Goal: Information Seeking & Learning: Compare options

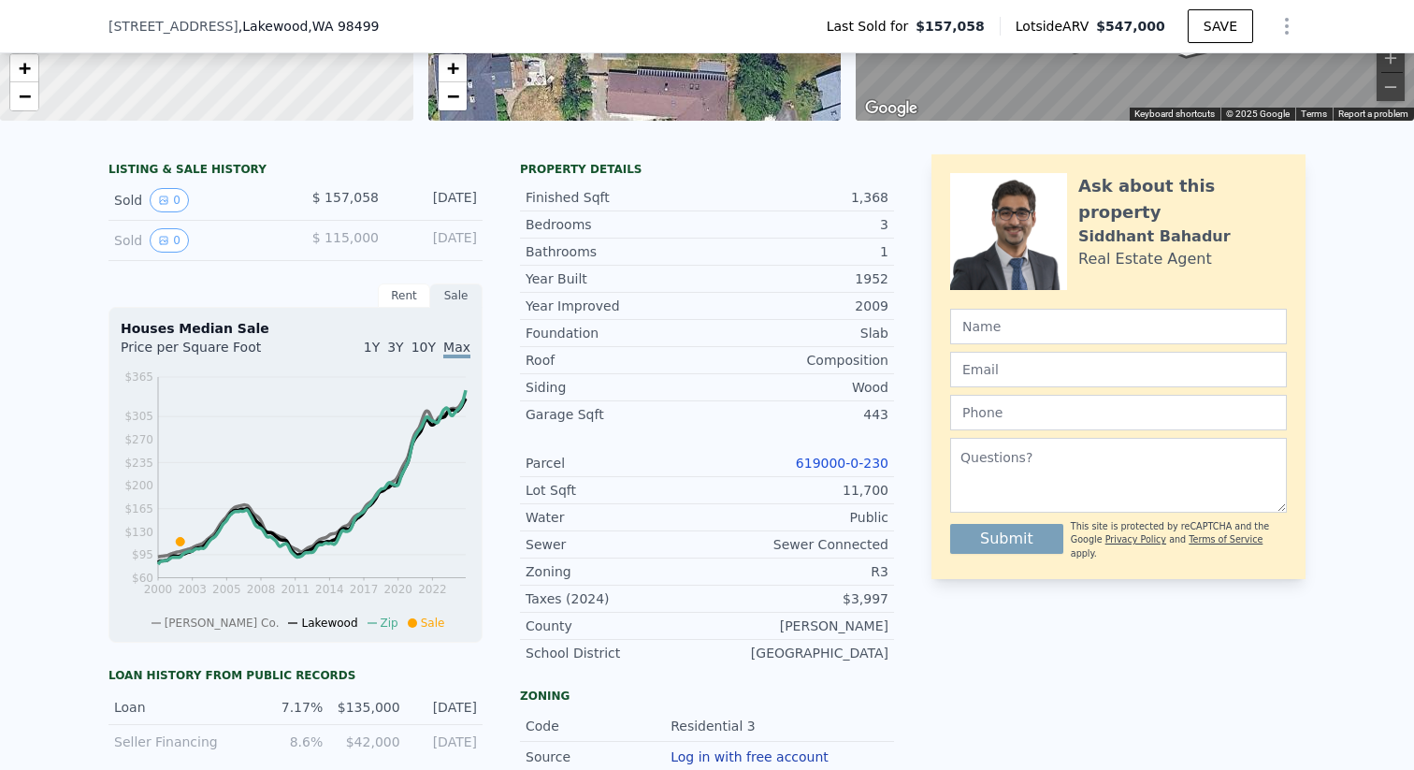
scroll to position [346, 0]
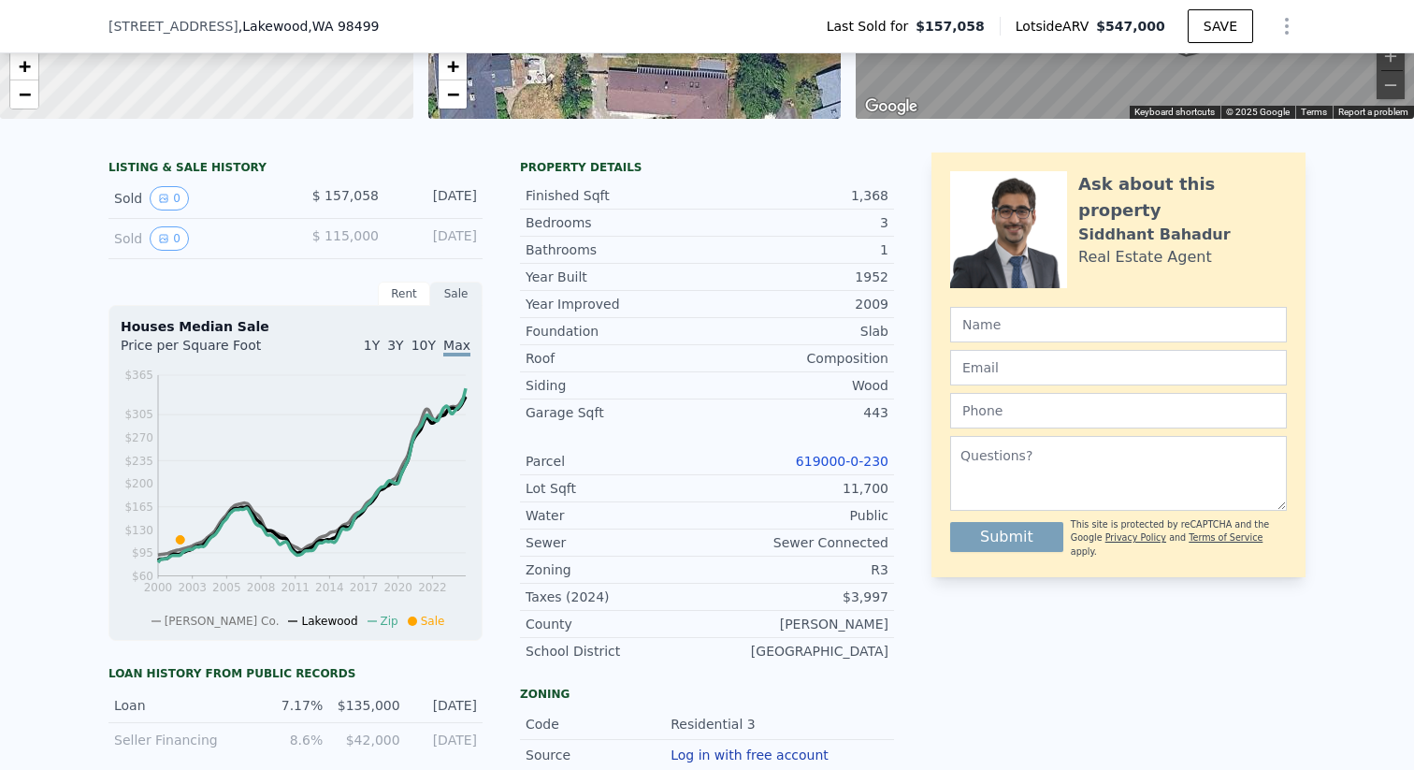
click at [341, 189] on span "$ 157,058" at bounding box center [345, 195] width 66 height 15
drag, startPoint x: 172, startPoint y: 196, endPoint x: 264, endPoint y: 181, distance: 92.7
click at [264, 181] on div "Sold 0 $ 157,058 [DATE]" at bounding box center [296, 199] width 374 height 40
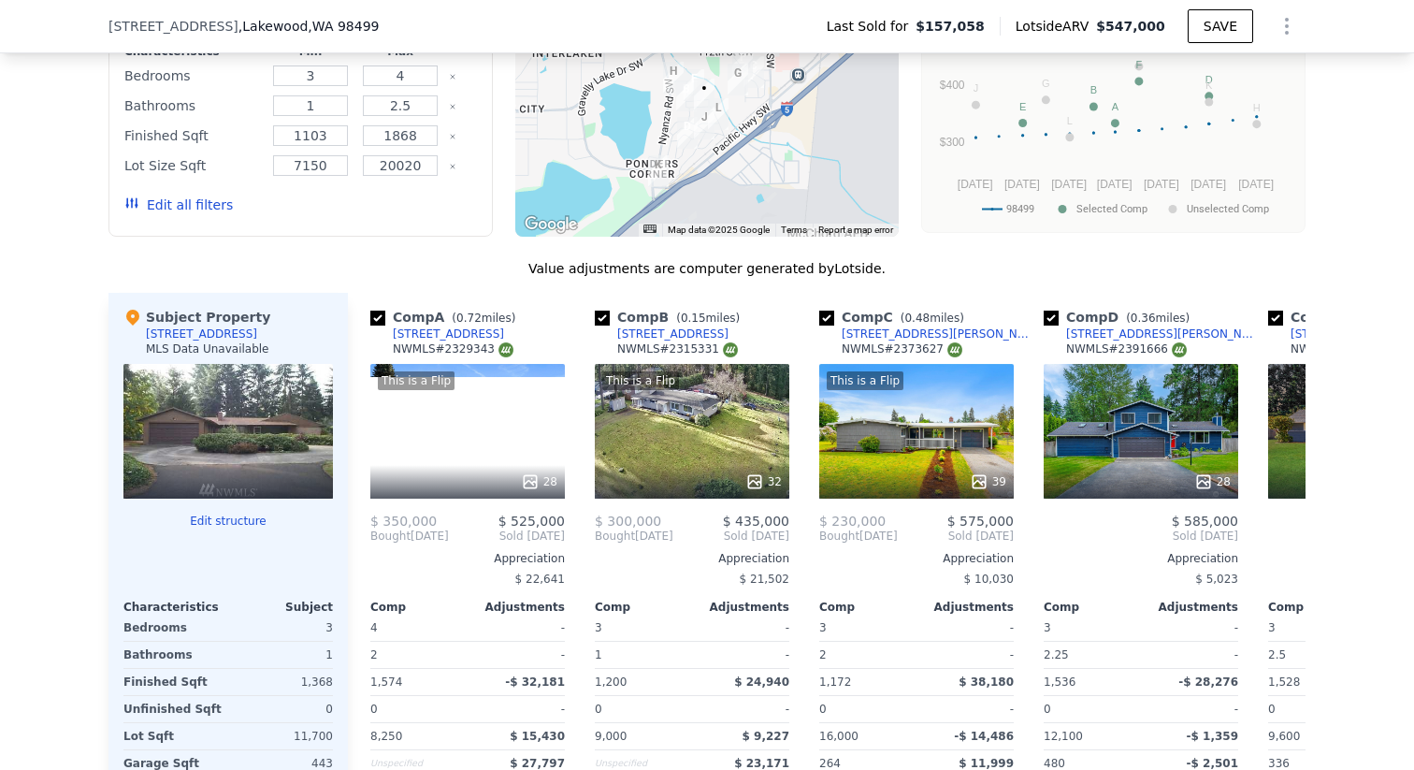
scroll to position [1675, 0]
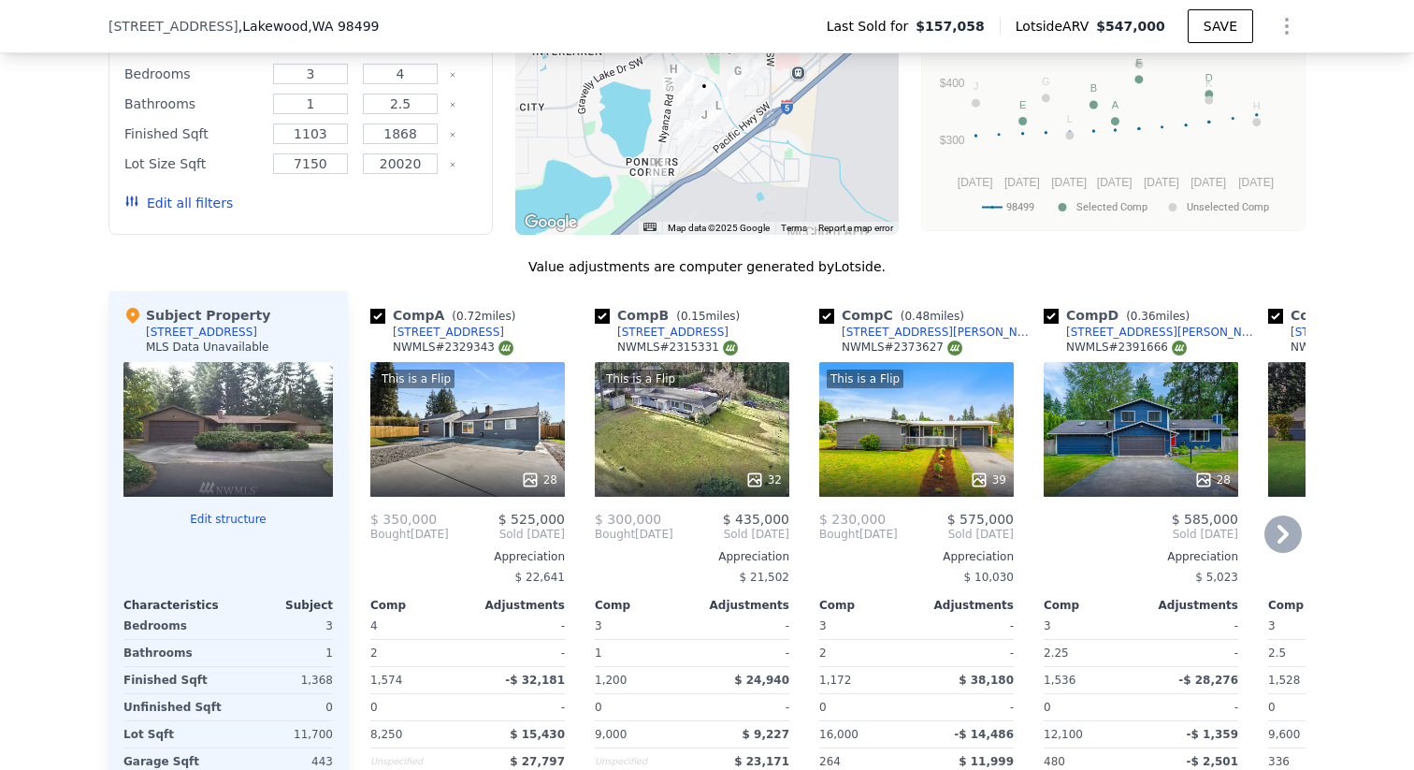
click at [481, 423] on div "This is a Flip 28" at bounding box center [467, 429] width 195 height 135
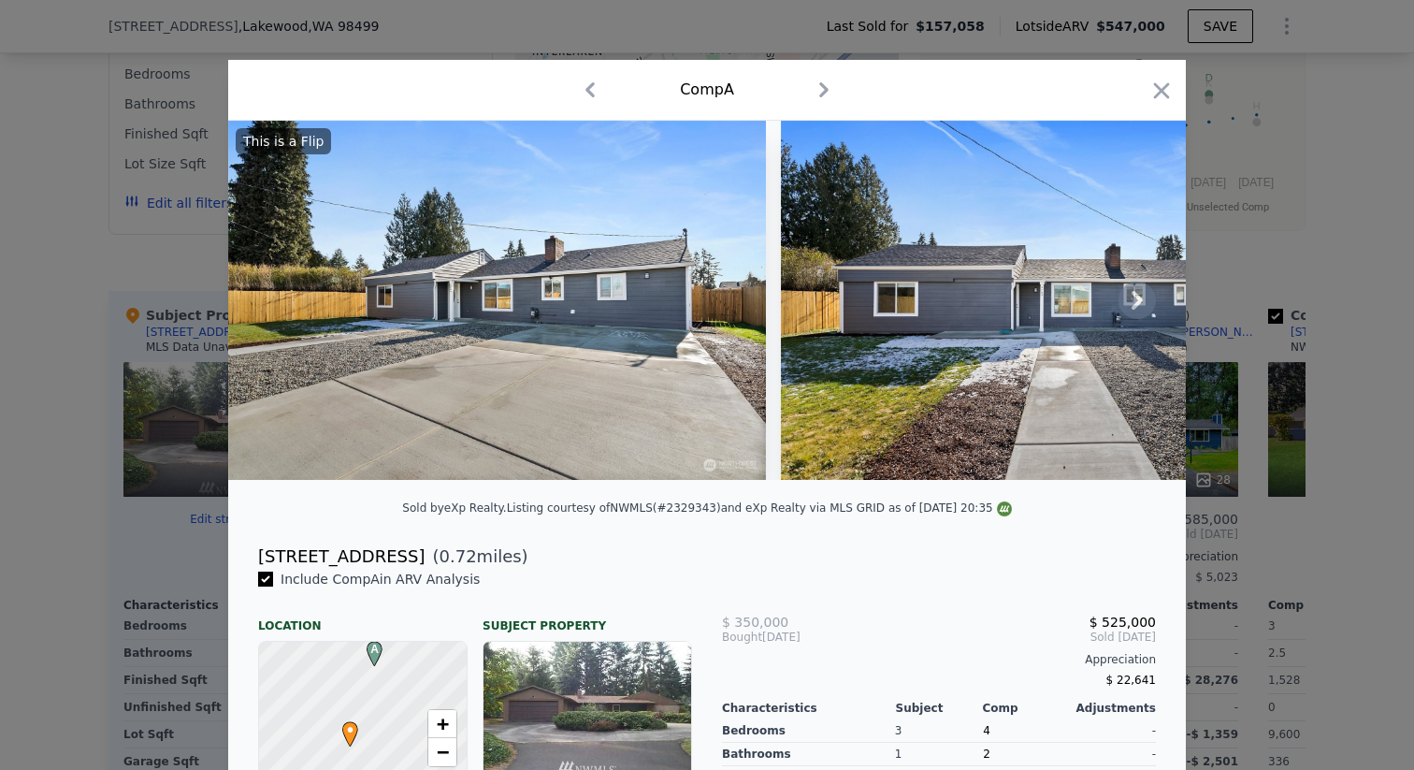
click at [1138, 298] on icon at bounding box center [1137, 300] width 11 height 19
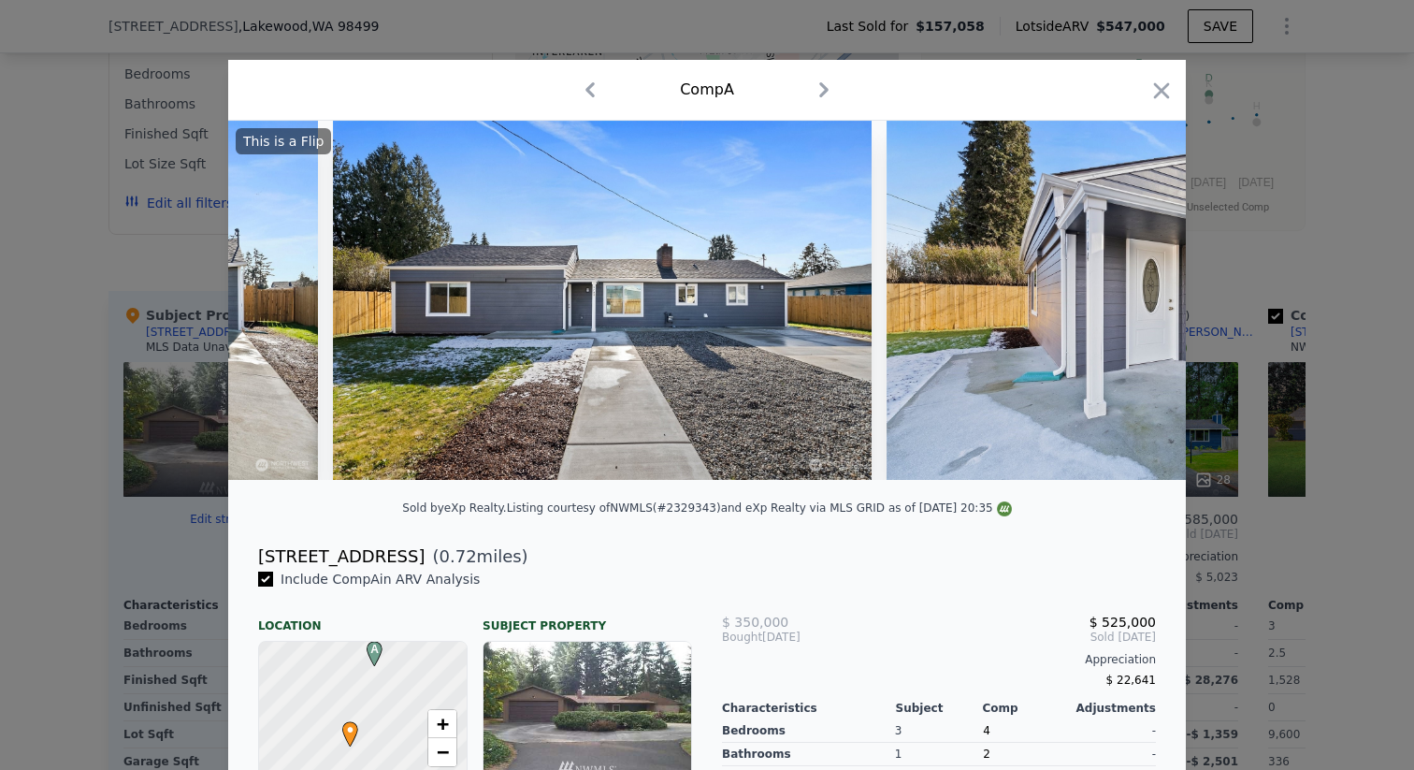
scroll to position [0, 449]
click at [1138, 298] on img at bounding box center [1155, 300] width 538 height 359
click at [1124, 298] on icon at bounding box center [1137, 300] width 37 height 37
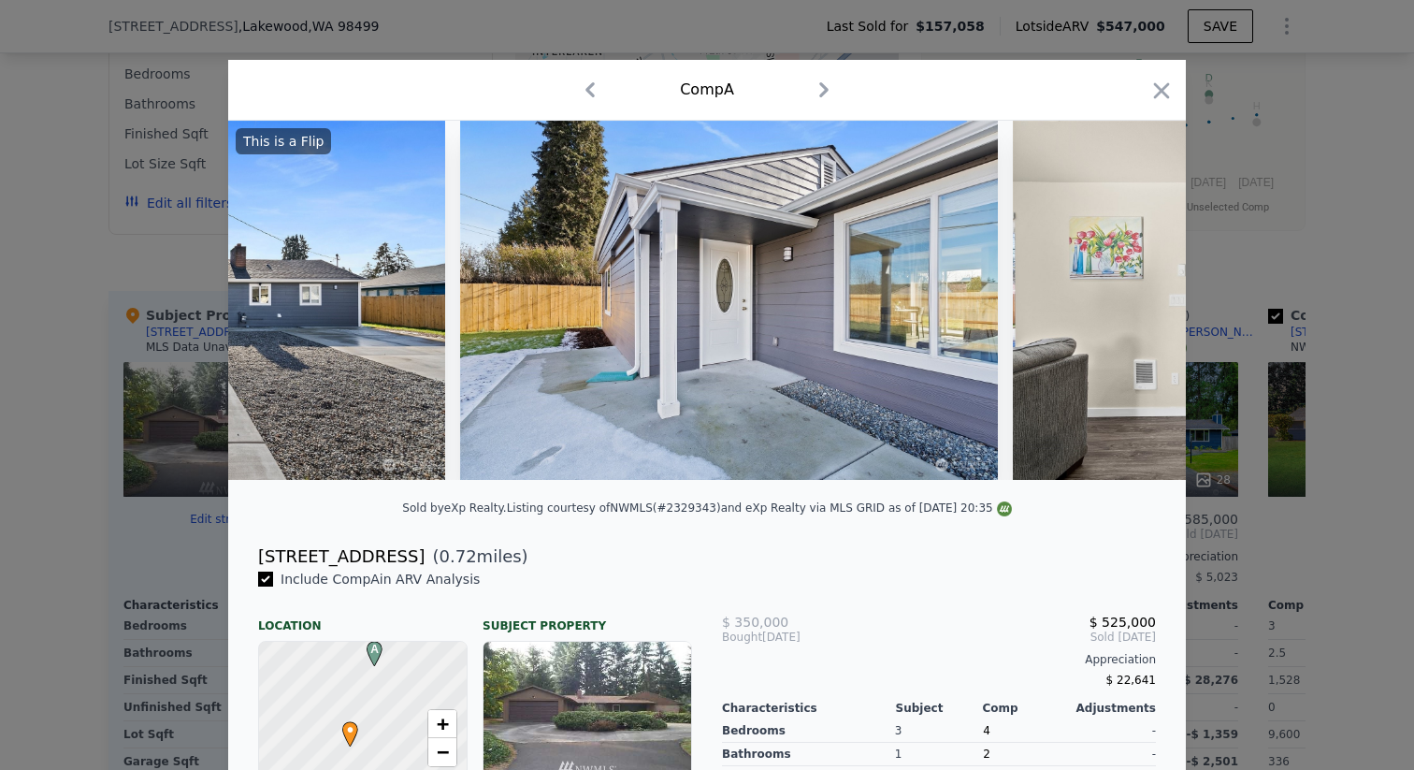
scroll to position [0, 898]
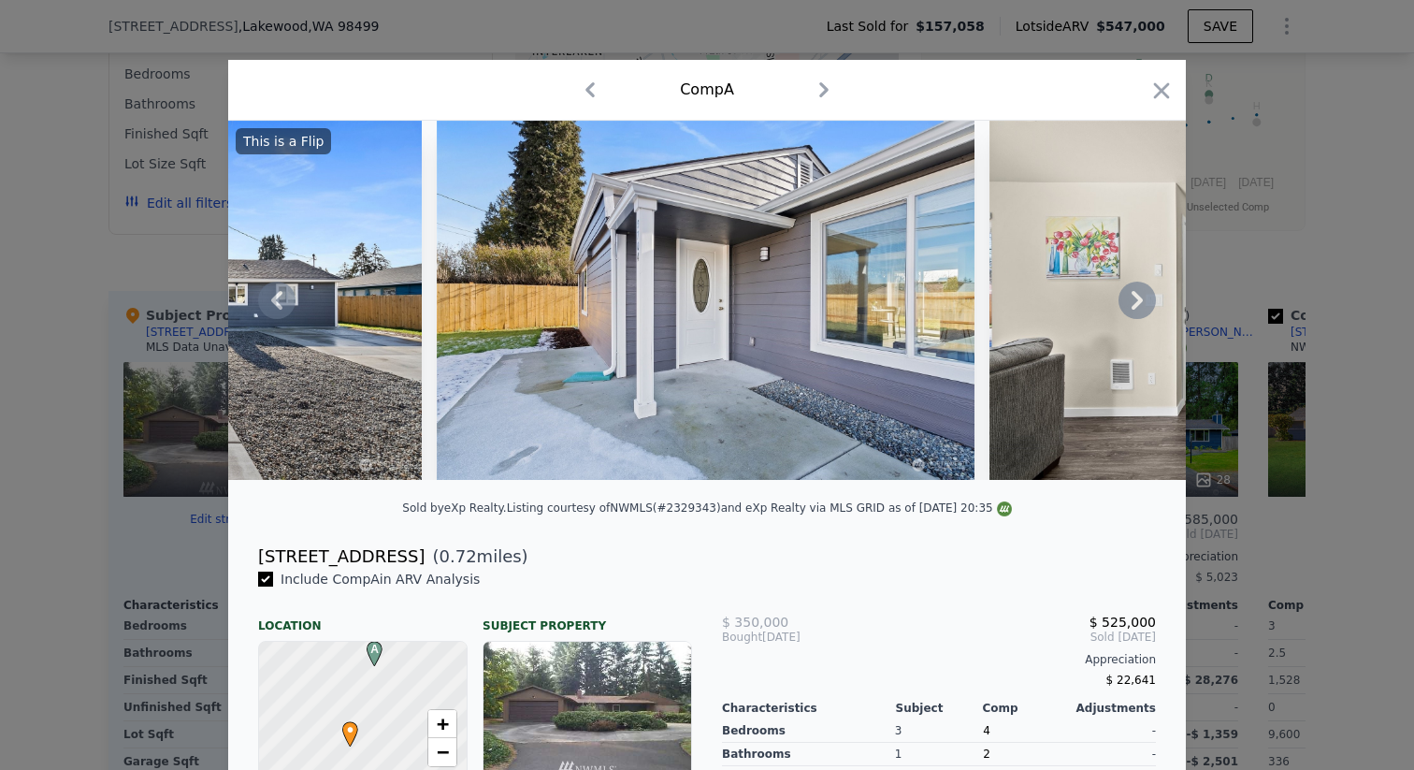
click at [1124, 298] on div "This is a Flip" at bounding box center [707, 300] width 958 height 359
click at [1124, 298] on icon at bounding box center [1137, 300] width 37 height 37
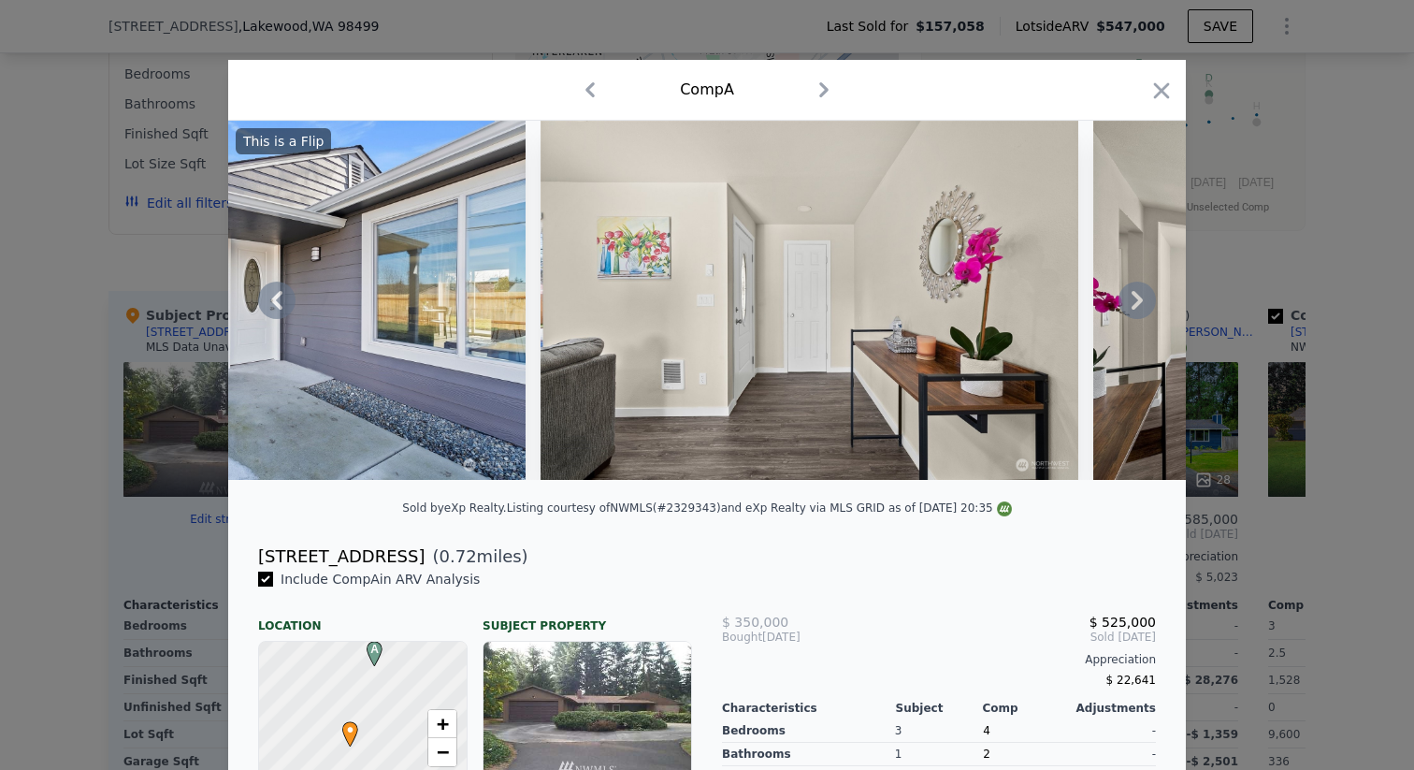
click at [1124, 298] on icon at bounding box center [1137, 300] width 37 height 37
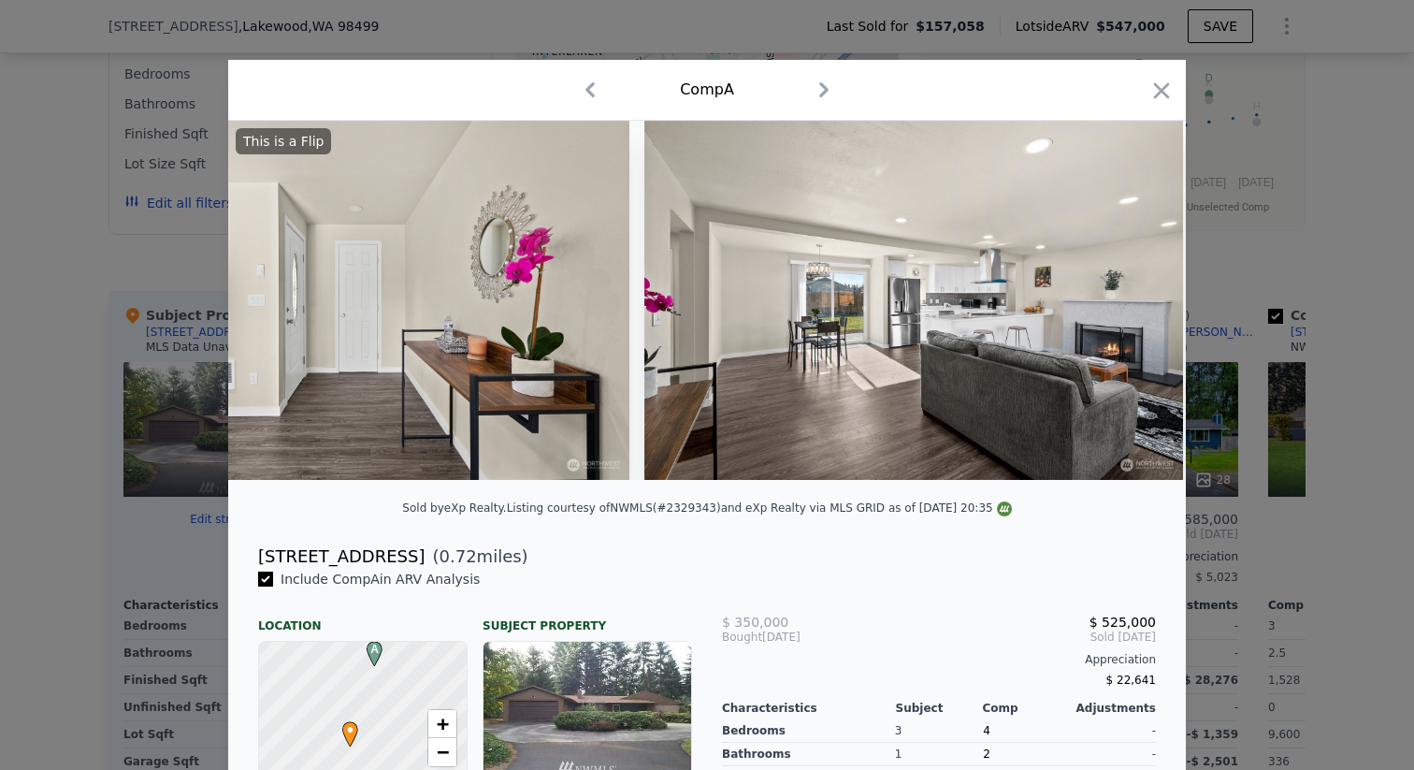
click at [1124, 298] on img at bounding box center [914, 300] width 538 height 359
click at [1124, 298] on icon at bounding box center [1137, 300] width 37 height 37
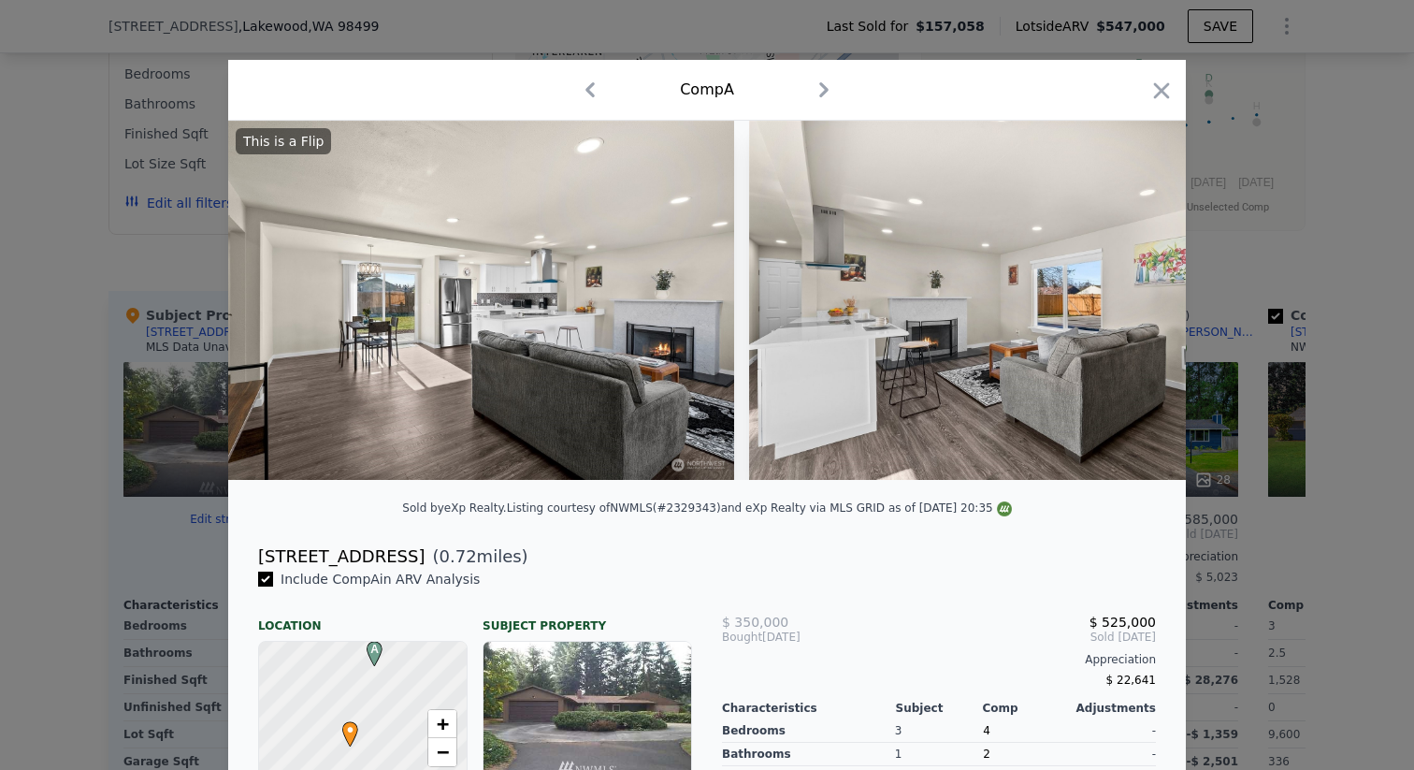
click at [1124, 298] on img at bounding box center [1018, 300] width 538 height 359
click at [1124, 298] on icon at bounding box center [1137, 300] width 37 height 37
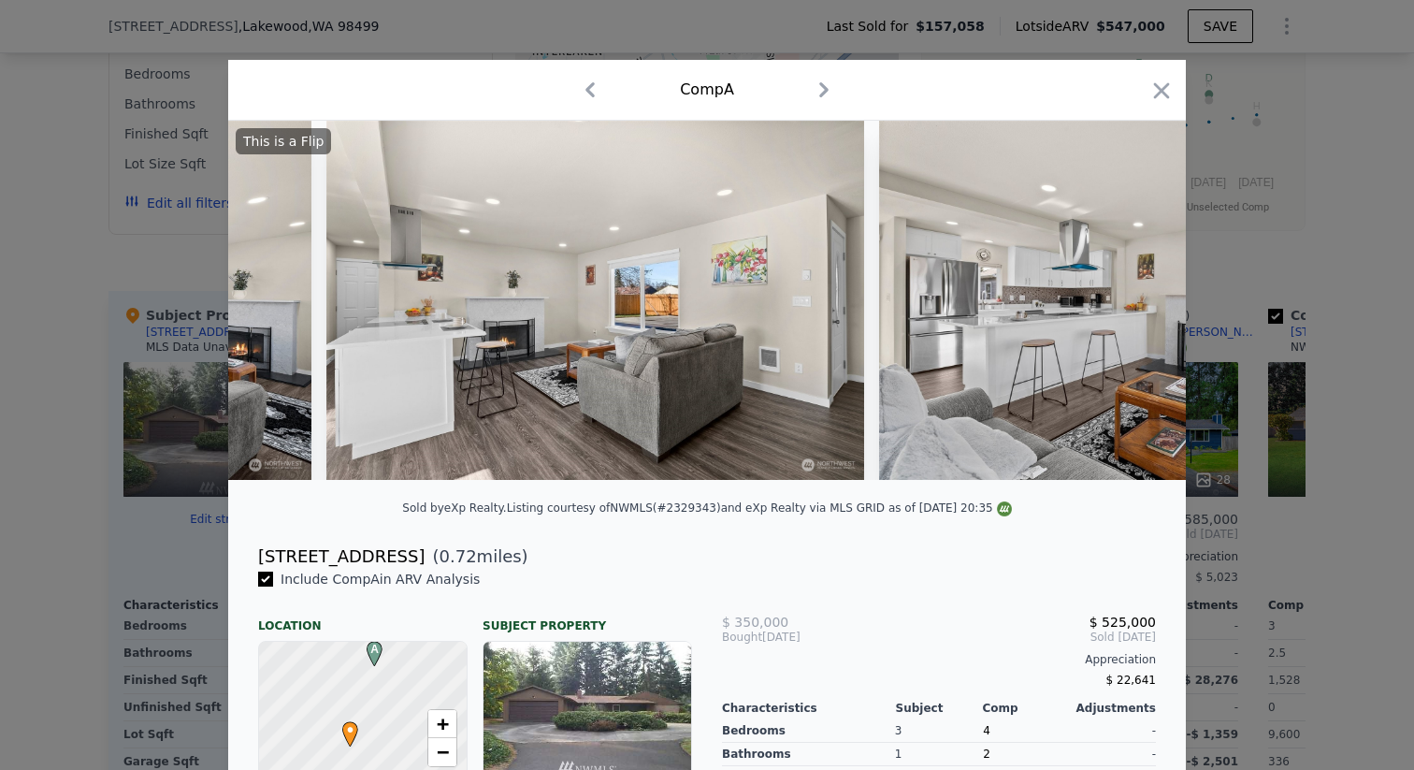
scroll to position [0, 2694]
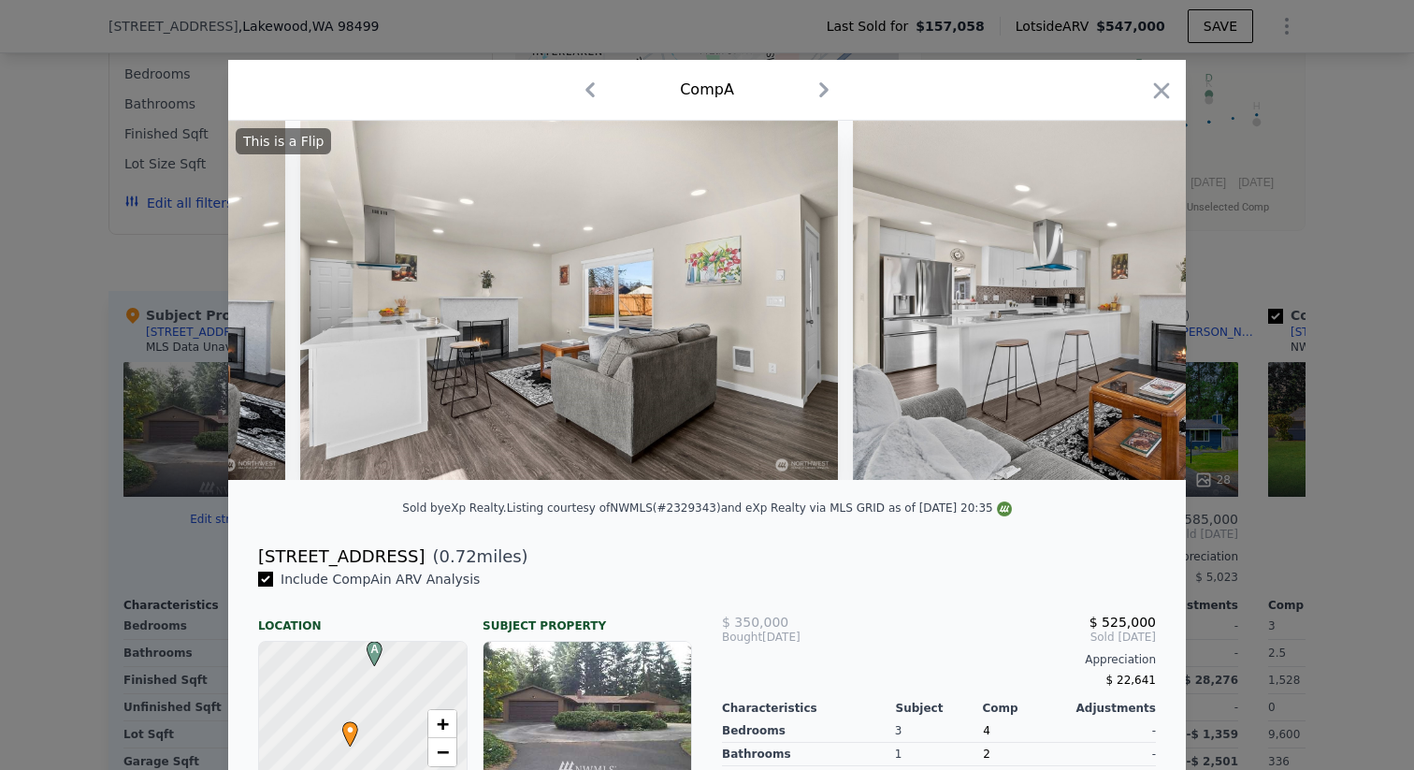
click at [1124, 298] on img at bounding box center [1122, 300] width 538 height 359
click at [1133, 300] on icon at bounding box center [1137, 300] width 37 height 37
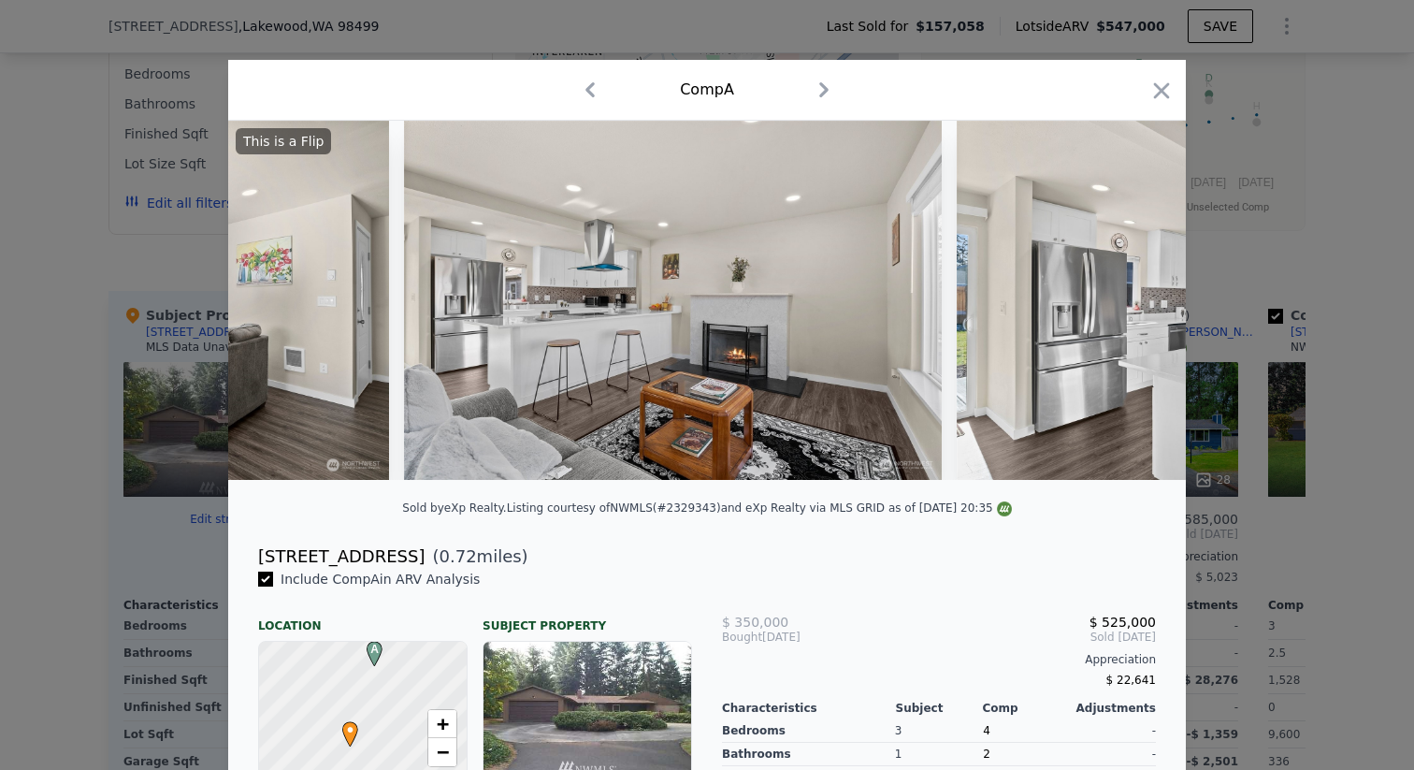
click at [1133, 300] on img at bounding box center [1226, 300] width 538 height 359
click at [1133, 300] on icon at bounding box center [1137, 300] width 37 height 37
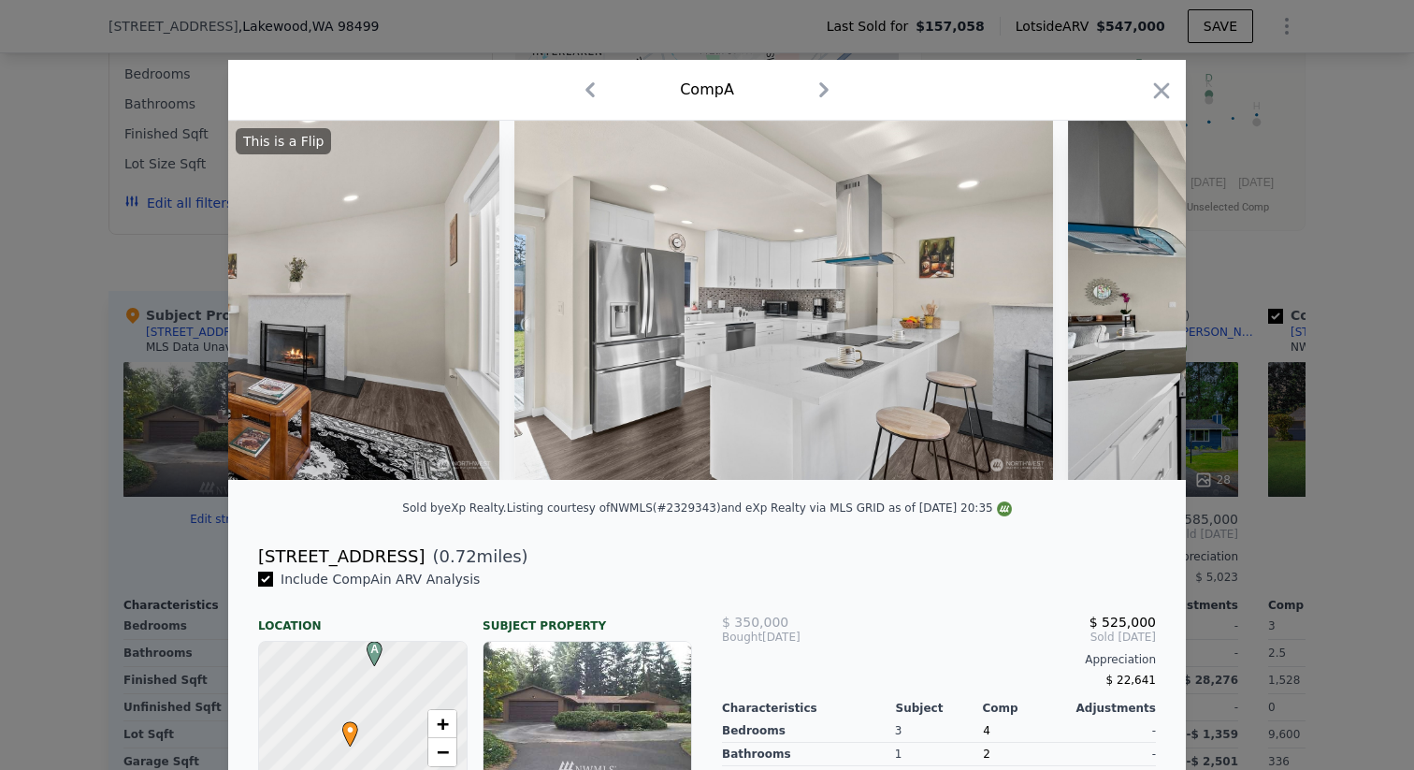
scroll to position [0, 3592]
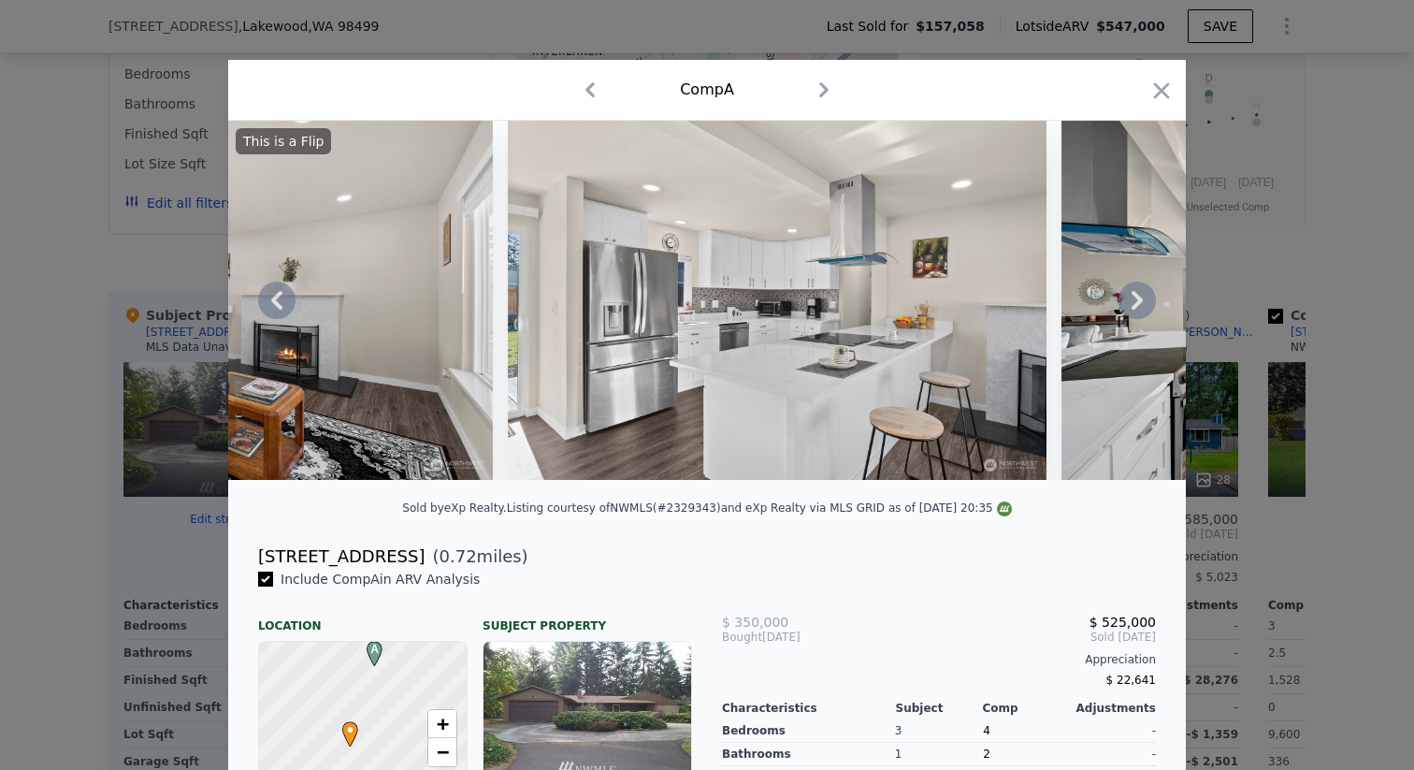
click at [1133, 300] on icon at bounding box center [1137, 300] width 37 height 37
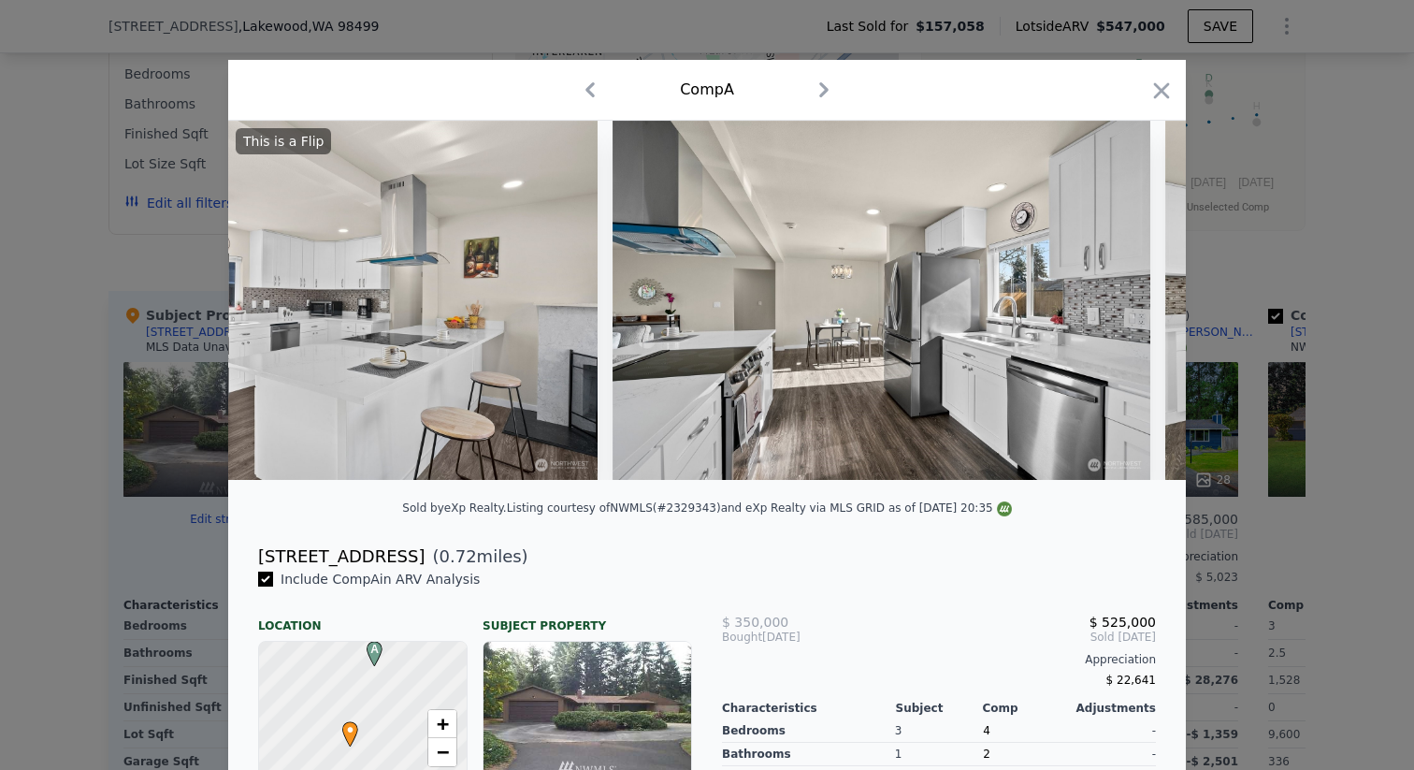
click at [1133, 300] on img at bounding box center [882, 300] width 538 height 359
click at [1133, 300] on icon at bounding box center [1137, 300] width 37 height 37
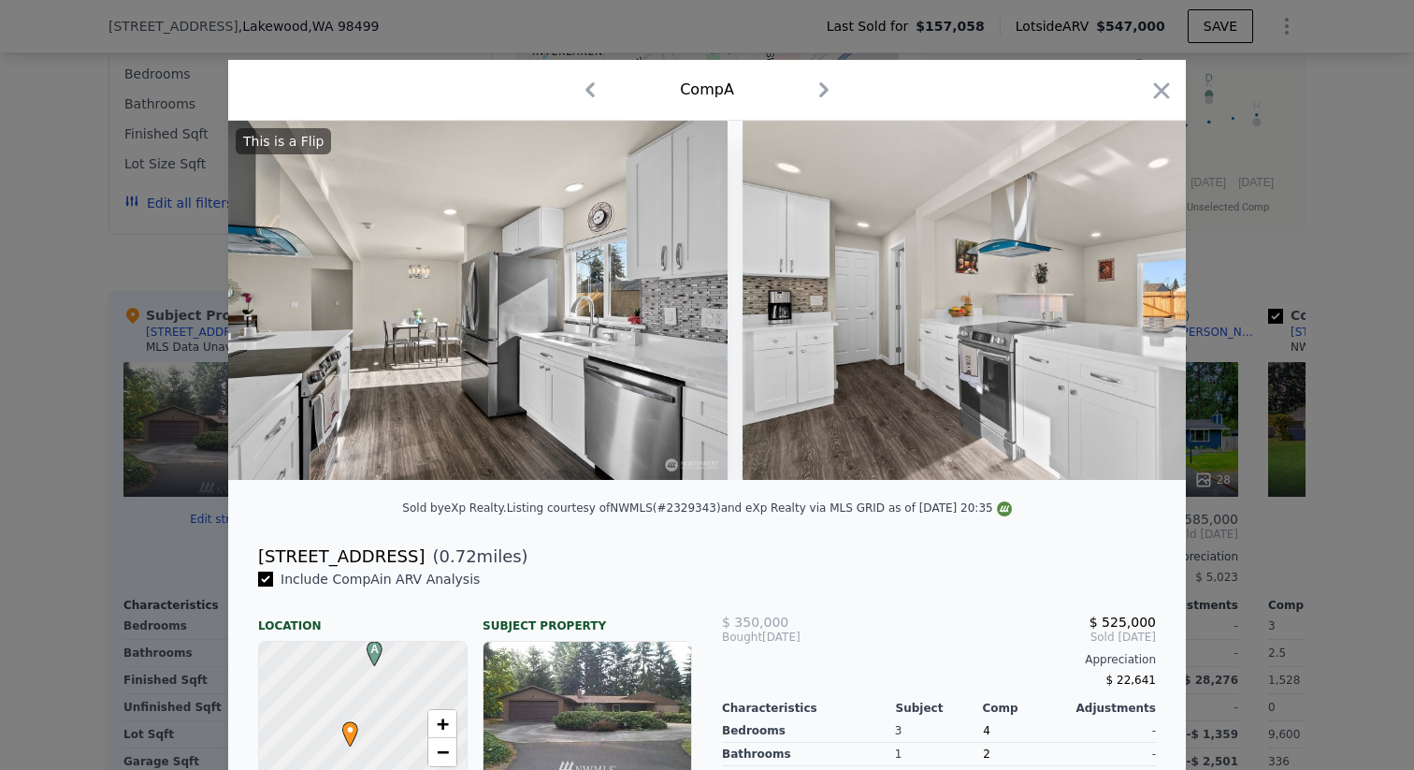
scroll to position [0, 4490]
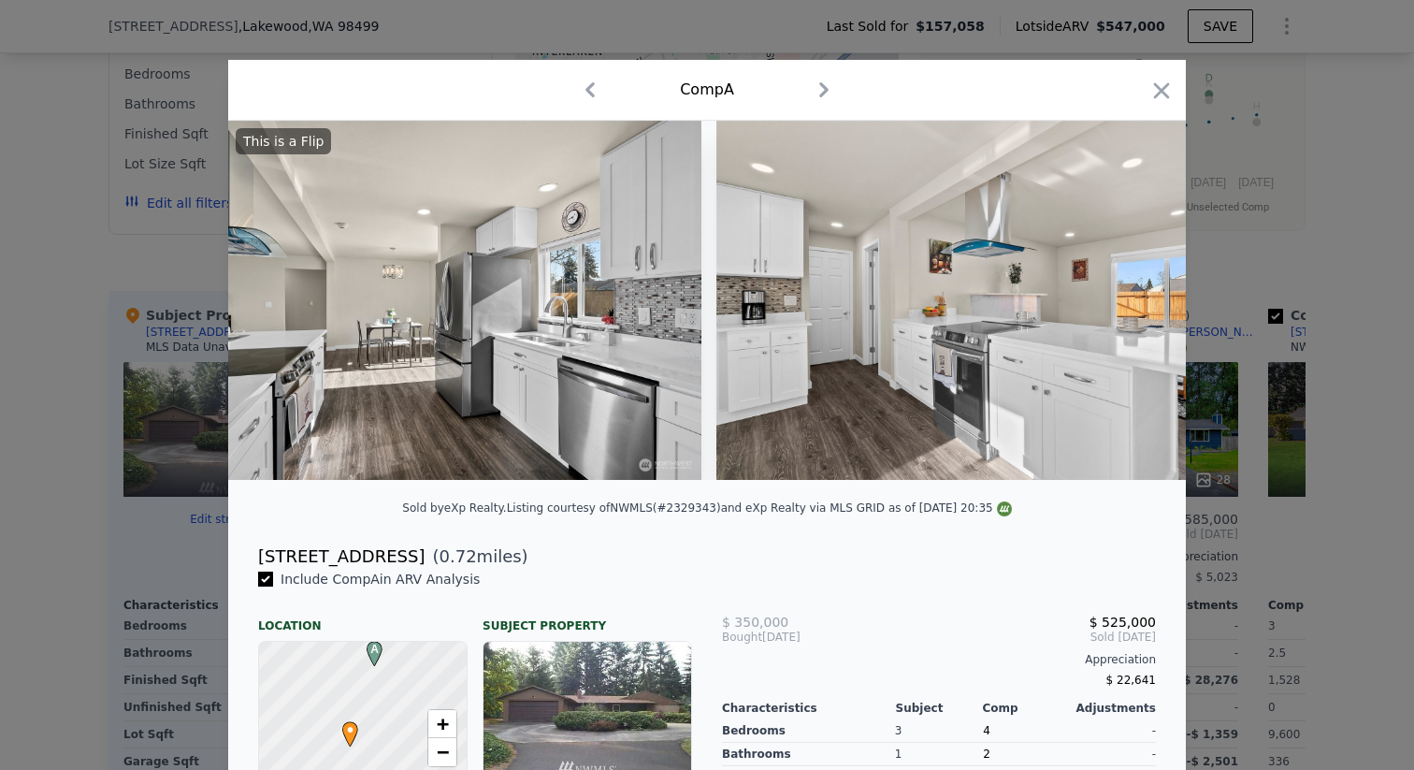
click at [1133, 300] on img at bounding box center [986, 300] width 538 height 359
click at [1133, 300] on icon at bounding box center [1137, 300] width 37 height 37
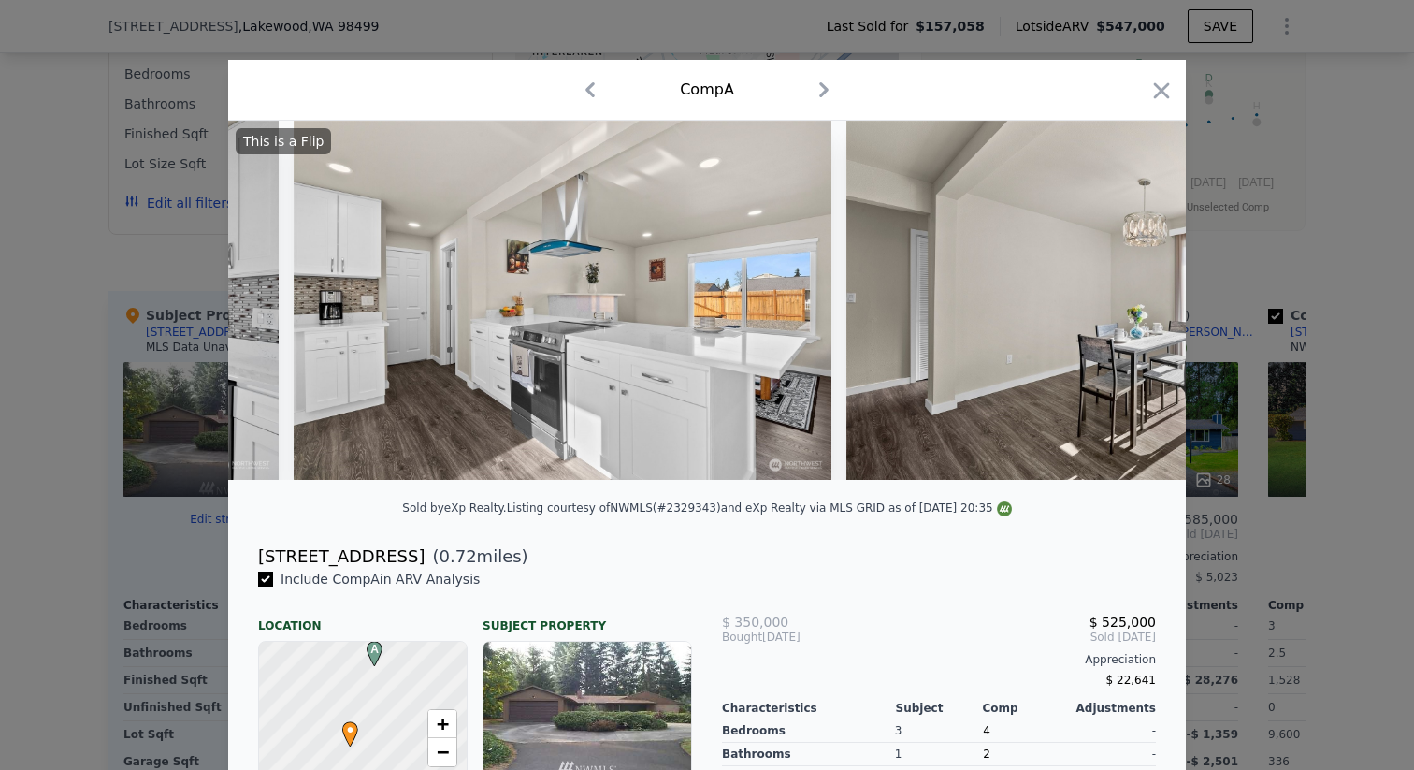
scroll to position [0, 4939]
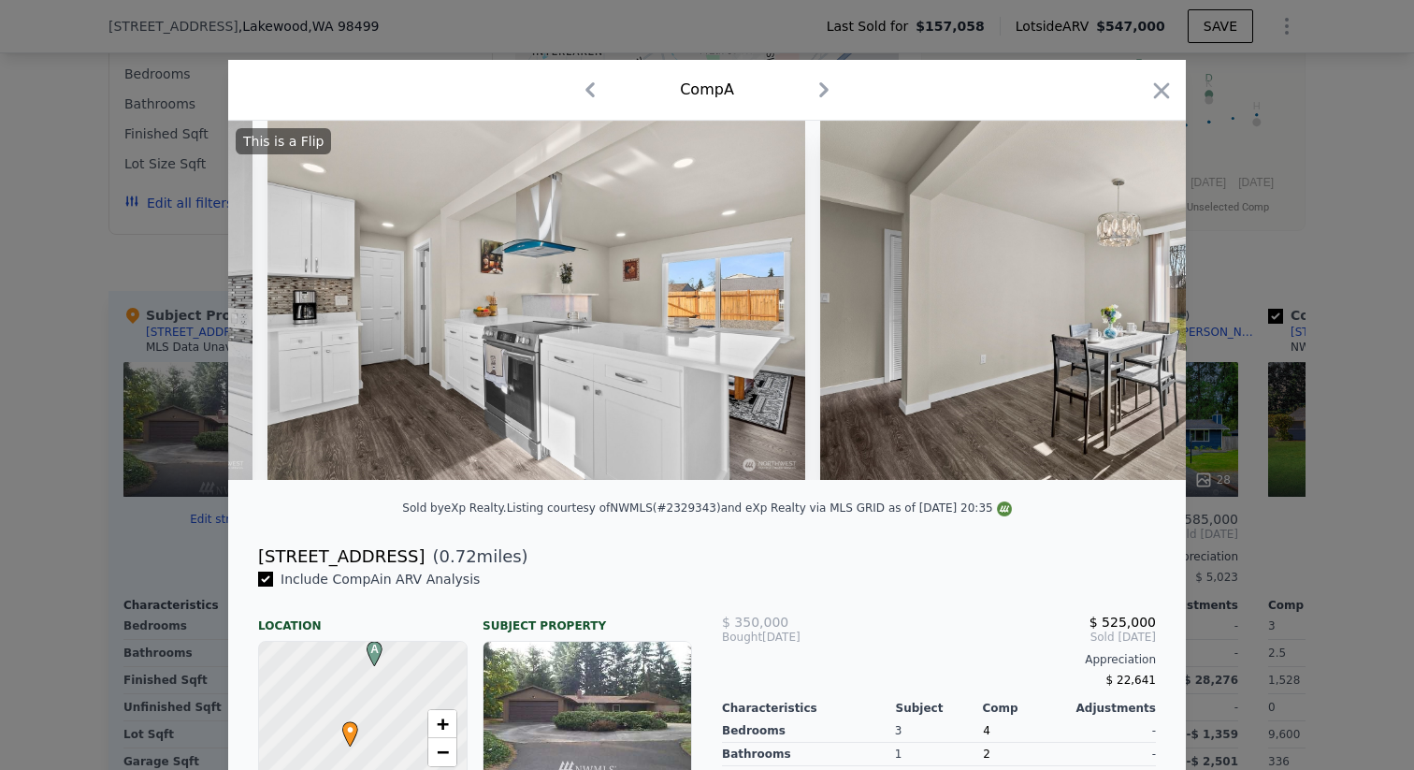
click at [1133, 300] on img at bounding box center [1089, 300] width 538 height 359
click at [1133, 300] on icon at bounding box center [1137, 300] width 37 height 37
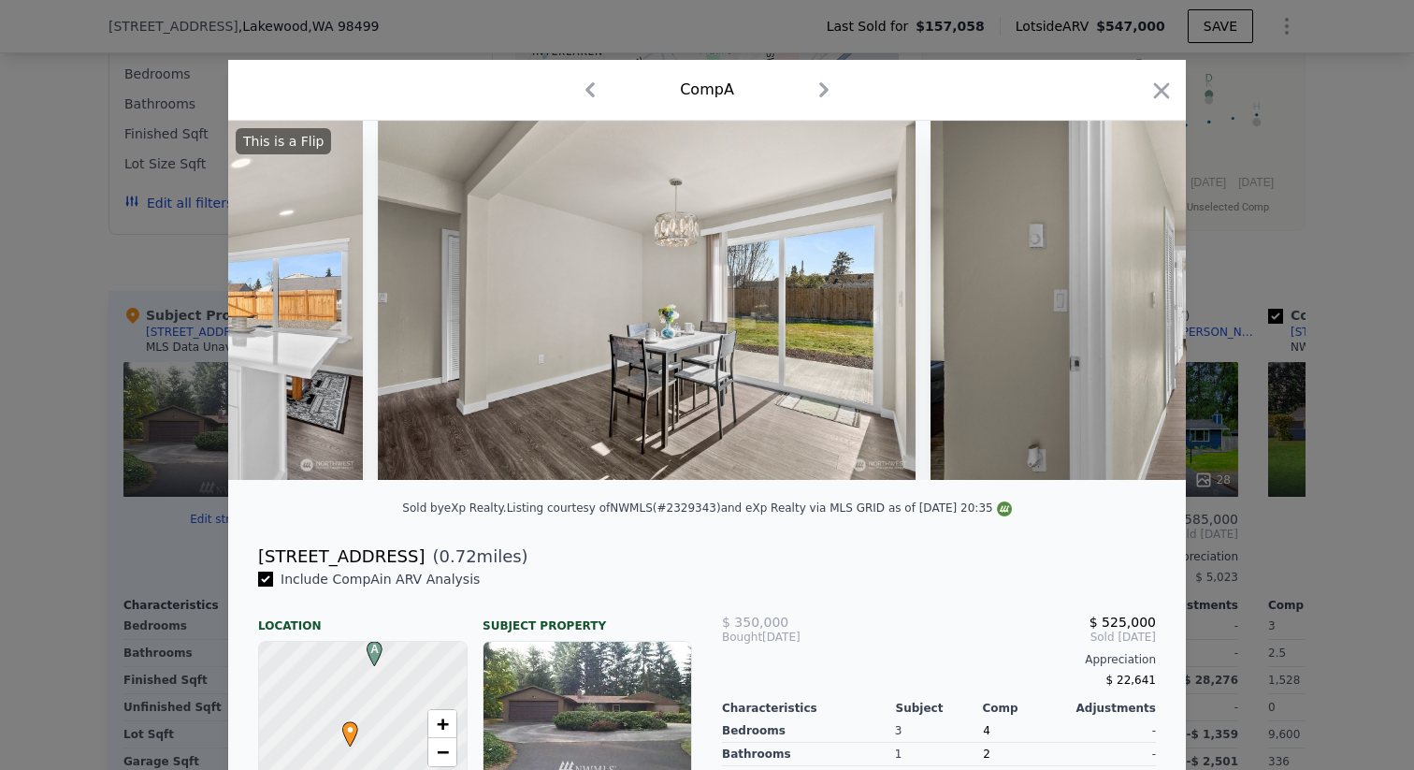
scroll to position [0, 5388]
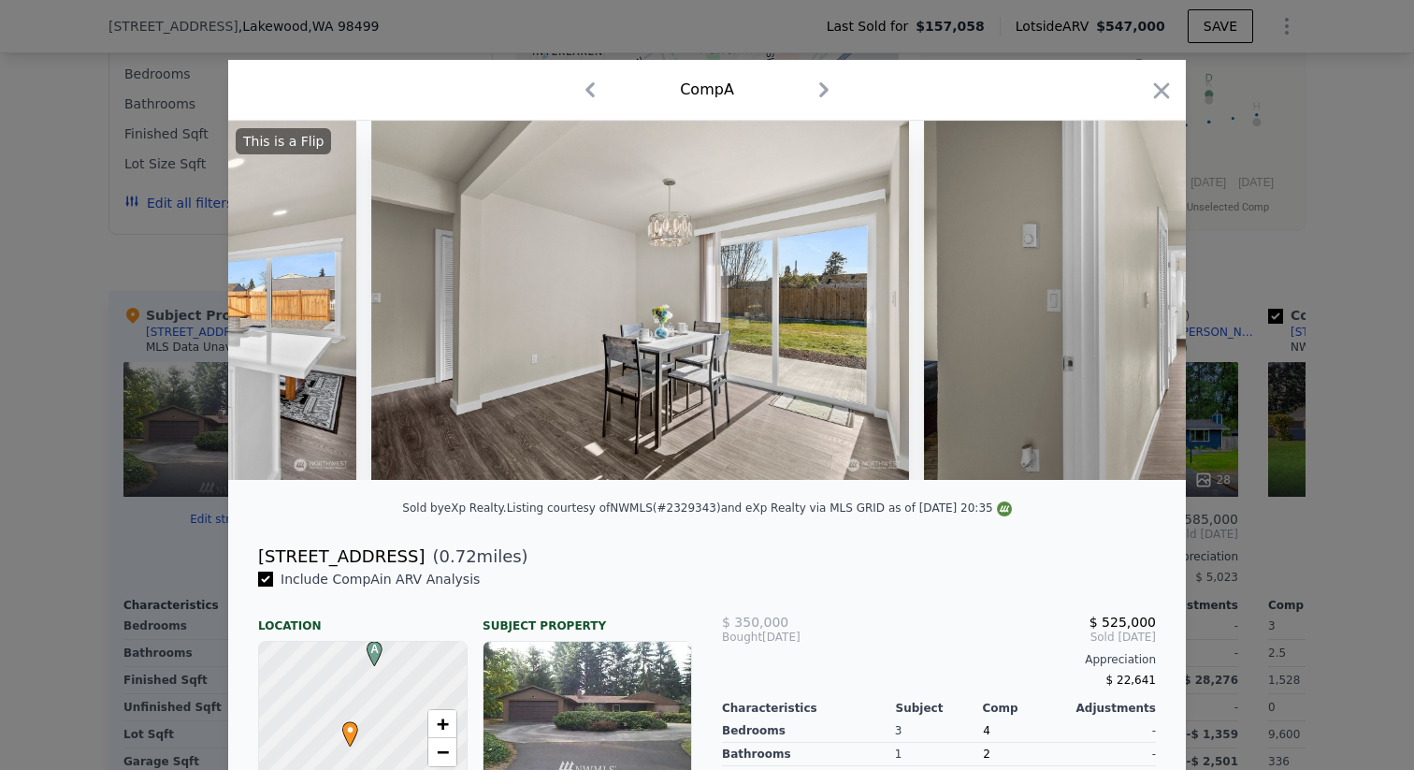
click at [1133, 300] on div "This is a Flip" at bounding box center [707, 300] width 958 height 359
click at [1133, 300] on icon at bounding box center [1137, 300] width 37 height 37
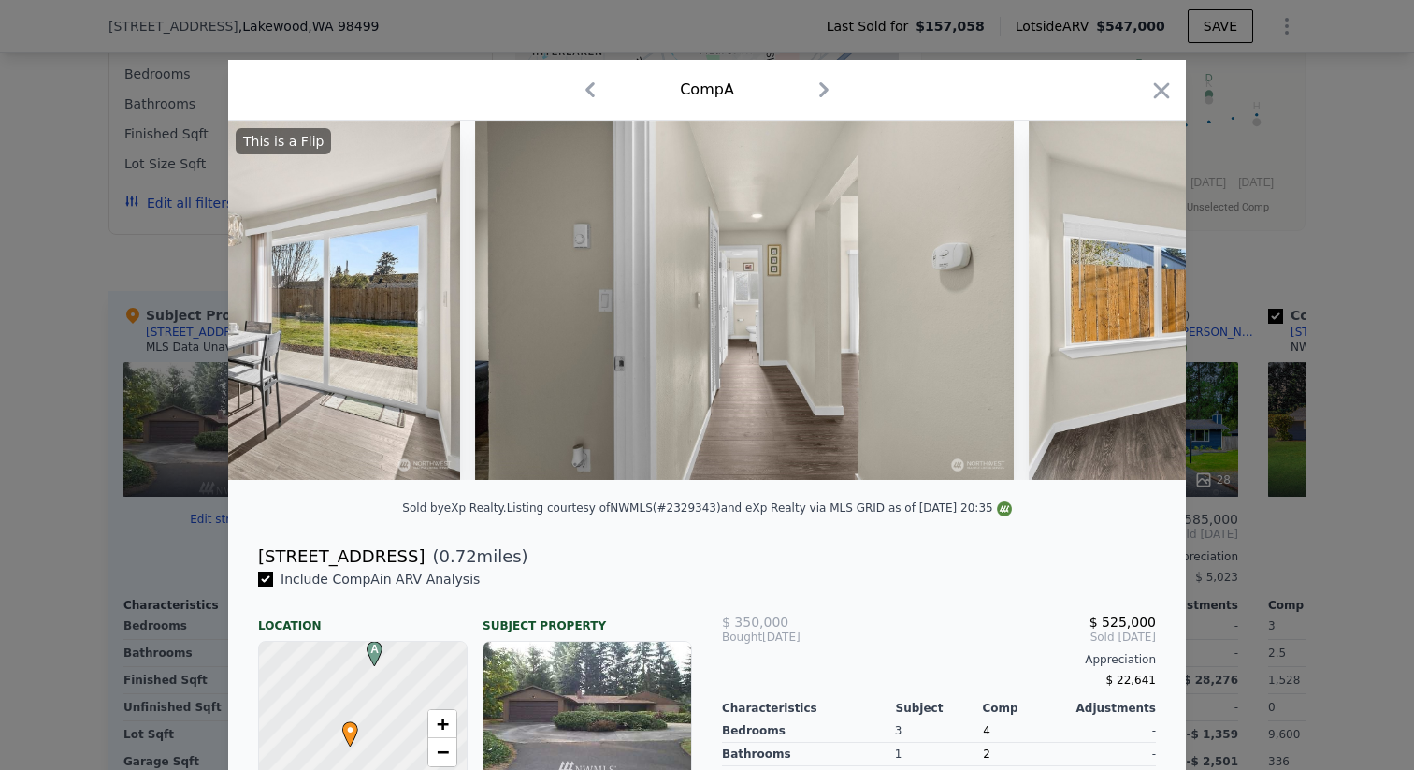
click at [1133, 300] on img at bounding box center [1298, 300] width 538 height 359
click at [1133, 300] on icon at bounding box center [1137, 300] width 37 height 37
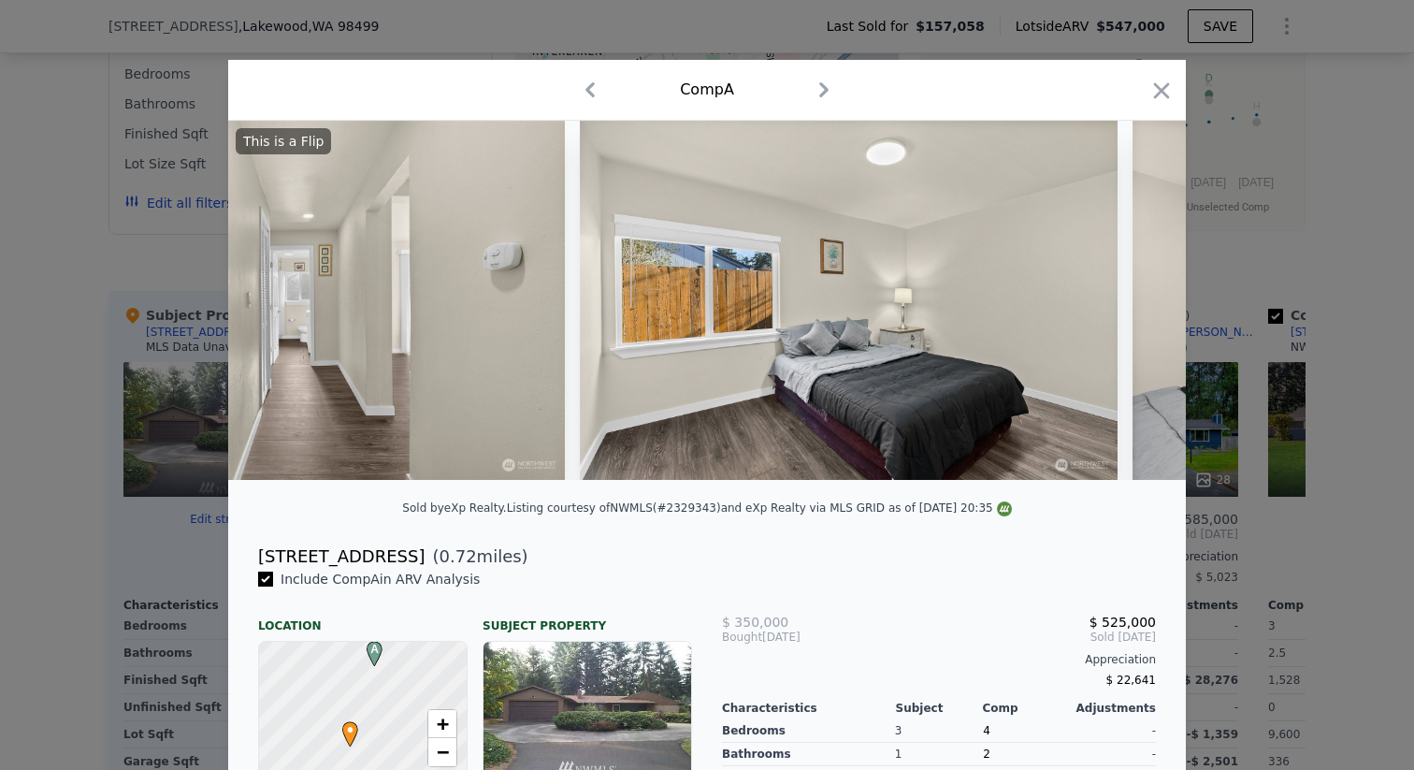
click at [1133, 300] on img at bounding box center [1402, 300] width 538 height 359
click at [1133, 300] on icon at bounding box center [1137, 300] width 37 height 37
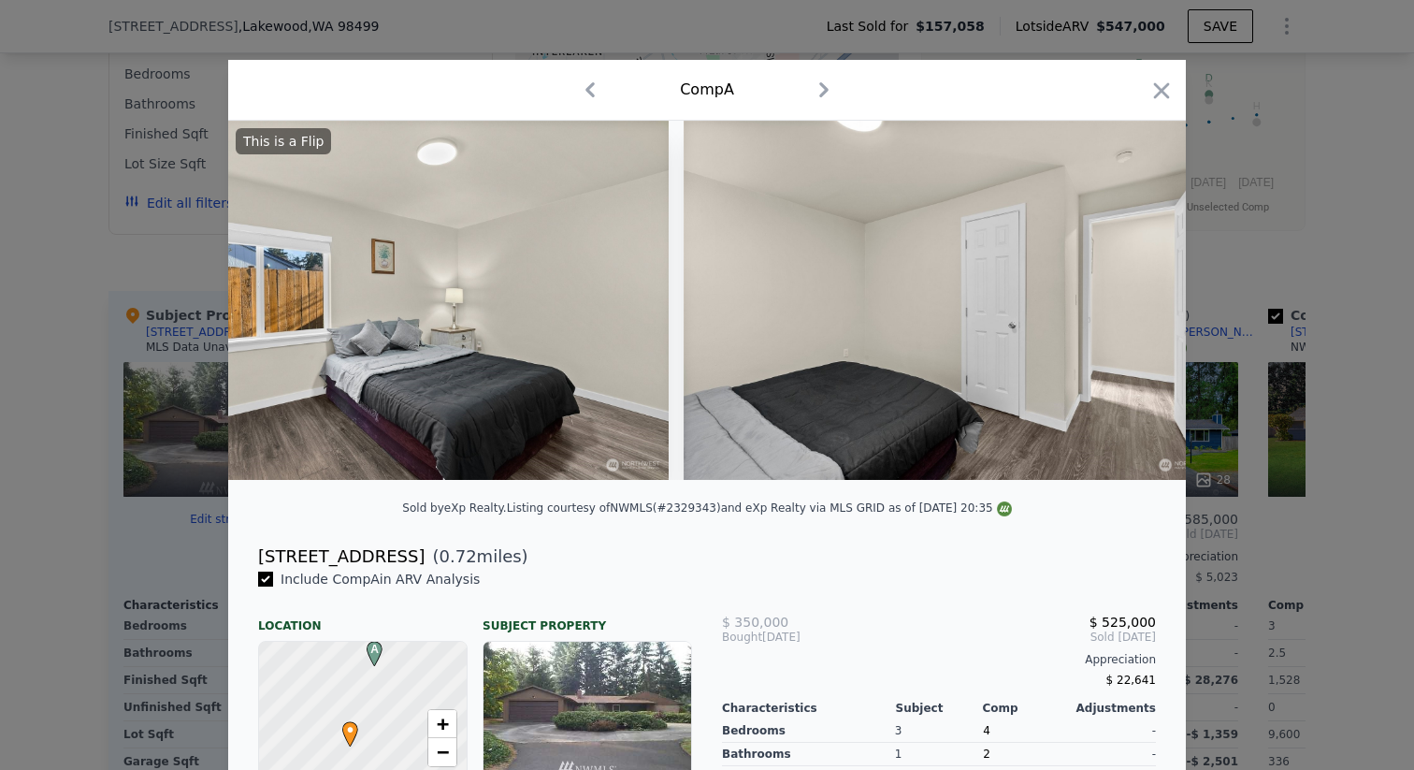
click at [1133, 300] on img at bounding box center [953, 300] width 538 height 359
click at [1133, 300] on icon at bounding box center [1137, 300] width 37 height 37
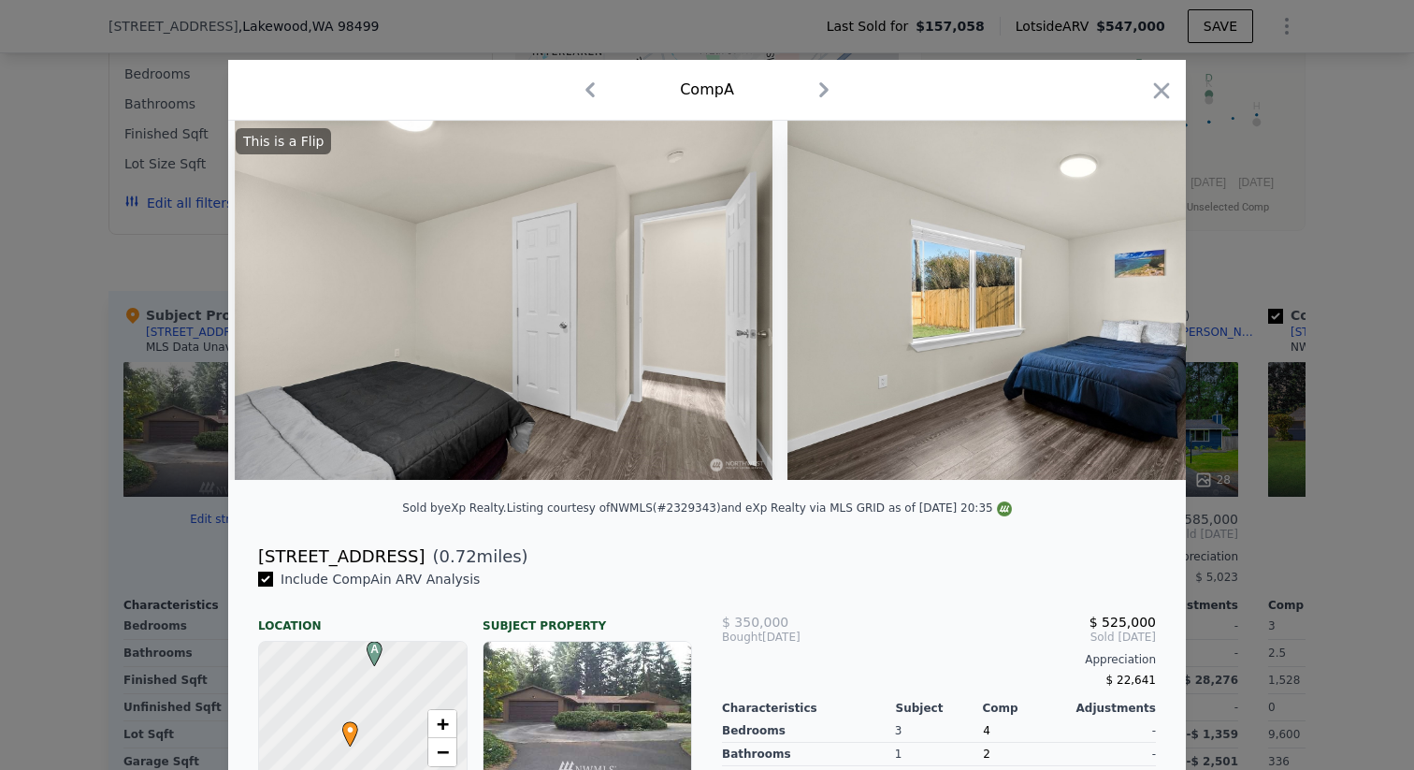
click at [1133, 300] on img at bounding box center [1057, 300] width 538 height 359
click at [1133, 300] on icon at bounding box center [1137, 300] width 37 height 37
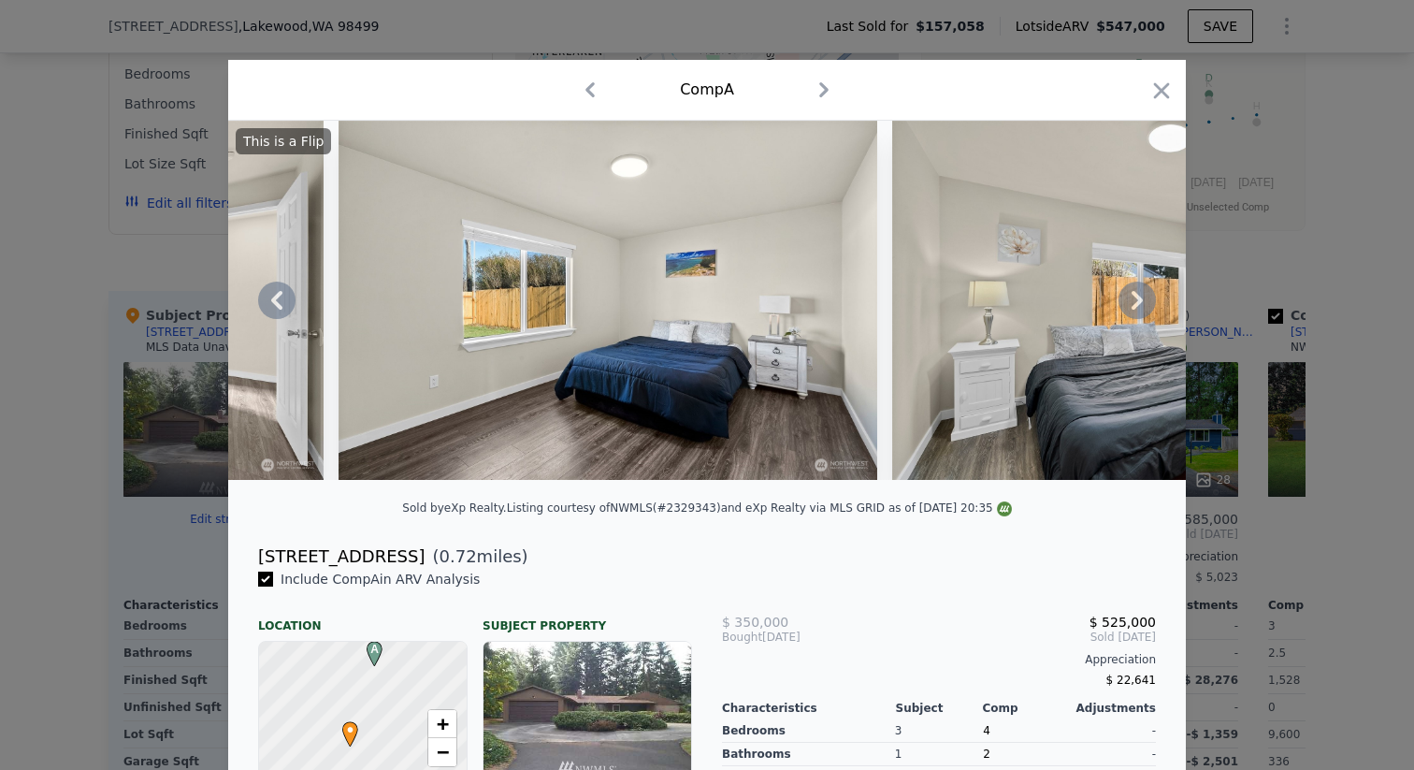
click at [1133, 300] on icon at bounding box center [1137, 300] width 37 height 37
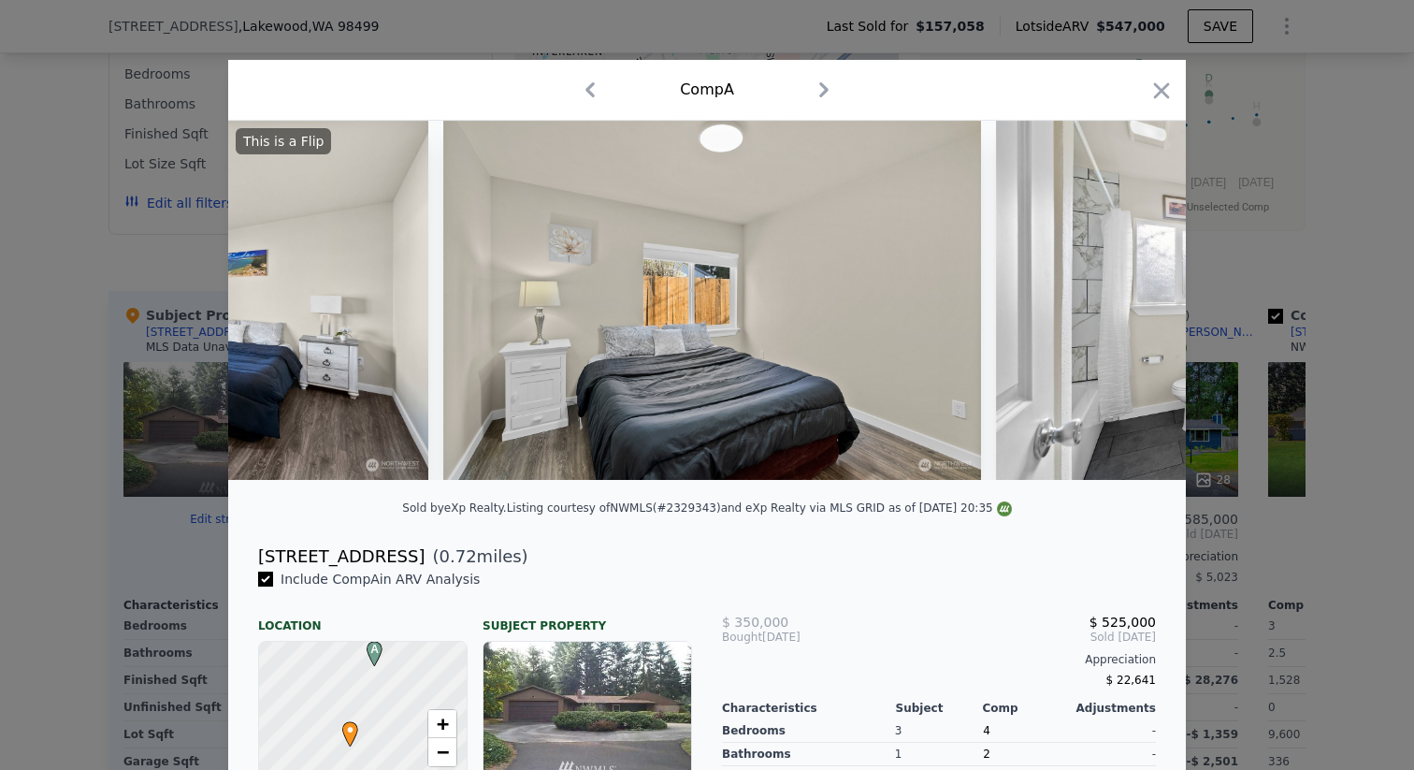
click at [1133, 300] on img at bounding box center [1265, 300] width 538 height 359
click at [1133, 300] on icon at bounding box center [1137, 300] width 37 height 37
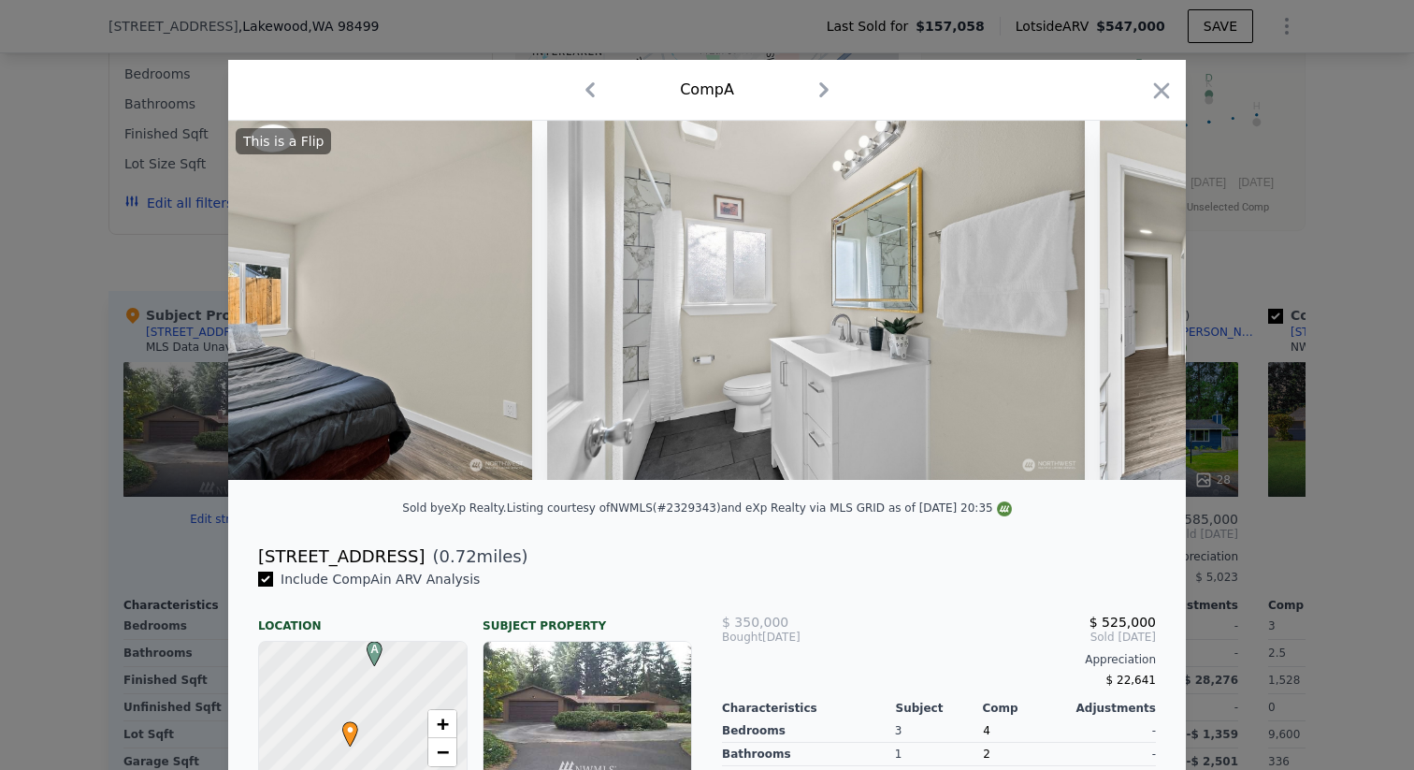
click at [1133, 300] on img at bounding box center [1369, 300] width 538 height 359
click at [1133, 300] on icon at bounding box center [1137, 300] width 37 height 37
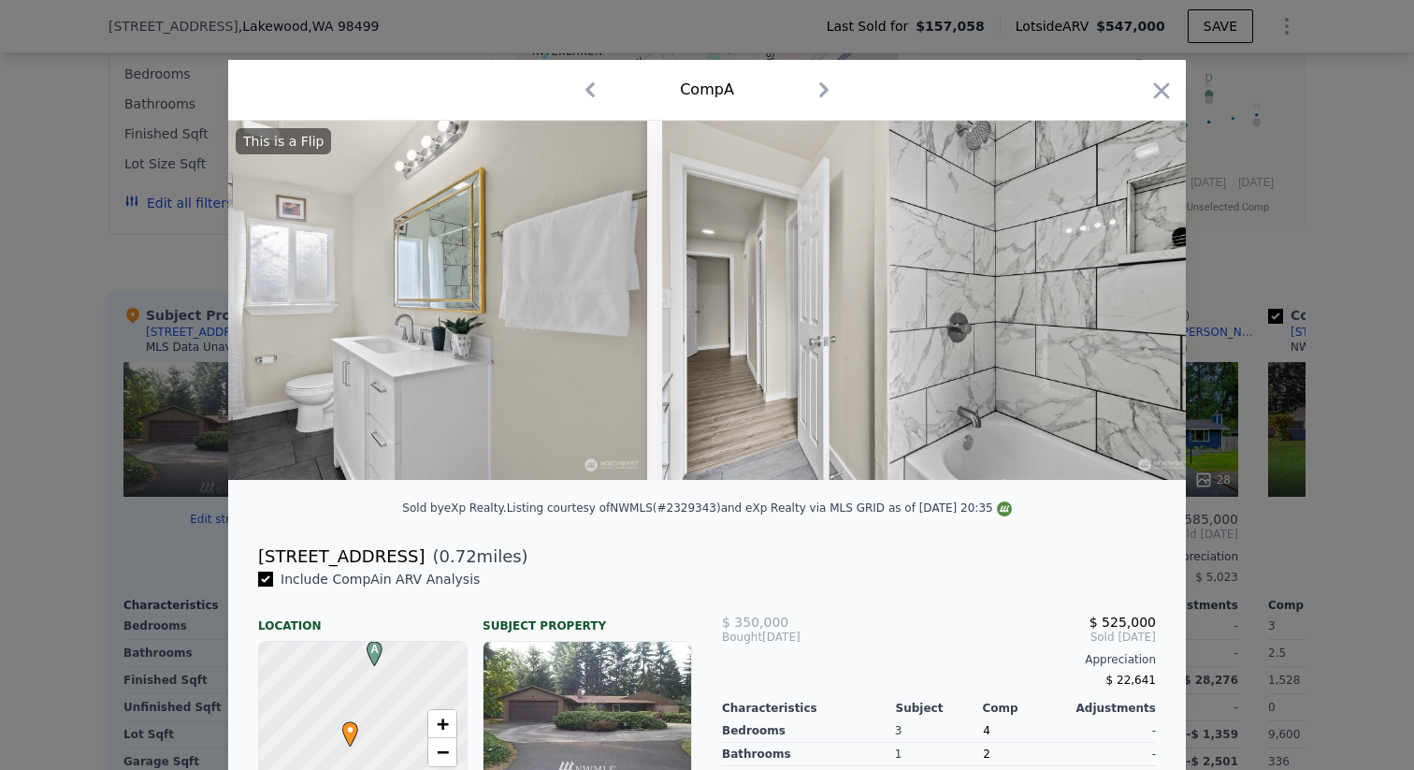
scroll to position [0, 8981]
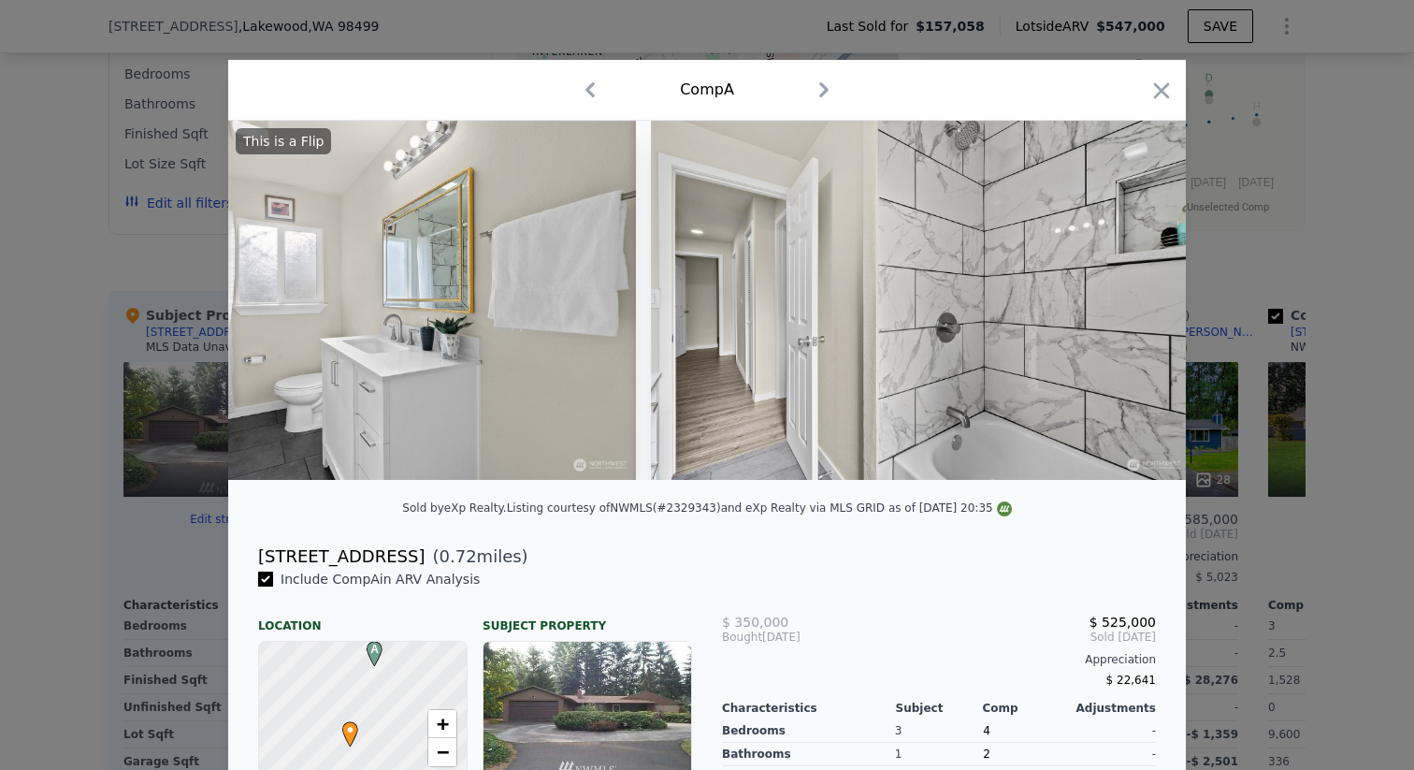
click at [1133, 300] on div "This is a Flip" at bounding box center [707, 300] width 958 height 359
click at [1133, 300] on icon at bounding box center [1137, 300] width 37 height 37
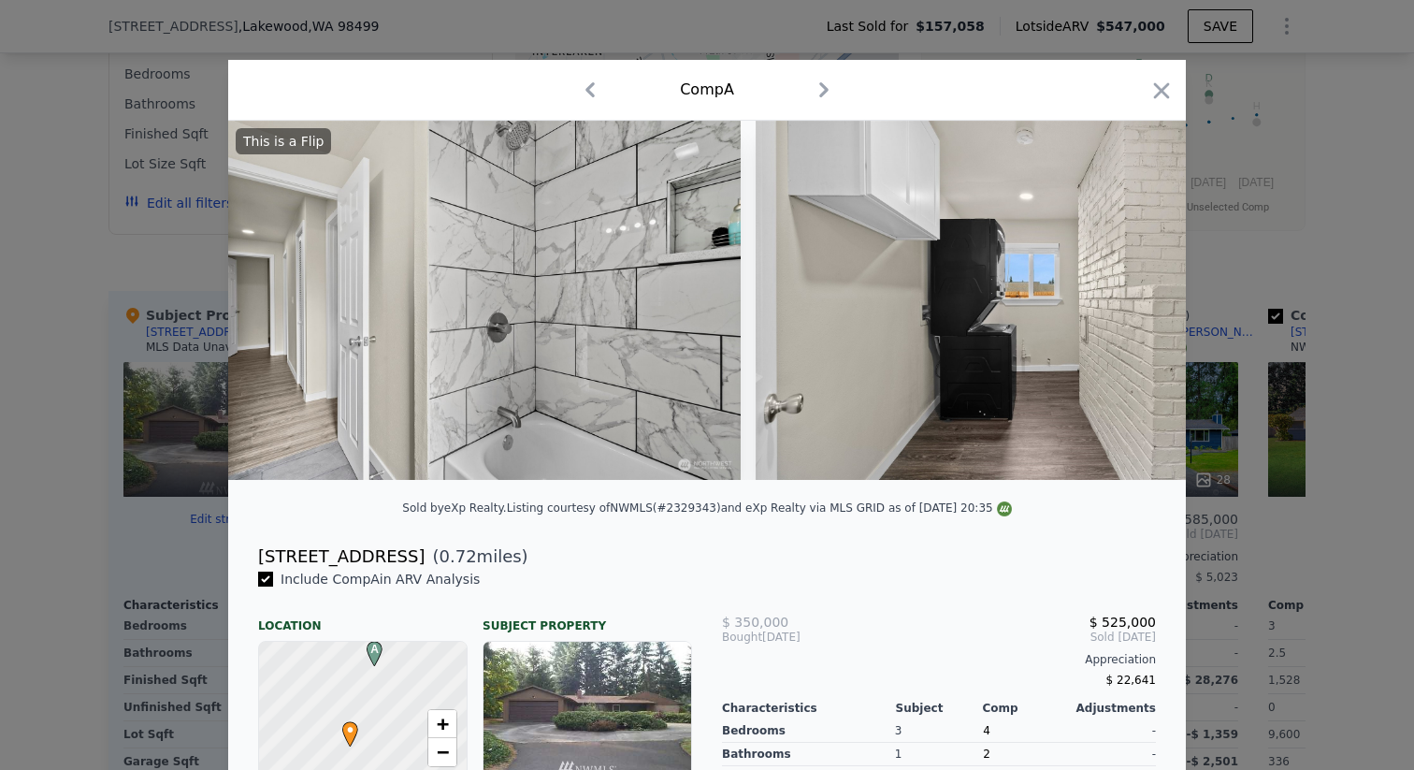
click at [1133, 300] on img at bounding box center [1025, 300] width 538 height 359
click at [1133, 300] on icon at bounding box center [1137, 300] width 37 height 37
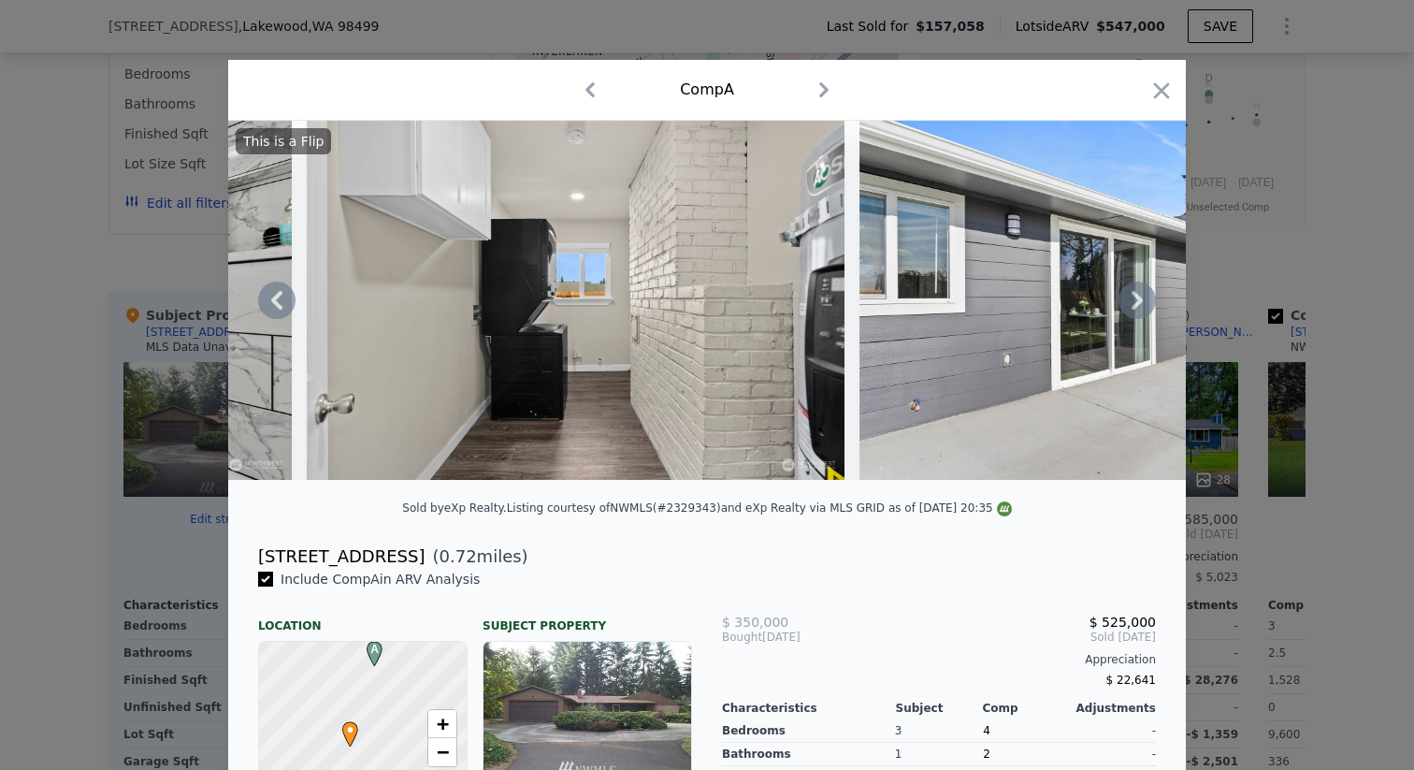
click at [1133, 300] on icon at bounding box center [1137, 300] width 37 height 37
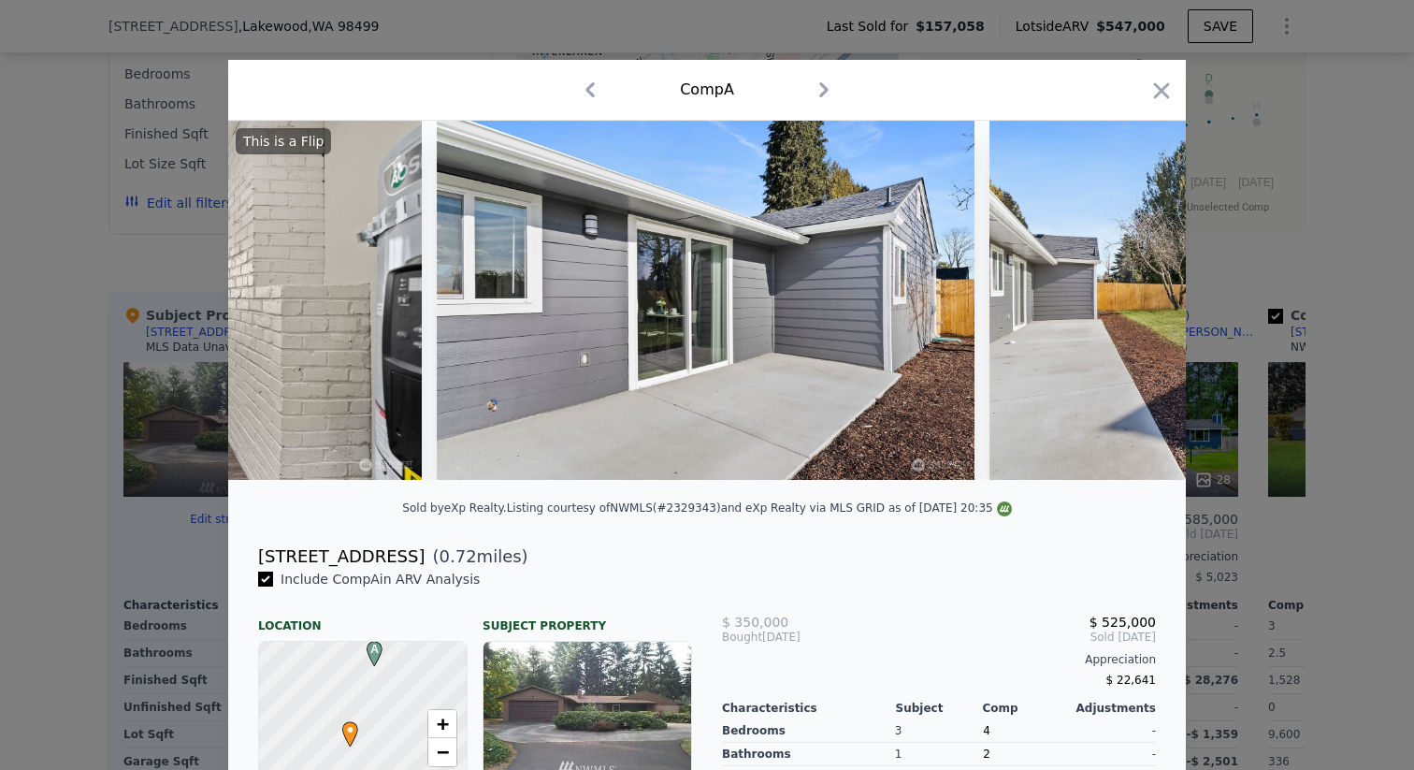
scroll to position [0, 10328]
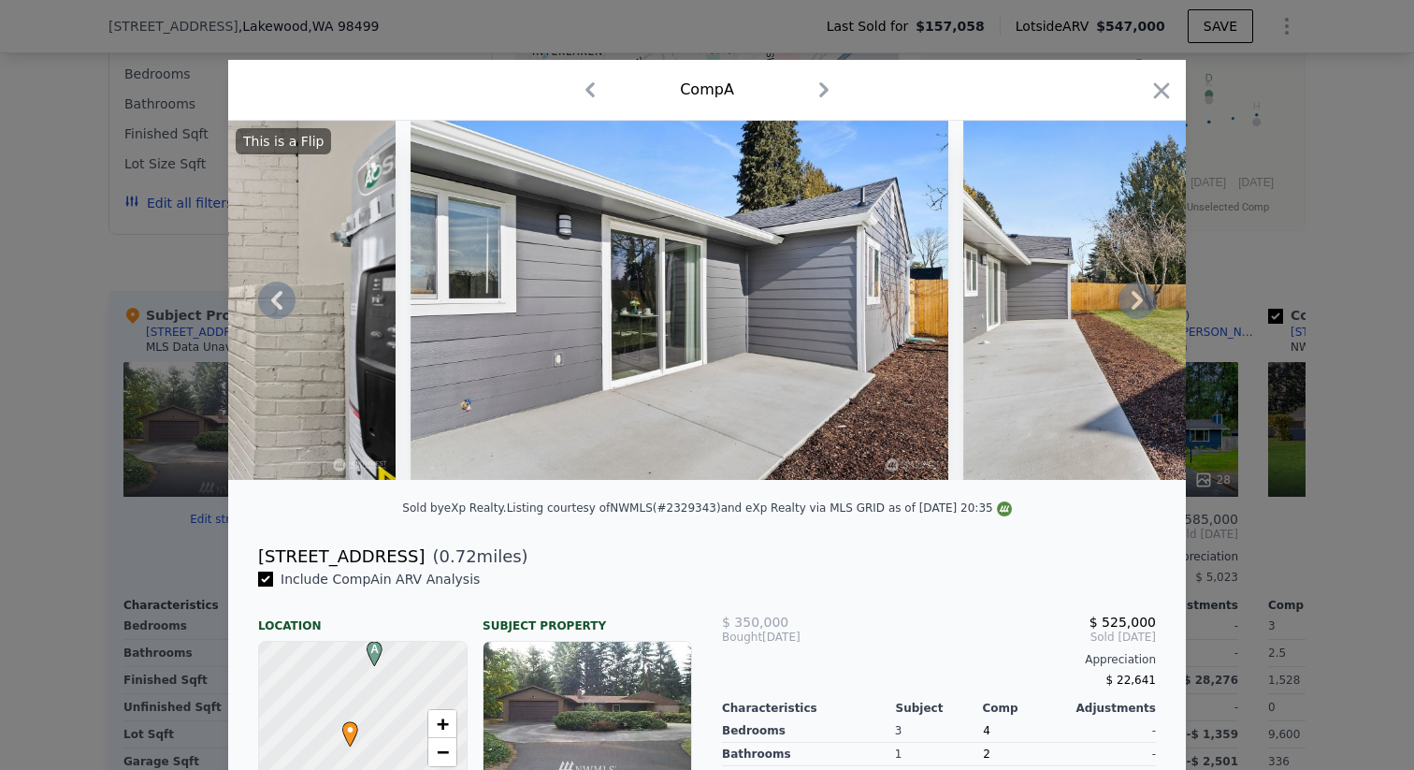
click at [1133, 300] on div "This is a Flip" at bounding box center [707, 300] width 958 height 359
click at [1133, 300] on icon at bounding box center [1137, 300] width 37 height 37
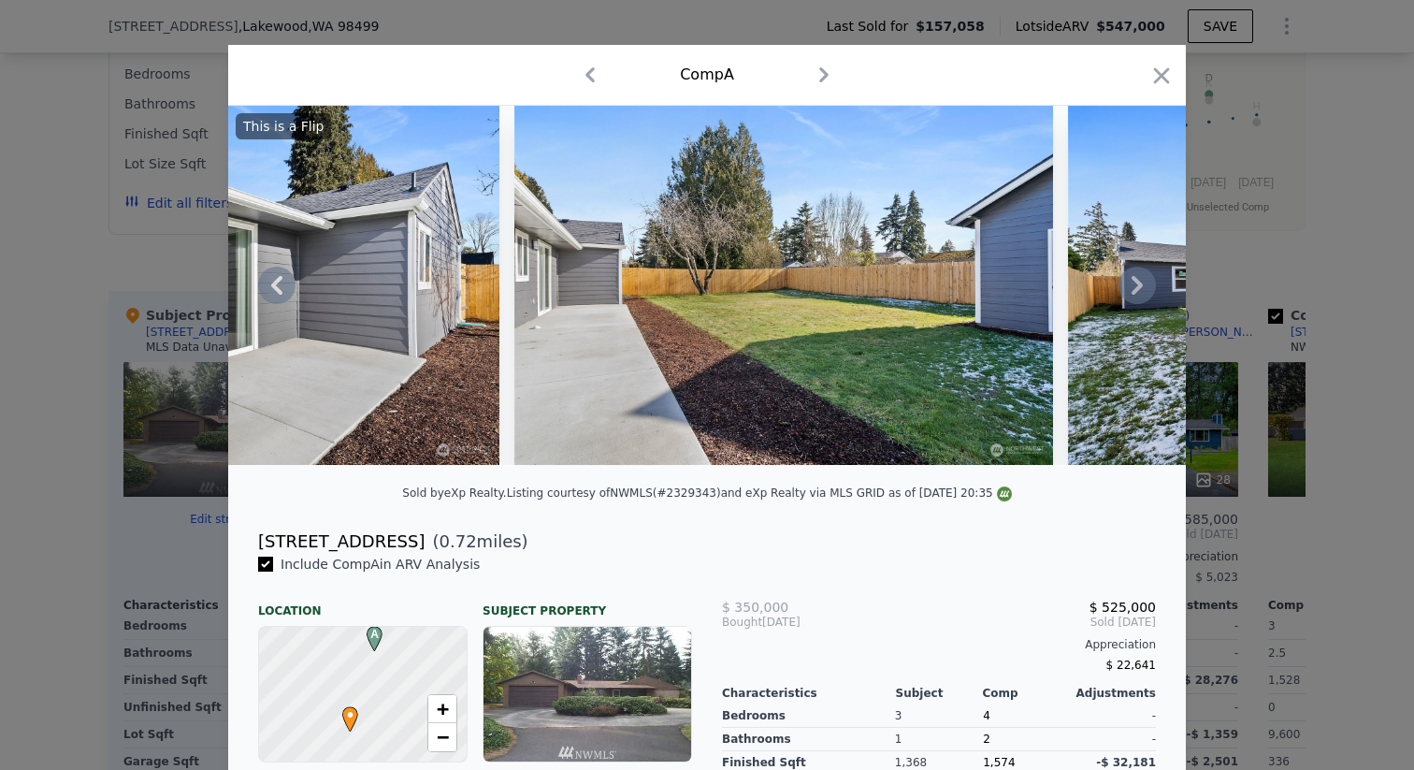
scroll to position [0, 0]
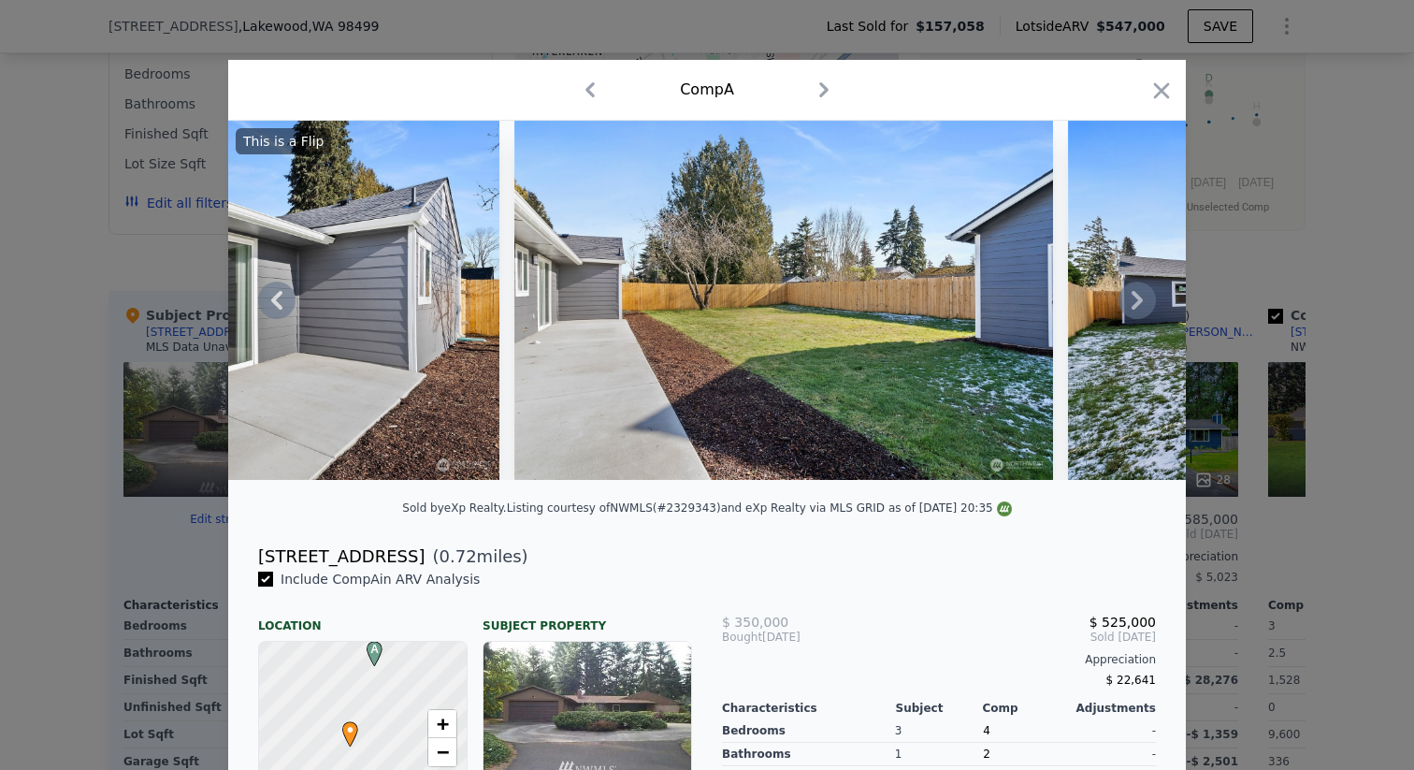
click at [1131, 308] on icon at bounding box center [1137, 300] width 37 height 37
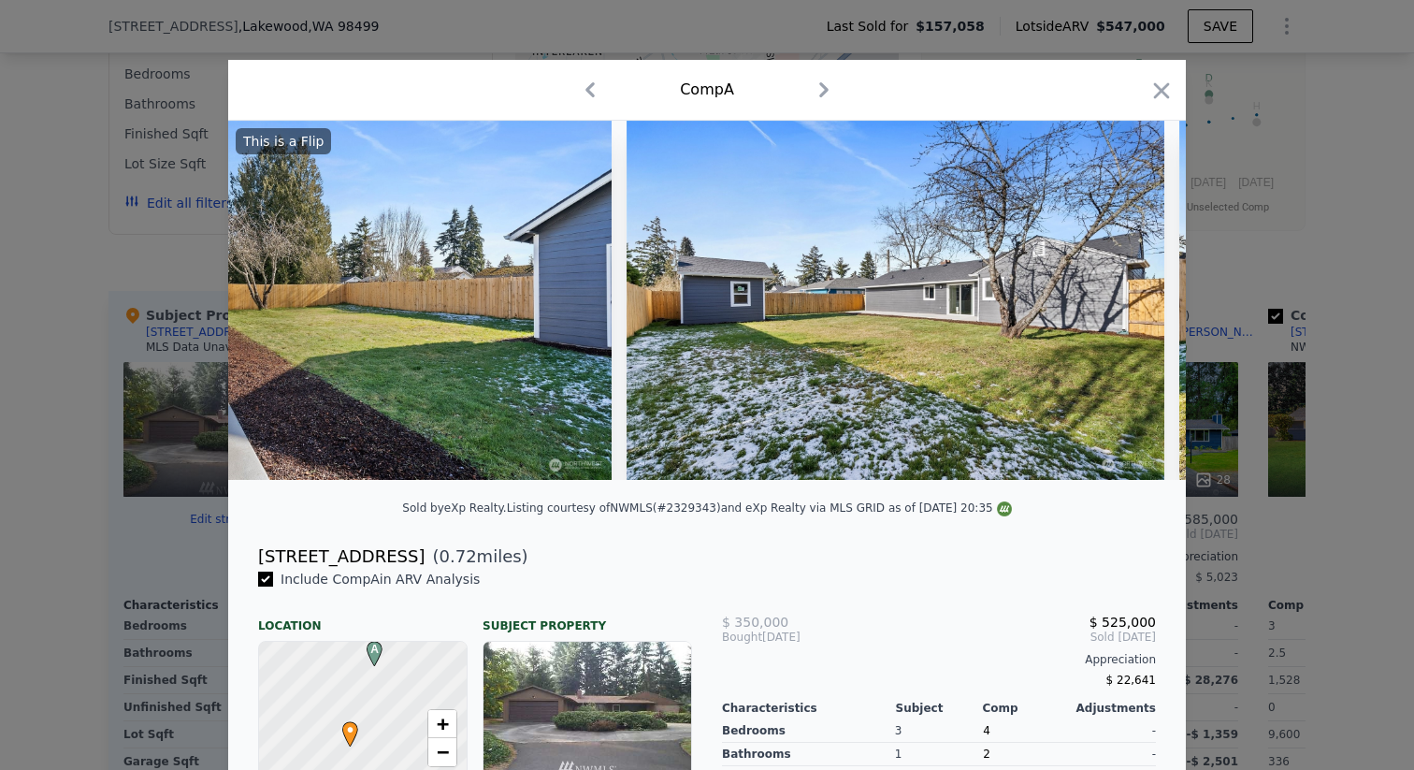
click at [1131, 308] on img at bounding box center [896, 300] width 538 height 359
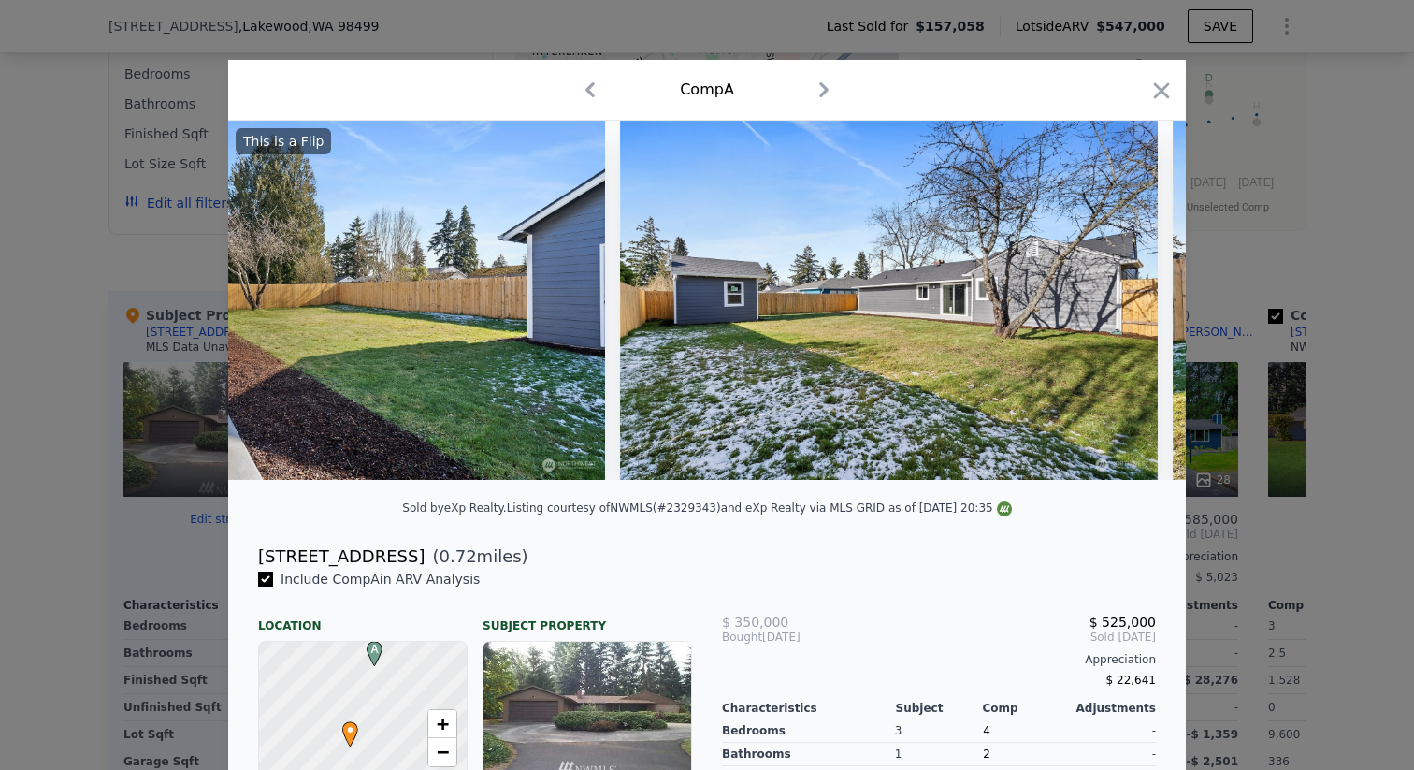
scroll to position [0, 11226]
click at [1131, 308] on div "This is a Flip" at bounding box center [707, 300] width 958 height 359
click at [1161, 87] on icon "button" at bounding box center [1162, 91] width 26 height 26
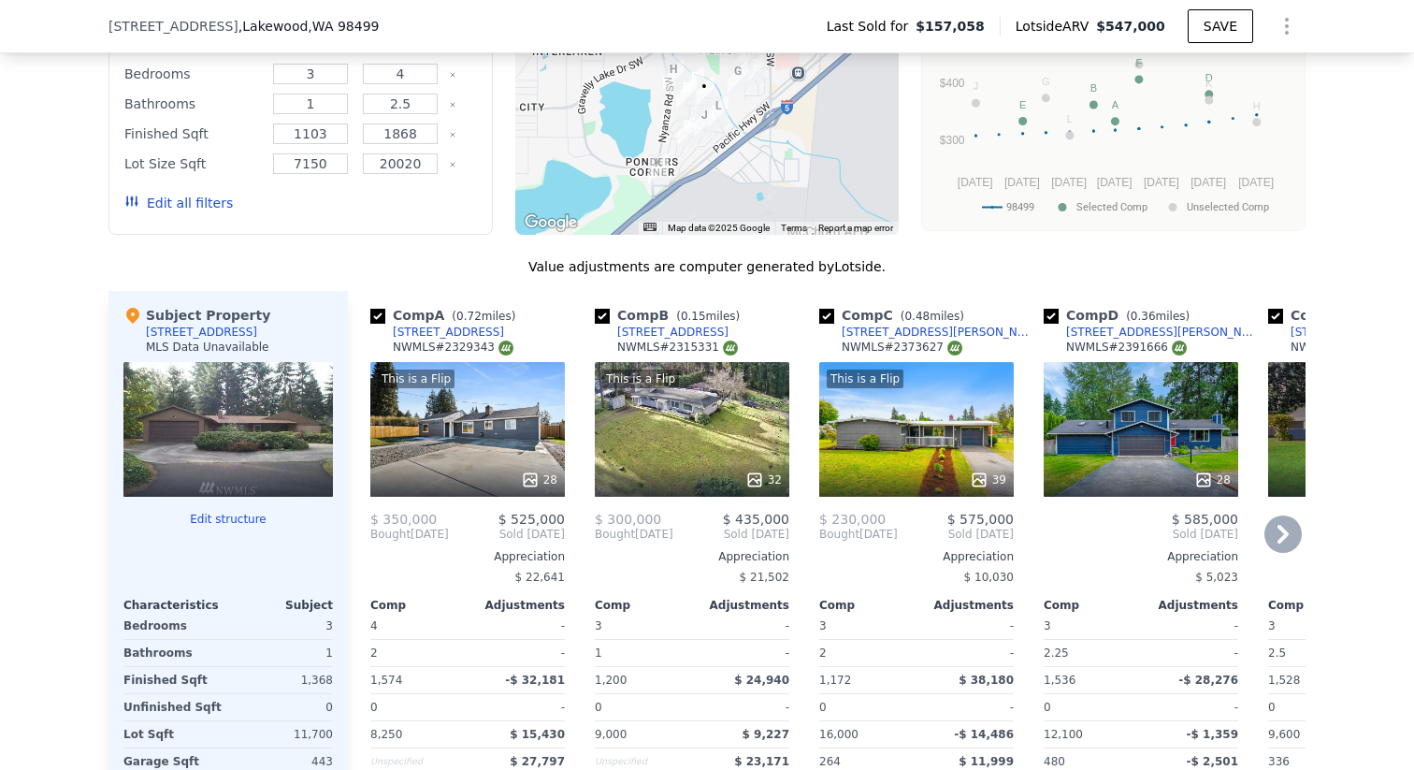
click at [731, 421] on div "This is a Flip 32" at bounding box center [692, 429] width 195 height 135
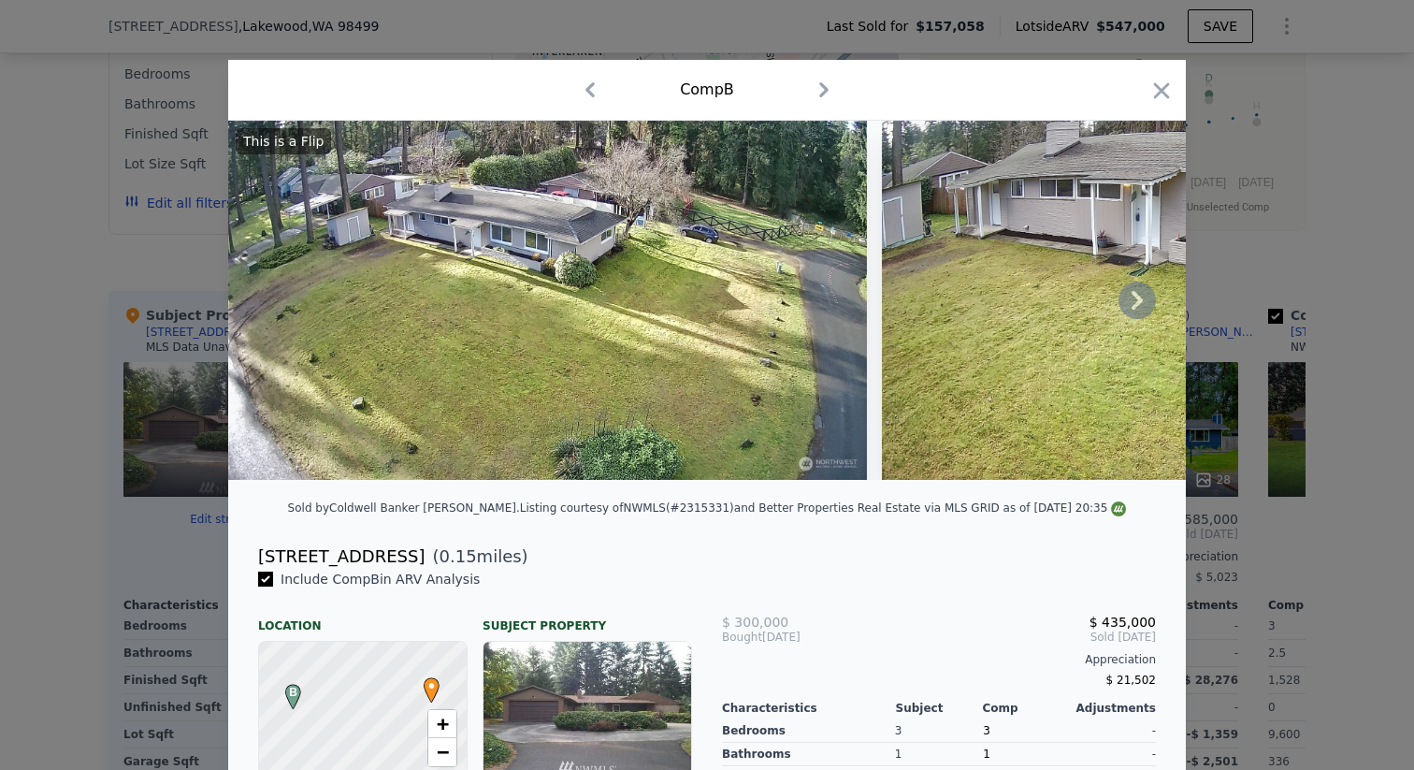
click at [1135, 298] on icon at bounding box center [1137, 300] width 37 height 37
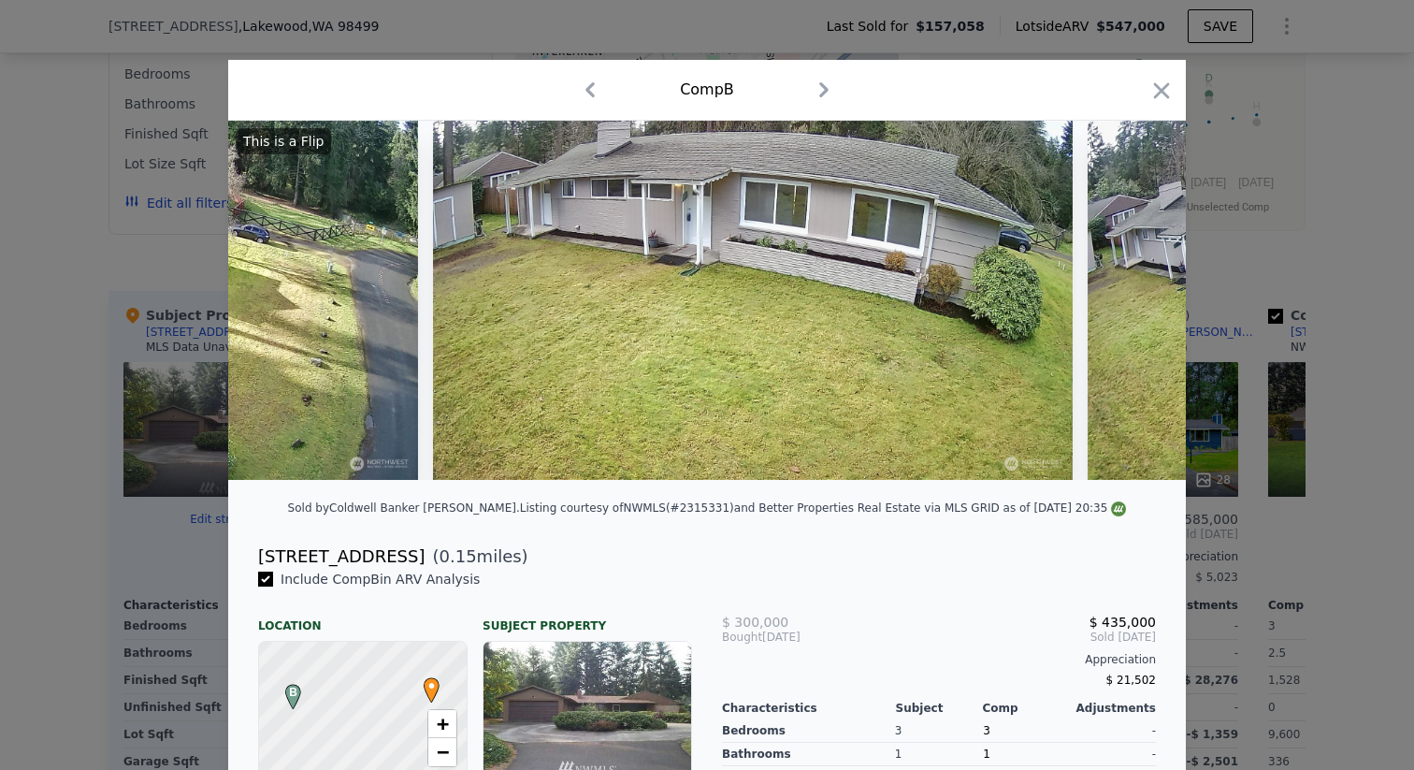
click at [1135, 298] on icon at bounding box center [1137, 300] width 37 height 37
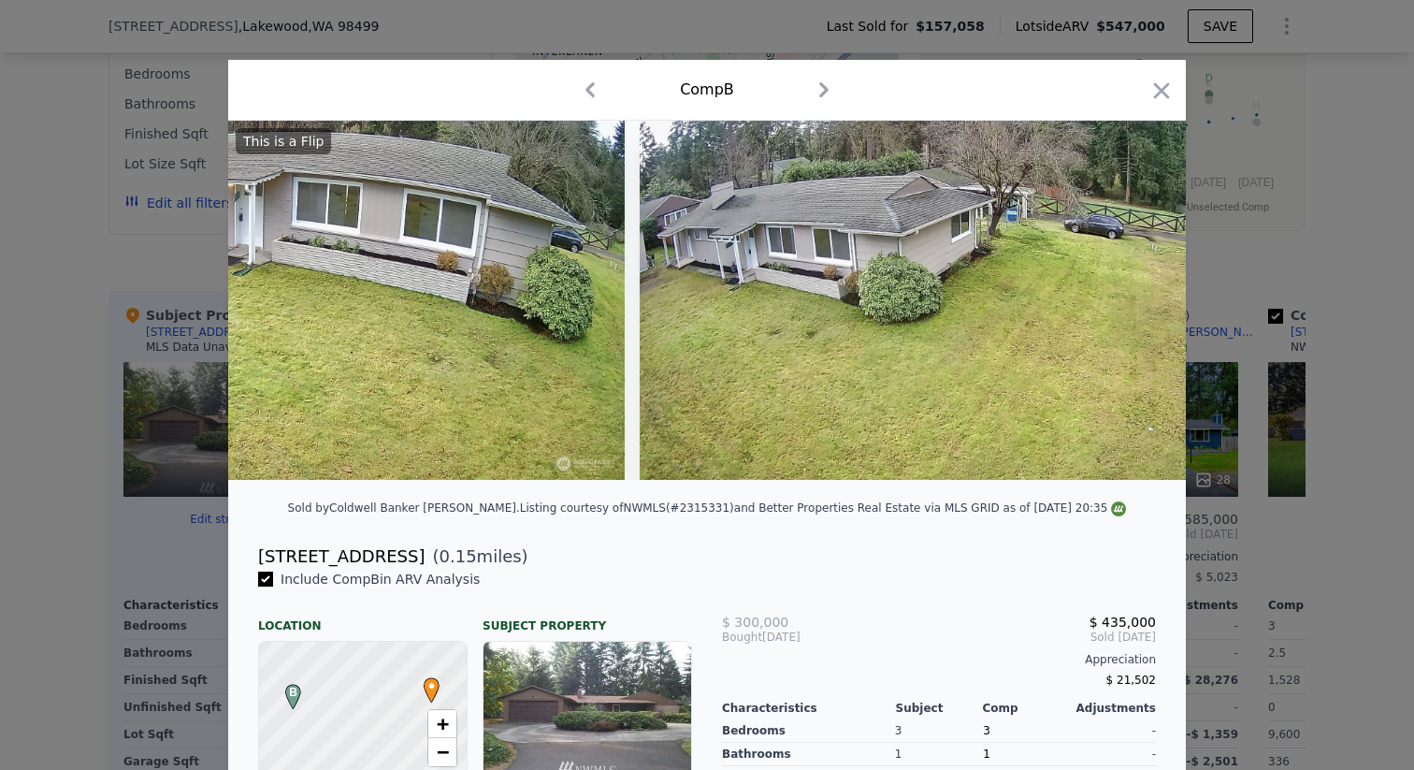
scroll to position [0, 898]
click at [1135, 298] on div "This is a Flip" at bounding box center [707, 300] width 958 height 359
click at [1135, 298] on icon at bounding box center [1137, 300] width 37 height 37
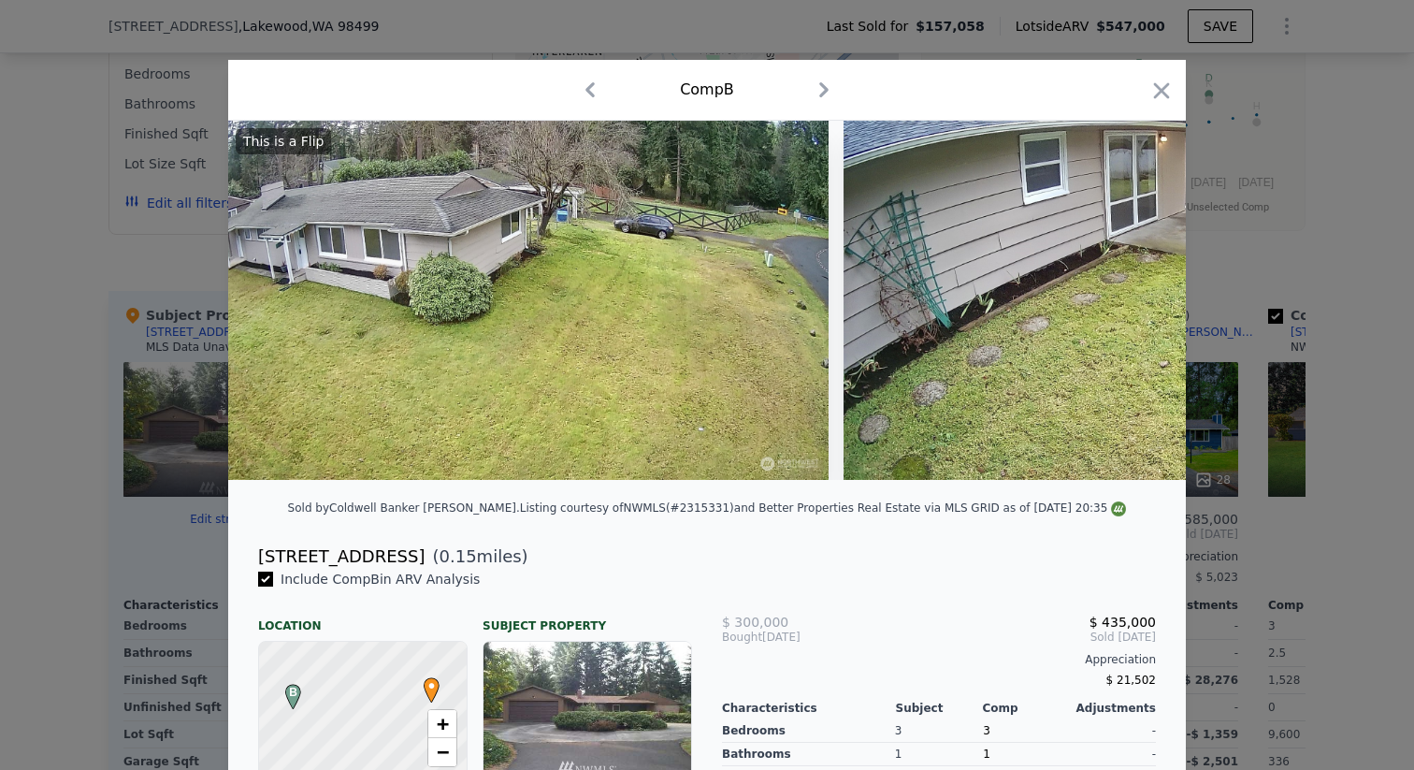
click at [1135, 298] on img at bounding box center [1163, 300] width 639 height 359
click at [1135, 298] on icon at bounding box center [1137, 300] width 37 height 37
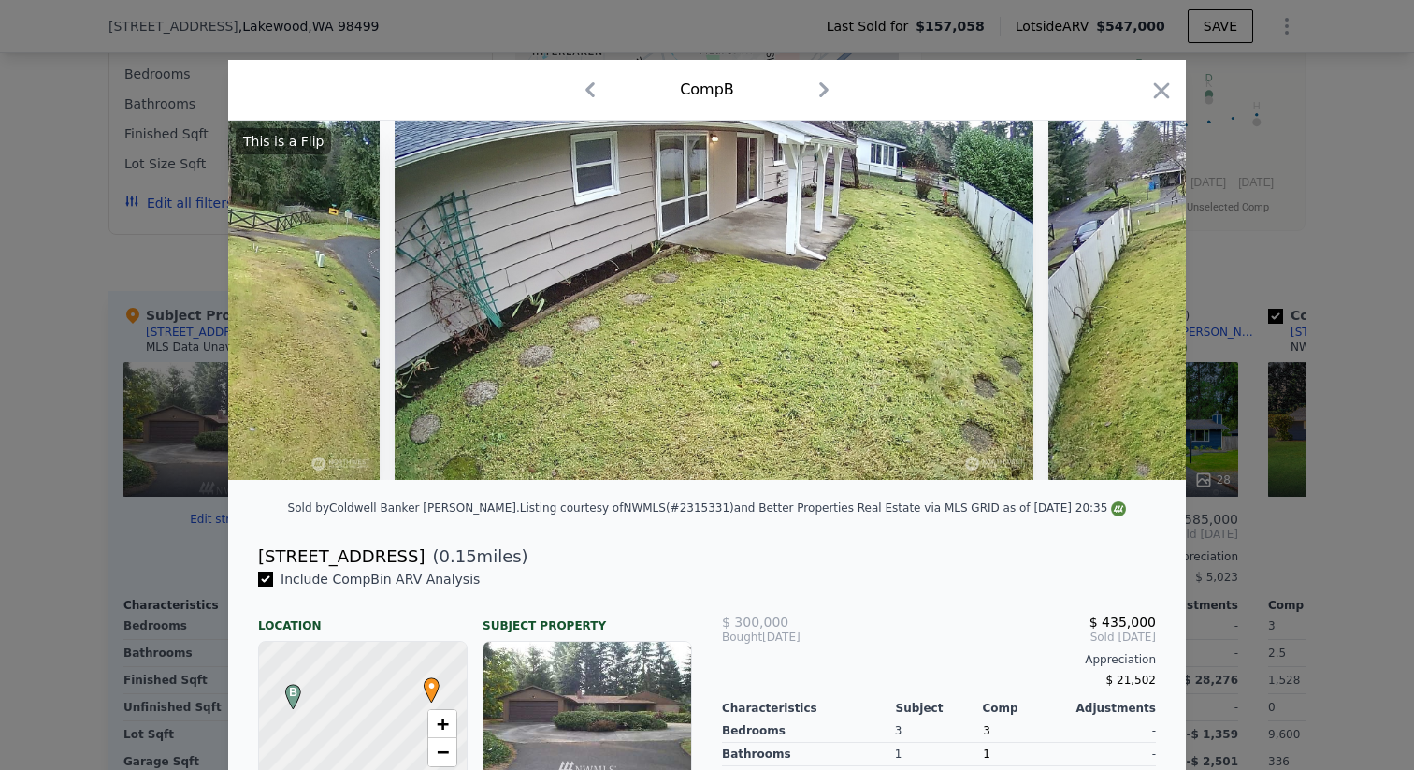
click at [1135, 298] on img at bounding box center [1368, 300] width 639 height 359
click at [1135, 298] on icon at bounding box center [1137, 300] width 37 height 37
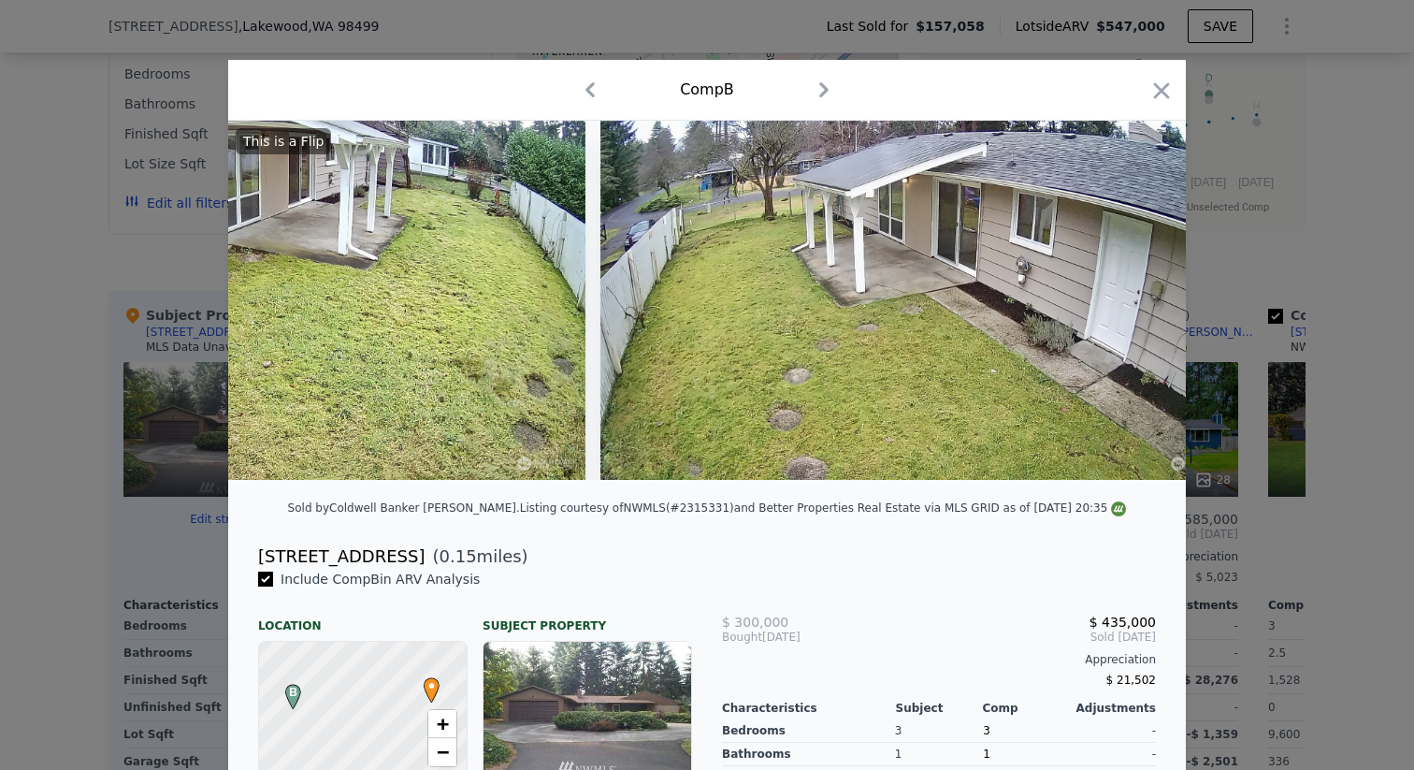
scroll to position [0, 2245]
click at [1135, 298] on div "This is a Flip" at bounding box center [707, 300] width 958 height 359
click at [1135, 298] on icon at bounding box center [1137, 300] width 37 height 37
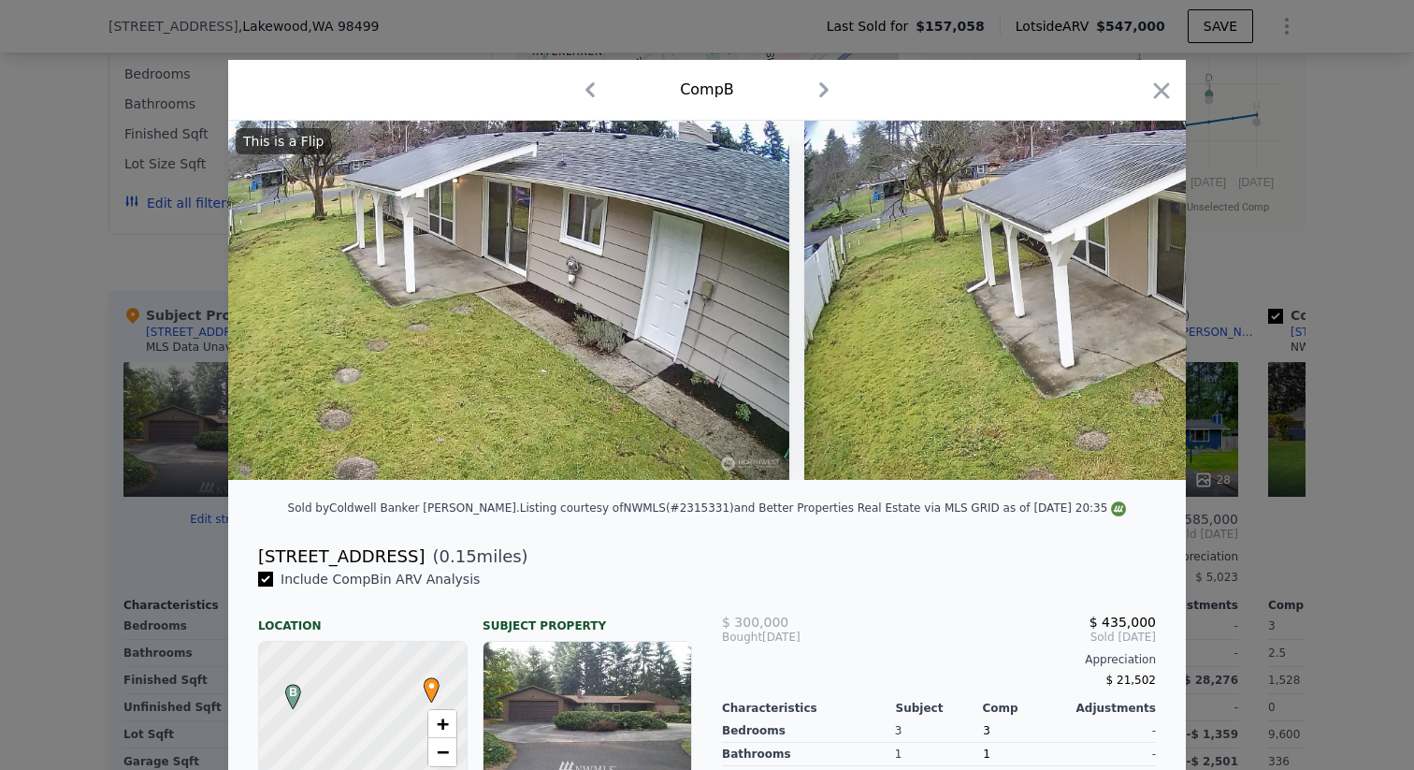
click at [1135, 298] on img at bounding box center [1124, 300] width 639 height 359
click at [1135, 298] on icon at bounding box center [1137, 300] width 37 height 37
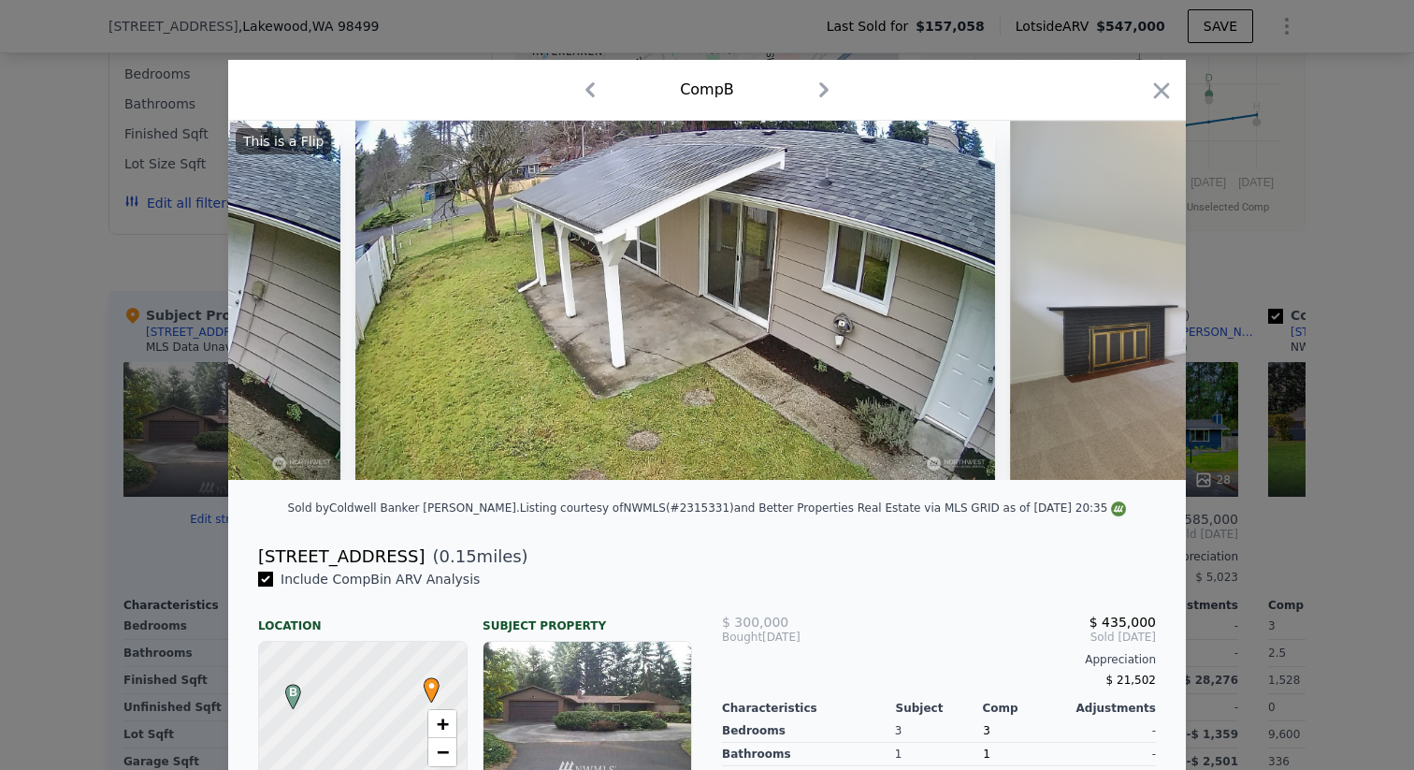
click at [1135, 298] on img at bounding box center [1279, 300] width 539 height 359
click at [1135, 298] on icon at bounding box center [1137, 300] width 37 height 37
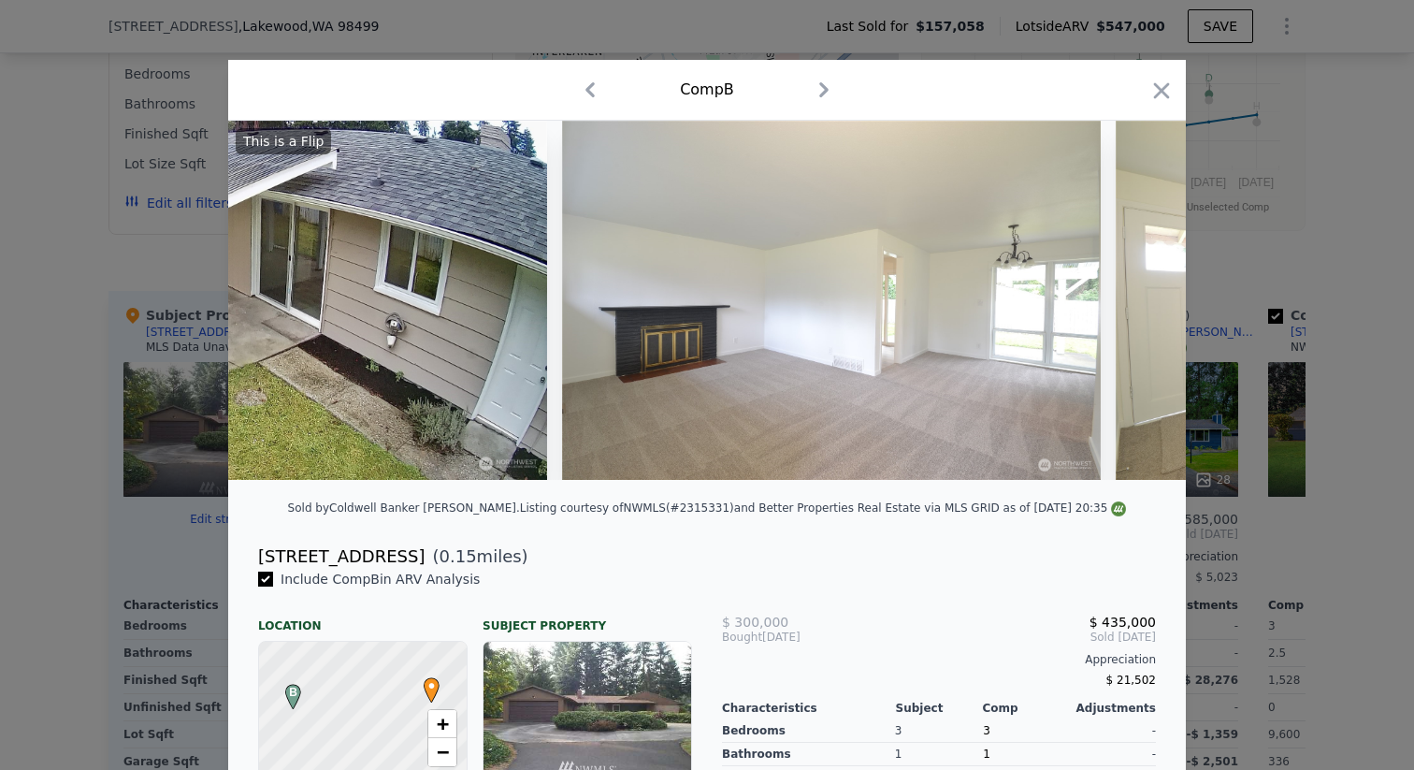
scroll to position [0, 3592]
click at [1135, 298] on img at bounding box center [1384, 300] width 539 height 359
drag, startPoint x: 1158, startPoint y: 96, endPoint x: 1131, endPoint y: 249, distance: 154.9
click at [1130, 238] on div "Comp B This is a Flip Sold by Coldwell Banker [PERSON_NAME] . Listing courtesy …" at bounding box center [707, 573] width 958 height 1027
click at [1131, 296] on icon at bounding box center [1137, 300] width 37 height 37
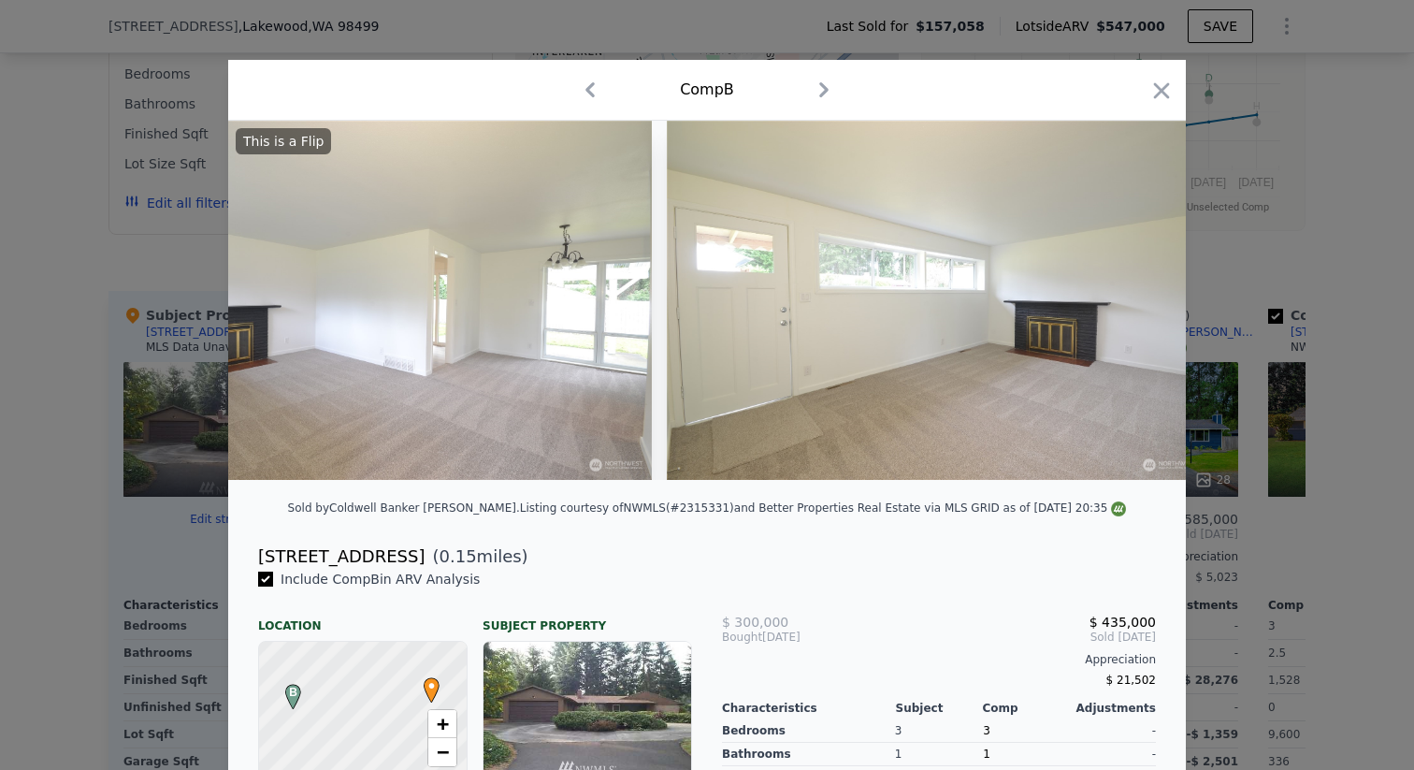
scroll to position [0, 4041]
click at [1131, 296] on img at bounding box center [935, 300] width 539 height 359
click at [1161, 81] on icon "button" at bounding box center [1162, 91] width 26 height 26
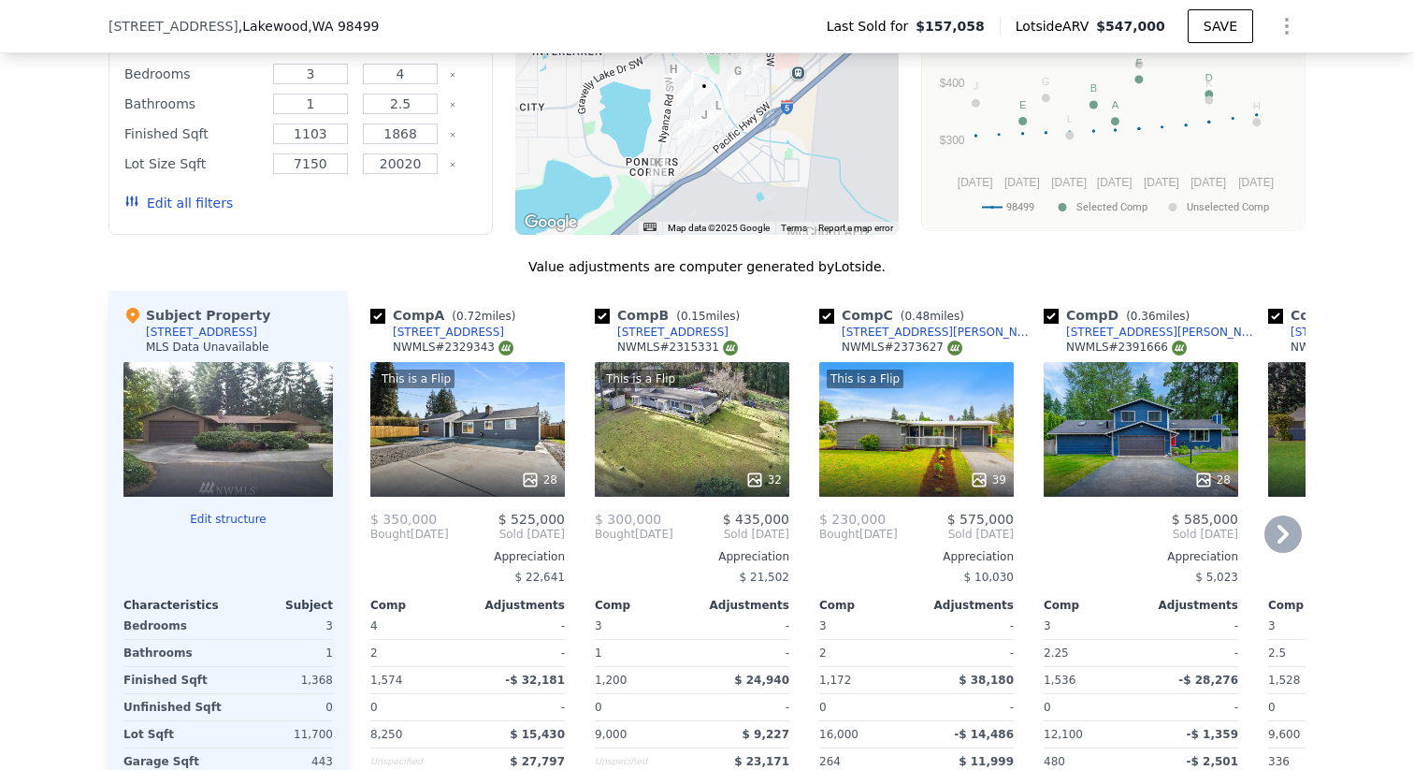
drag, startPoint x: 529, startPoint y: 333, endPoint x: 367, endPoint y: 333, distance: 161.8
click at [367, 333] on div "Comp A ( 0.72 miles) [STREET_ADDRESS] # 2329343 This is a Flip 28 $ 350,000 $ 5…" at bounding box center [468, 592] width 210 height 602
copy div "[STREET_ADDRESS]"
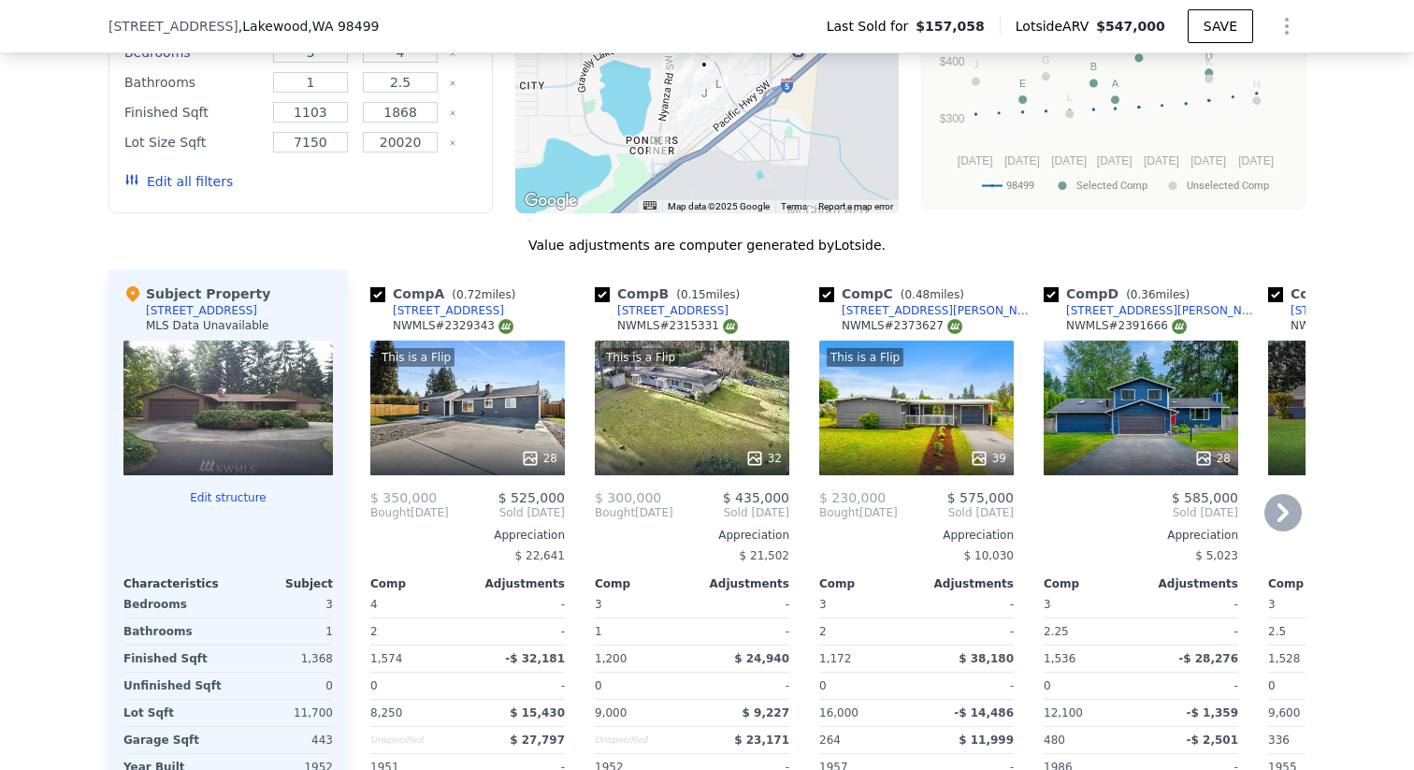
scroll to position [1697, 0]
click at [1308, 519] on div "We found 12 sales that match your search Filters Map Prices Modify Comp Filters…" at bounding box center [707, 376] width 1414 height 1054
click at [1292, 498] on icon at bounding box center [1283, 511] width 37 height 37
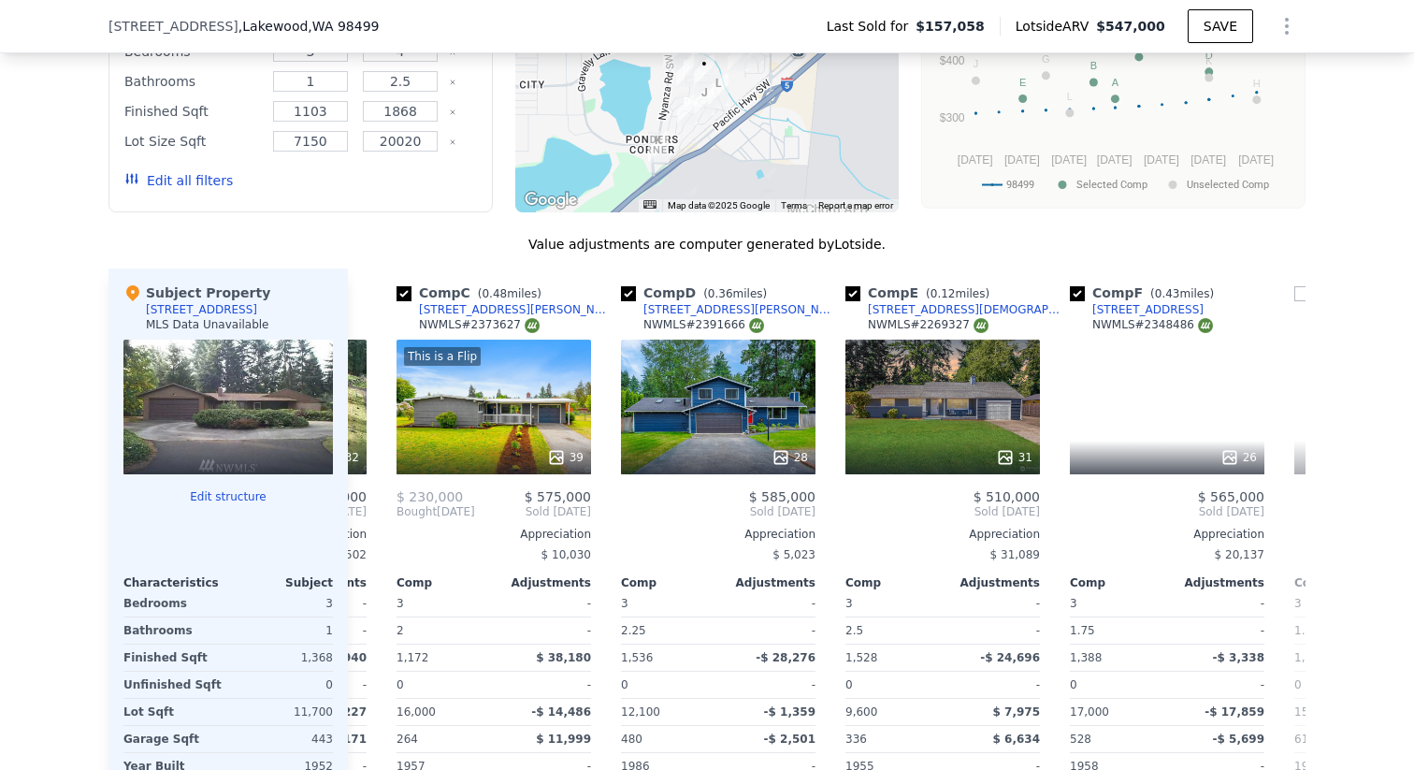
scroll to position [0, 449]
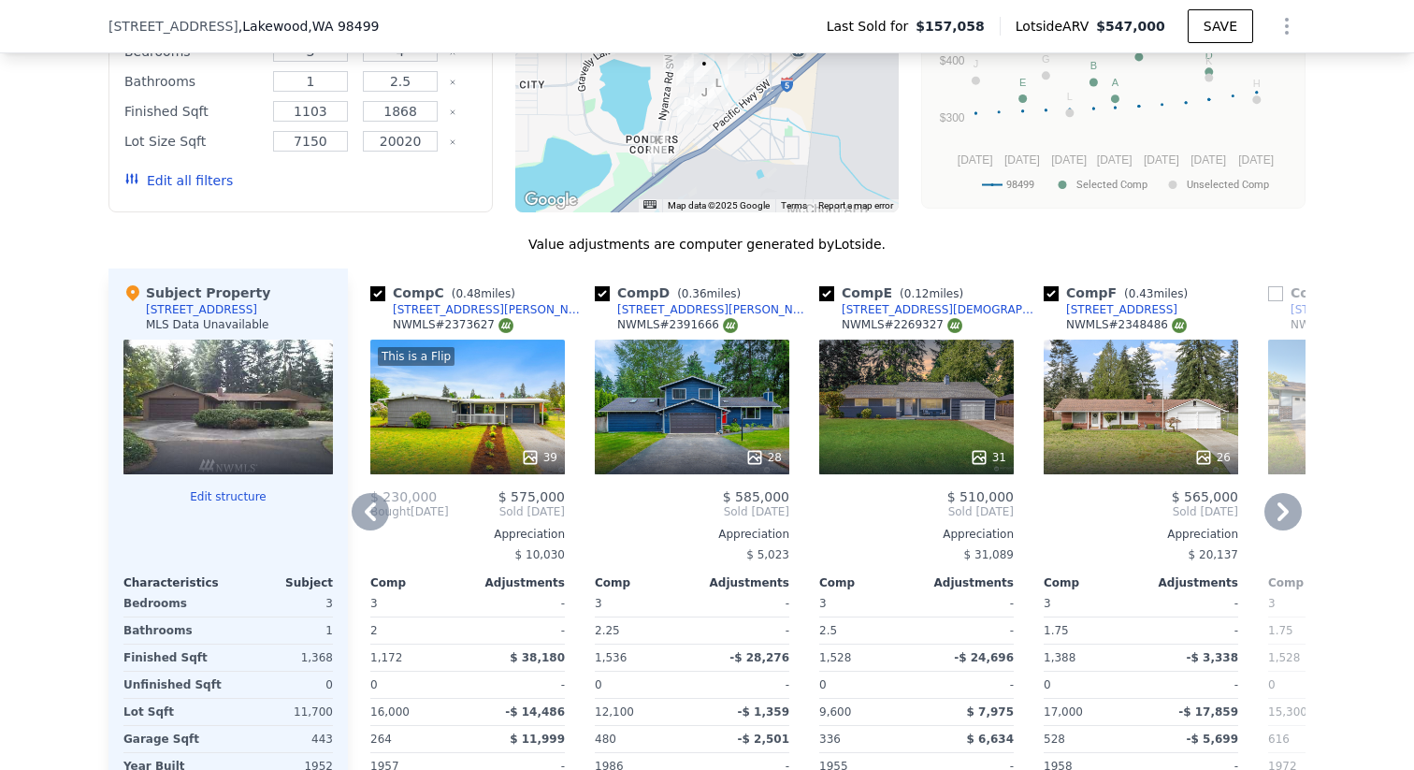
click at [1289, 515] on icon at bounding box center [1283, 511] width 37 height 37
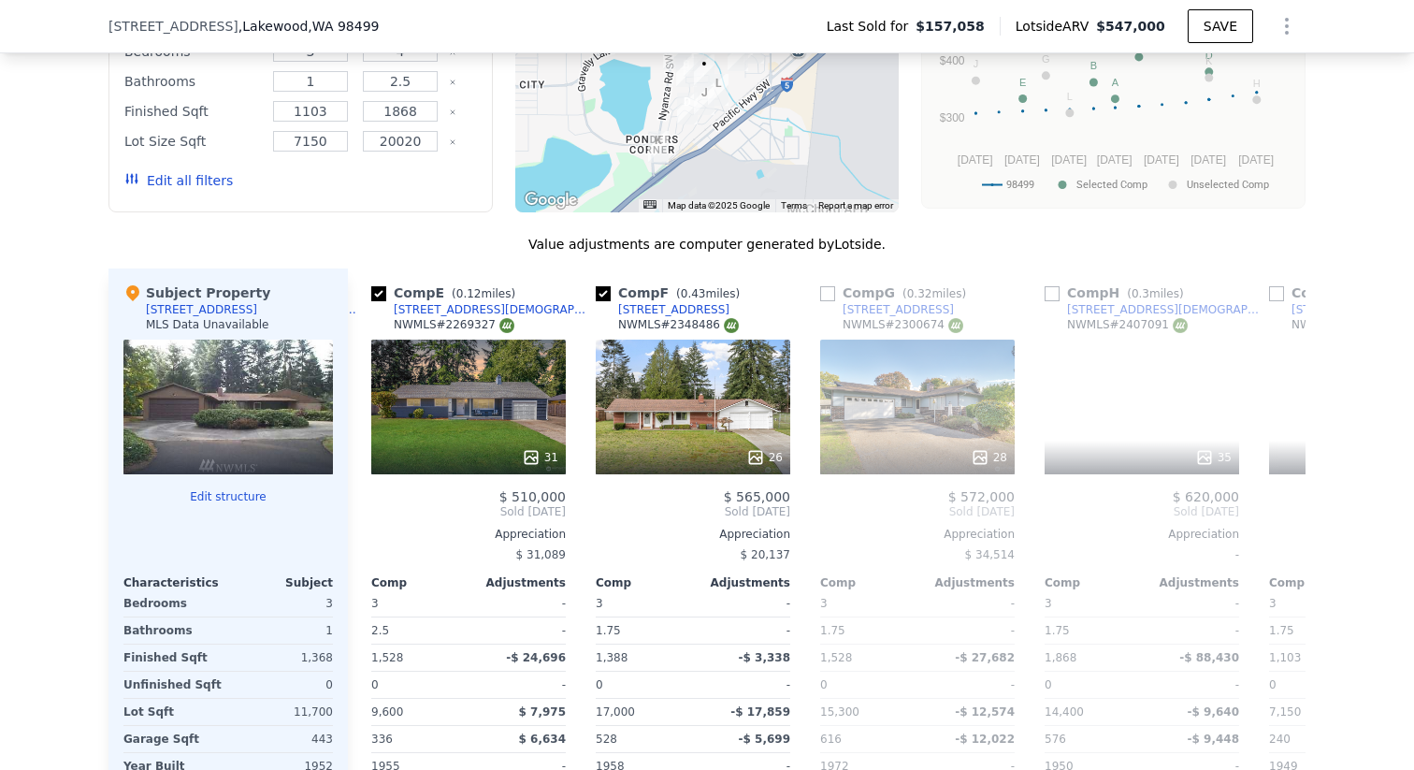
scroll to position [0, 898]
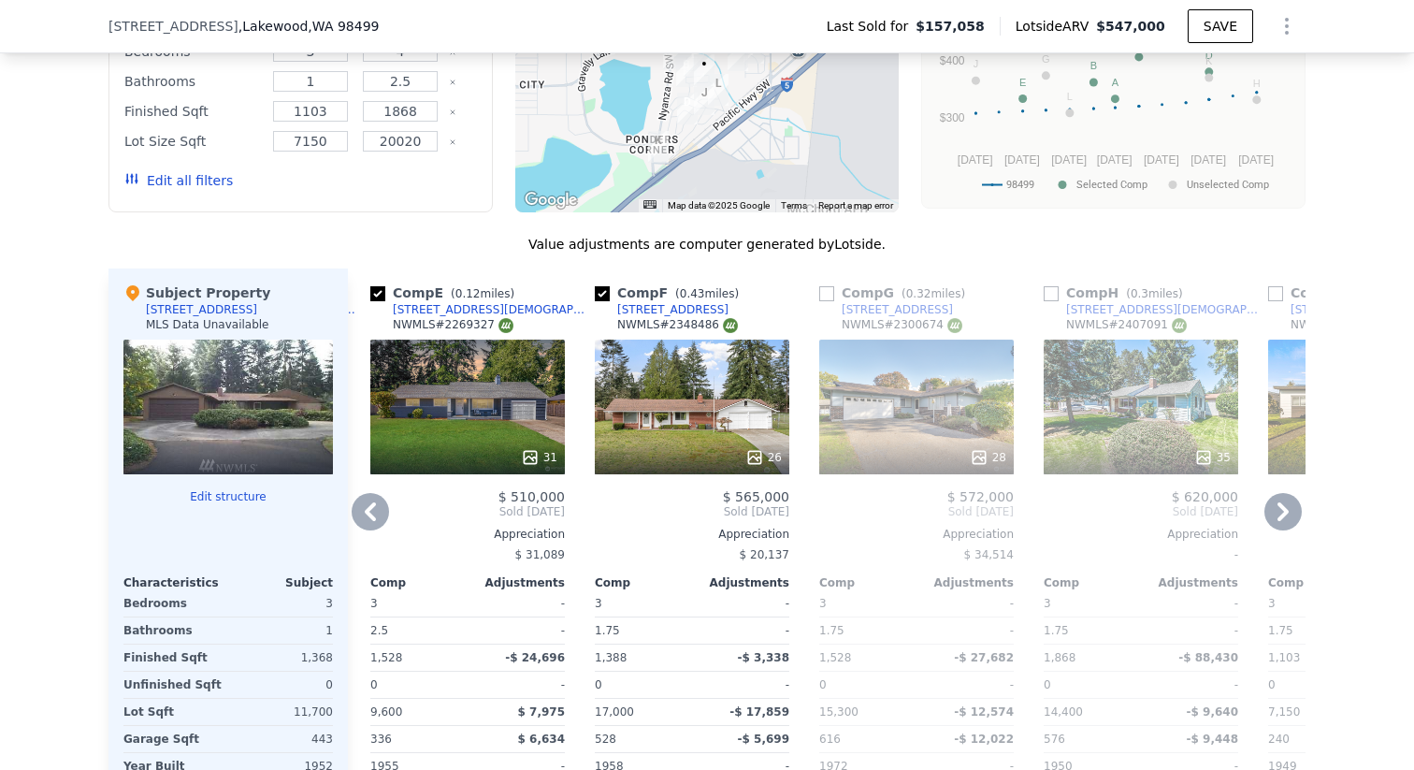
click at [1290, 510] on icon at bounding box center [1283, 511] width 37 height 37
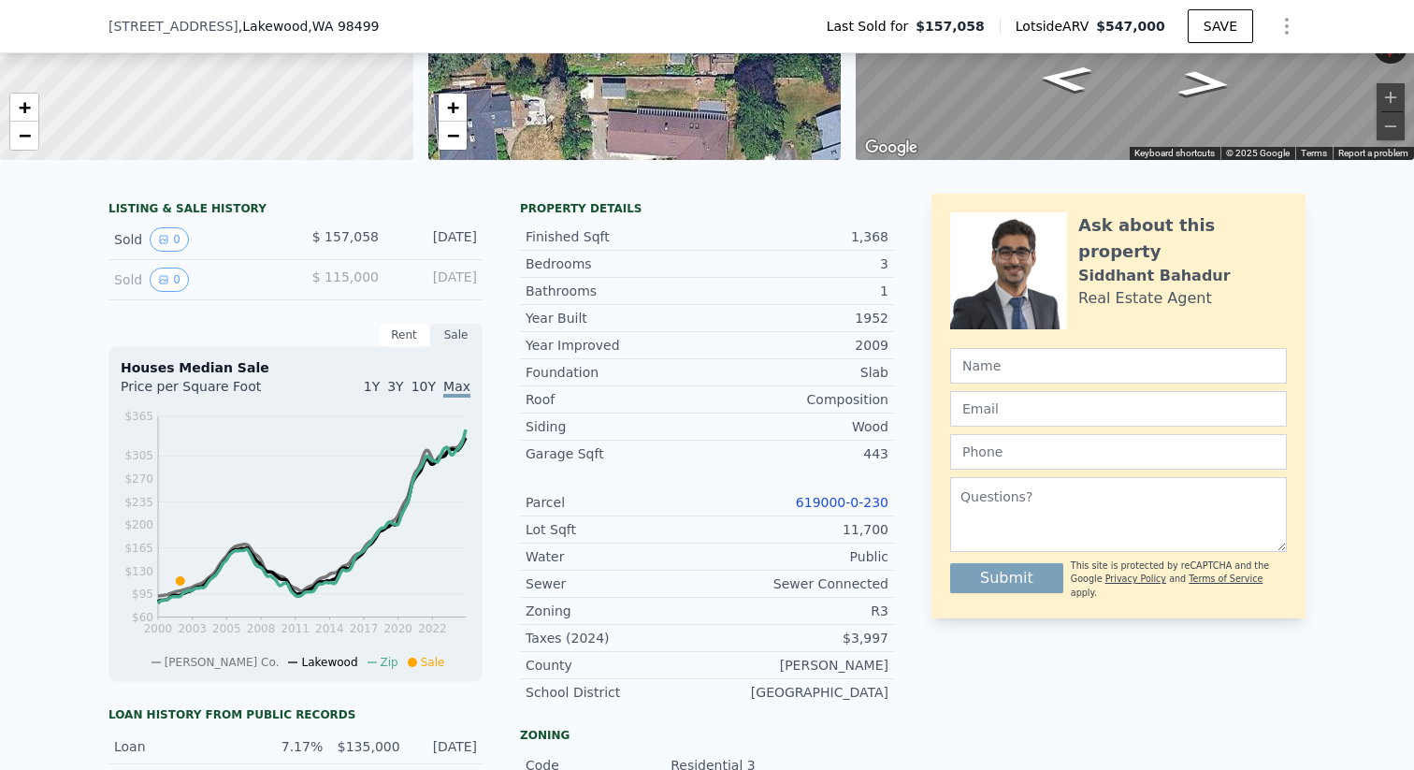
scroll to position [346, 0]
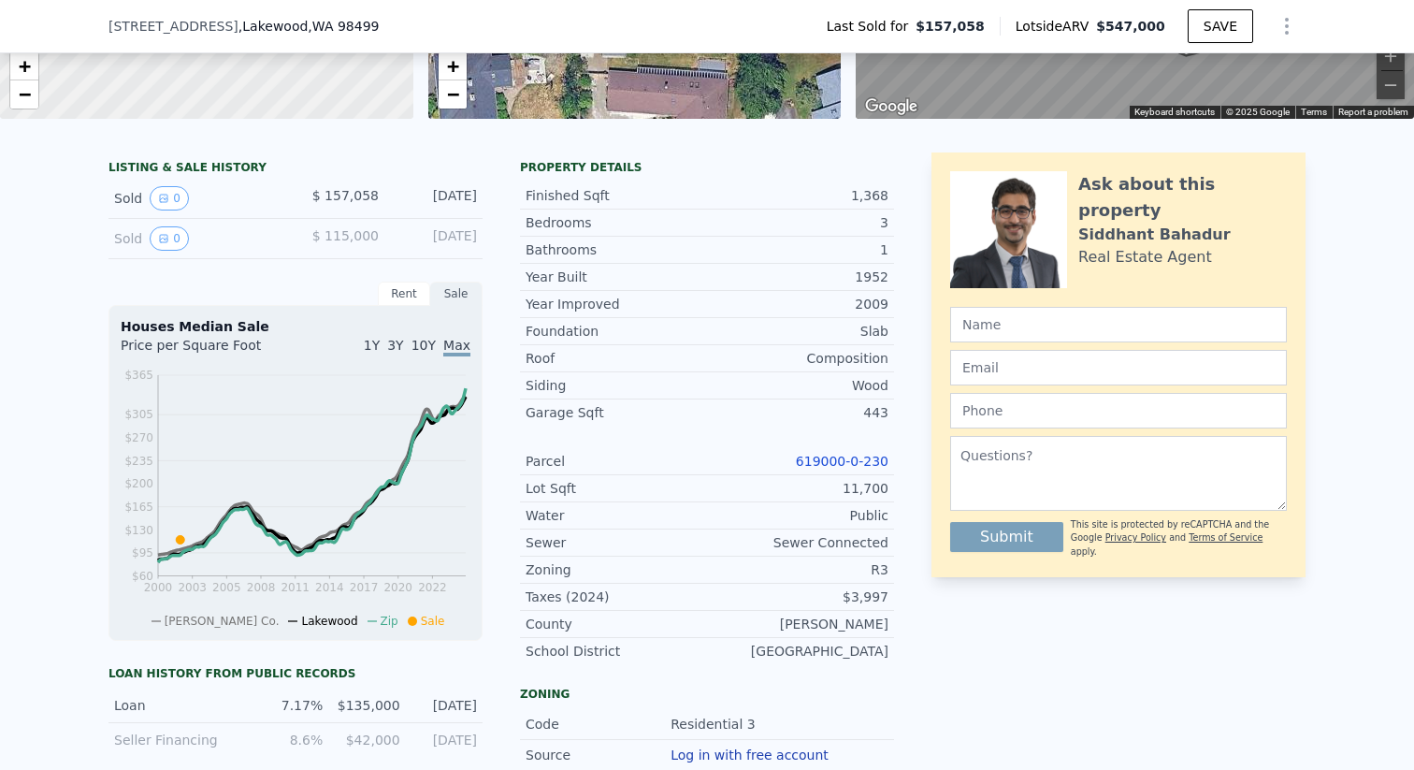
drag, startPoint x: 350, startPoint y: 196, endPoint x: 273, endPoint y: 196, distance: 76.7
click at [349, 196] on span "$ 157,058" at bounding box center [345, 195] width 66 height 15
click at [160, 199] on icon "View historical data" at bounding box center [163, 198] width 11 height 11
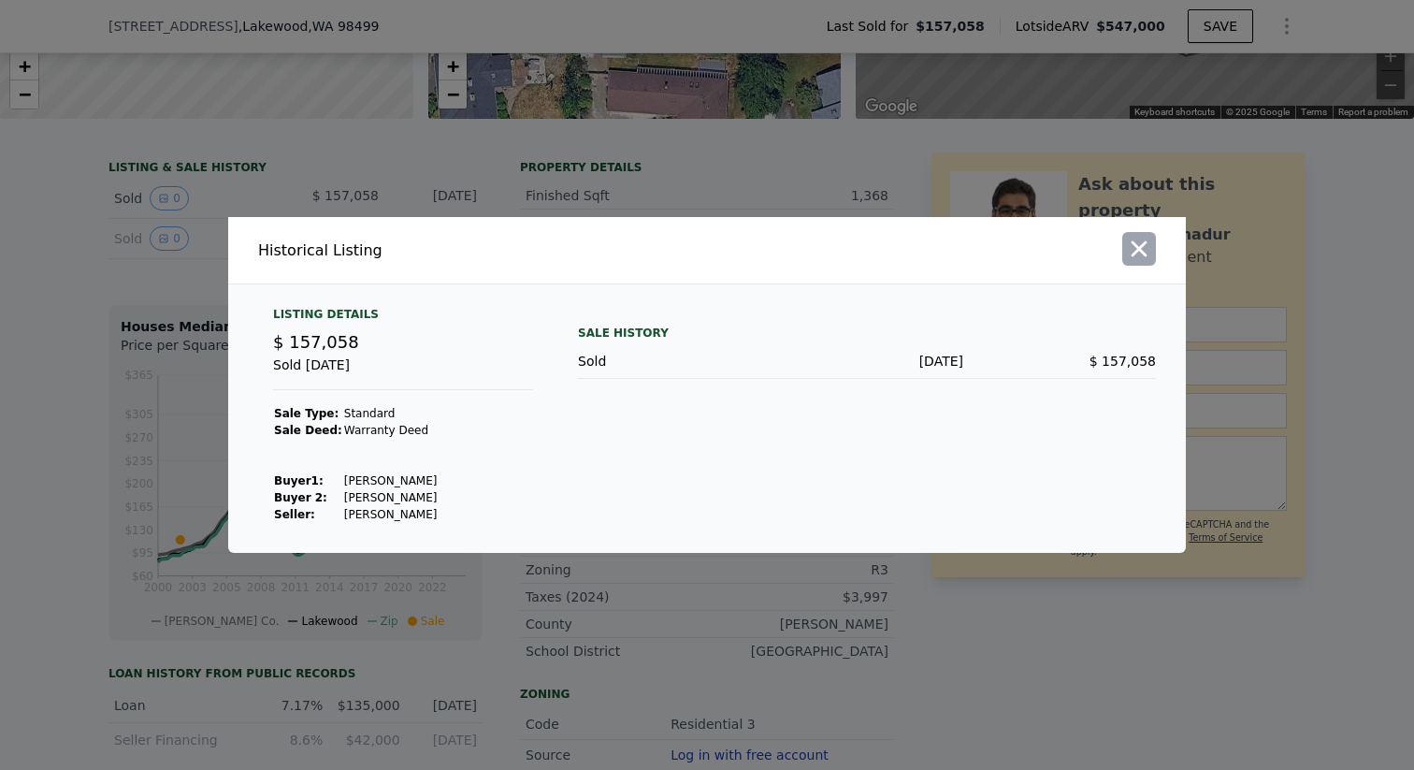
click at [1146, 247] on icon "button" at bounding box center [1139, 249] width 26 height 26
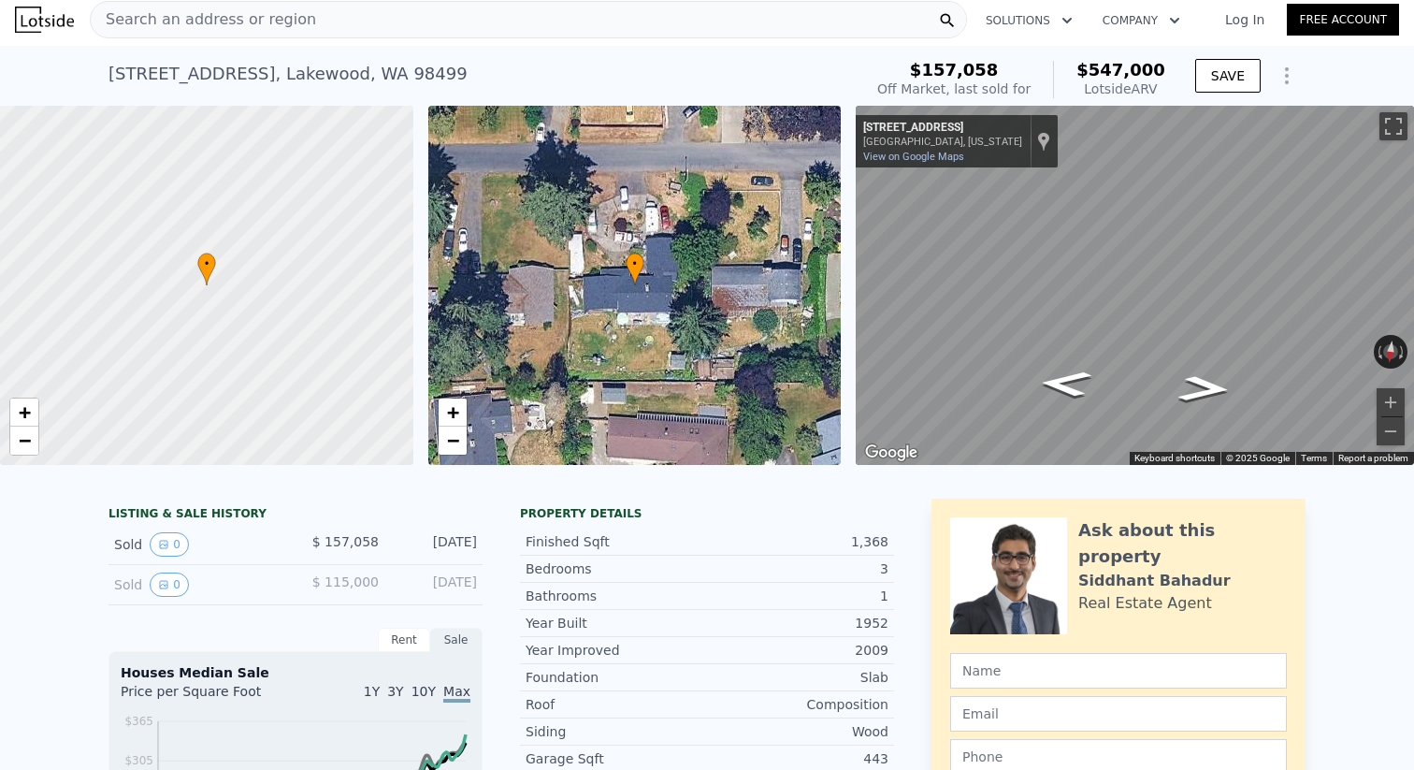
scroll to position [0, 0]
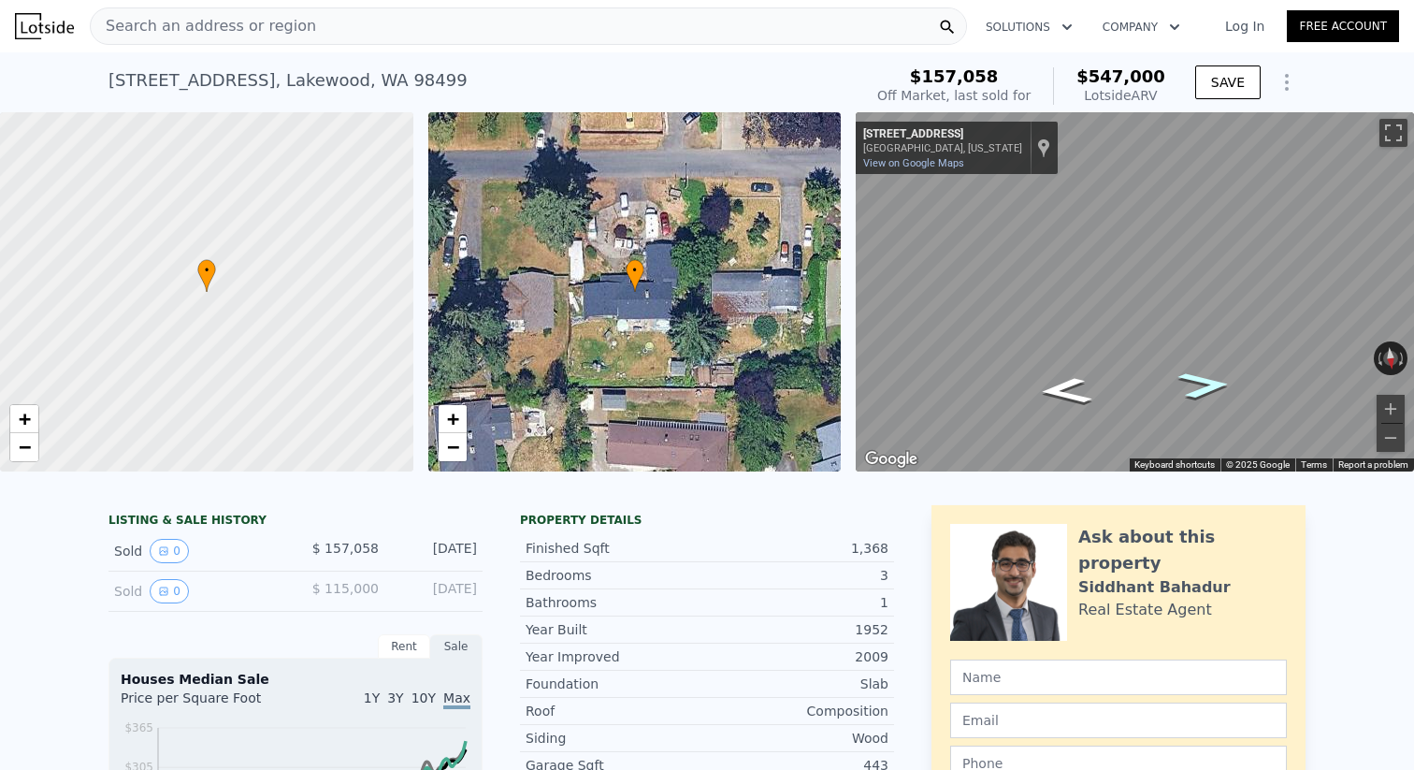
click at [1201, 393] on icon "Go West, 120th St SW" at bounding box center [1205, 384] width 98 height 39
click at [1206, 390] on icon "Go West, 120th St SW" at bounding box center [1205, 384] width 98 height 39
click at [1074, 394] on icon "Go East, 120th St SW" at bounding box center [1066, 390] width 98 height 39
click at [622, 237] on div "• + −" at bounding box center [634, 291] width 413 height 359
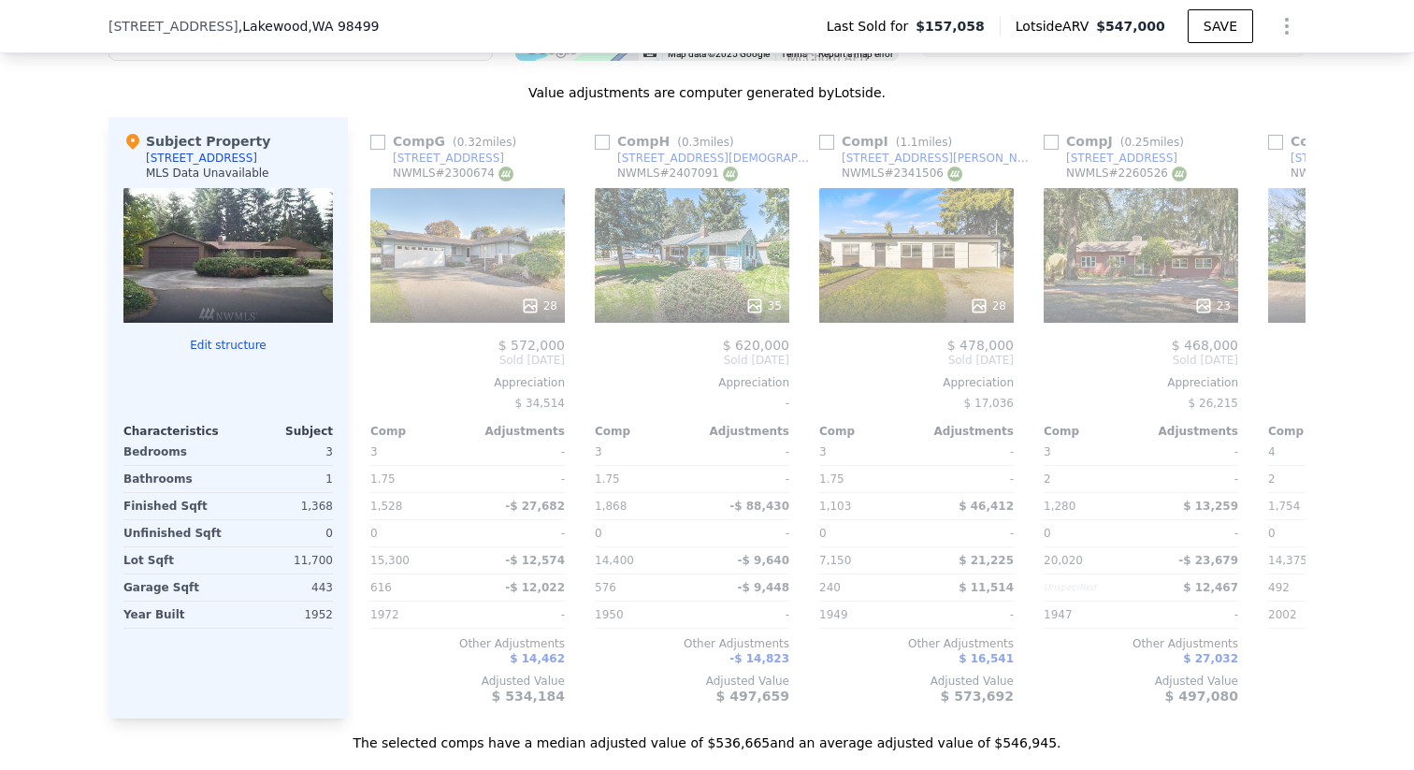
scroll to position [1864, 0]
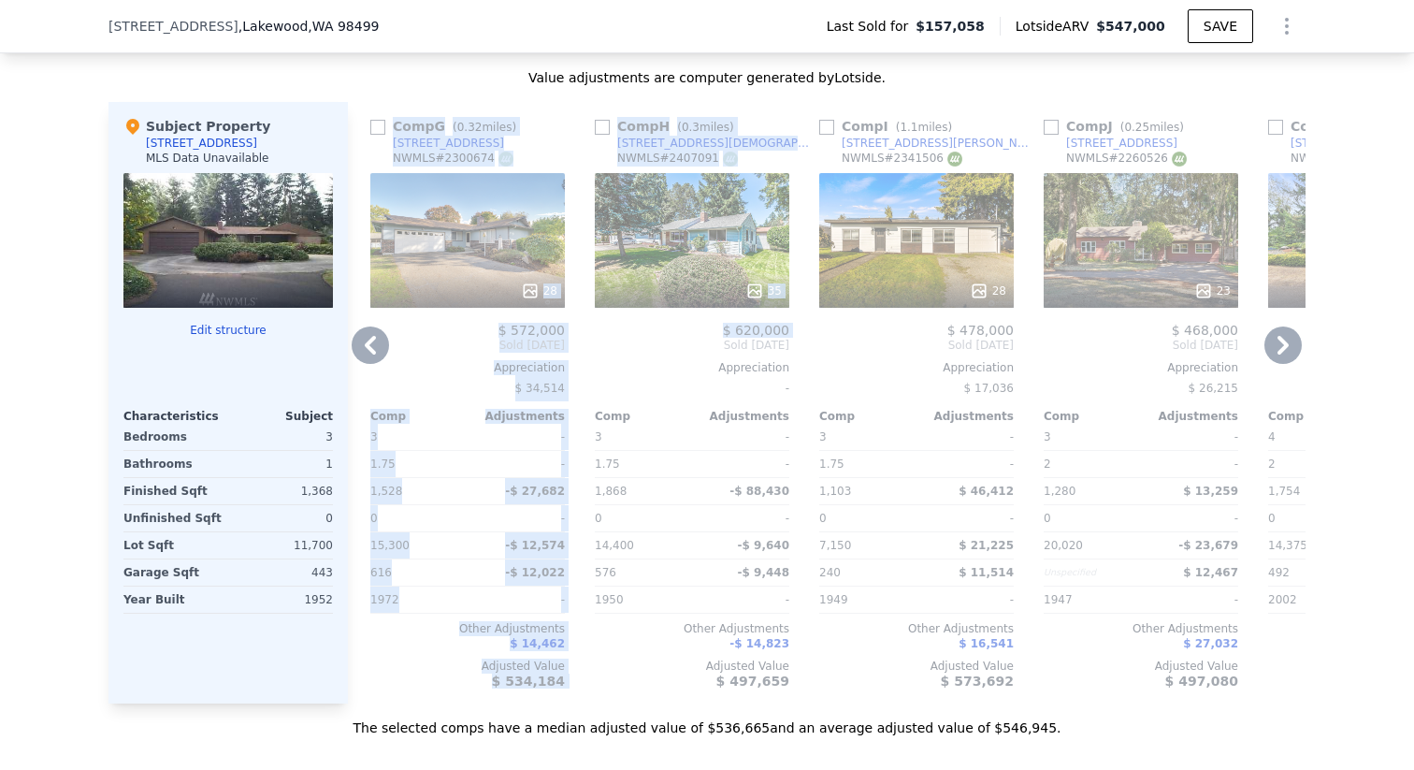
drag, startPoint x: 366, startPoint y: 344, endPoint x: 607, endPoint y: 349, distance: 241.4
click at [607, 349] on div "Comp A ( 0.72 miles) [STREET_ADDRESS] # 2329343 This is a Flip 28 $ 350,000 $ 5…" at bounding box center [827, 403] width 958 height 602
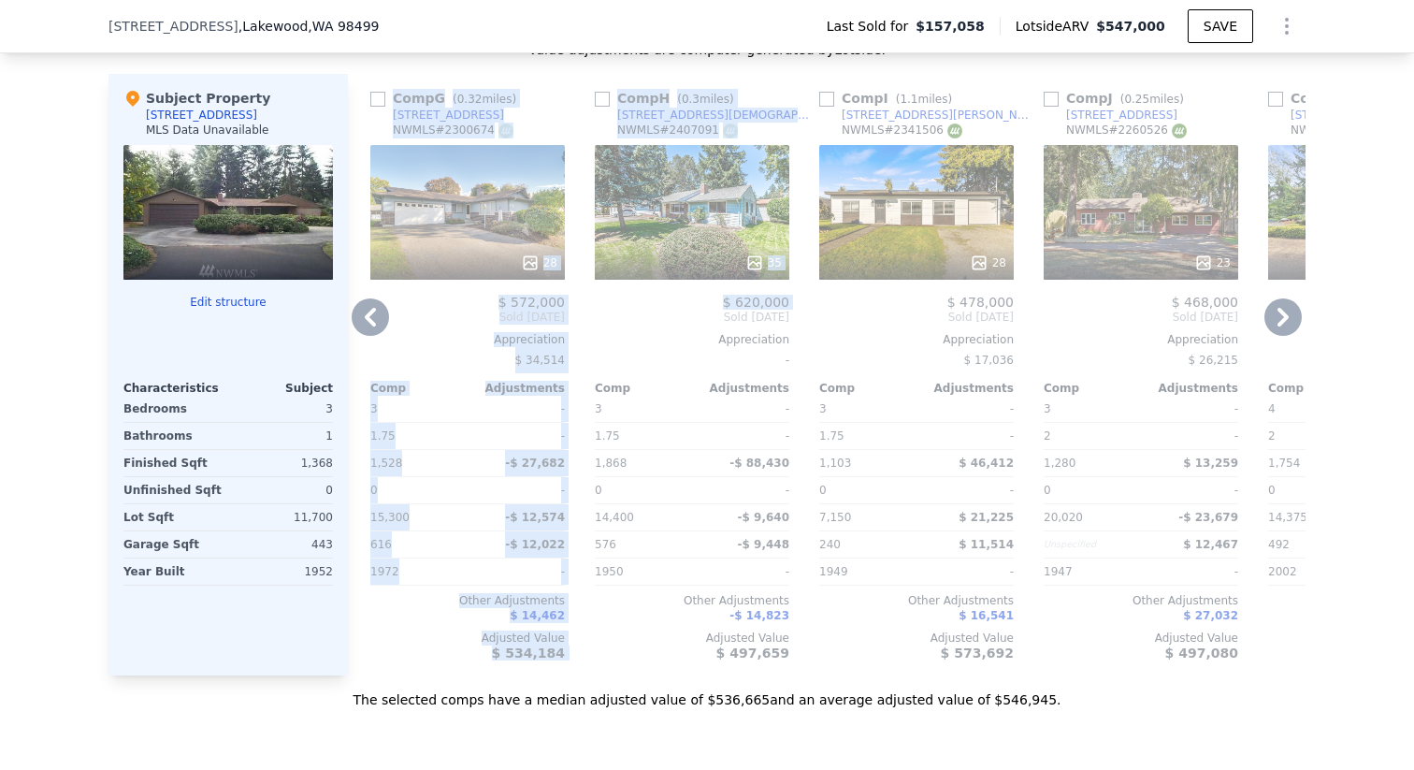
scroll to position [1886, 0]
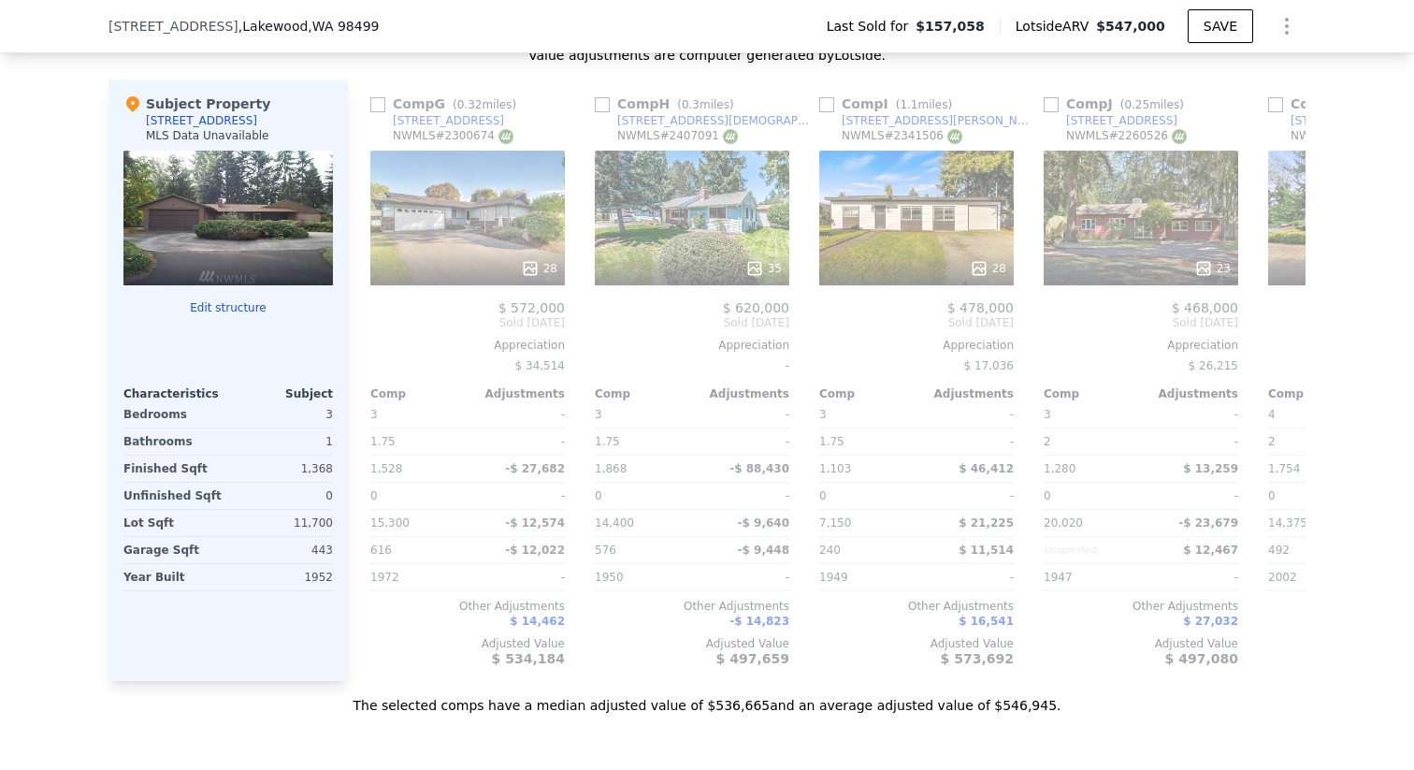
click at [631, 702] on div "The selected comps have a median adjusted value of $536,665 and an average adju…" at bounding box center [707, 698] width 1197 height 34
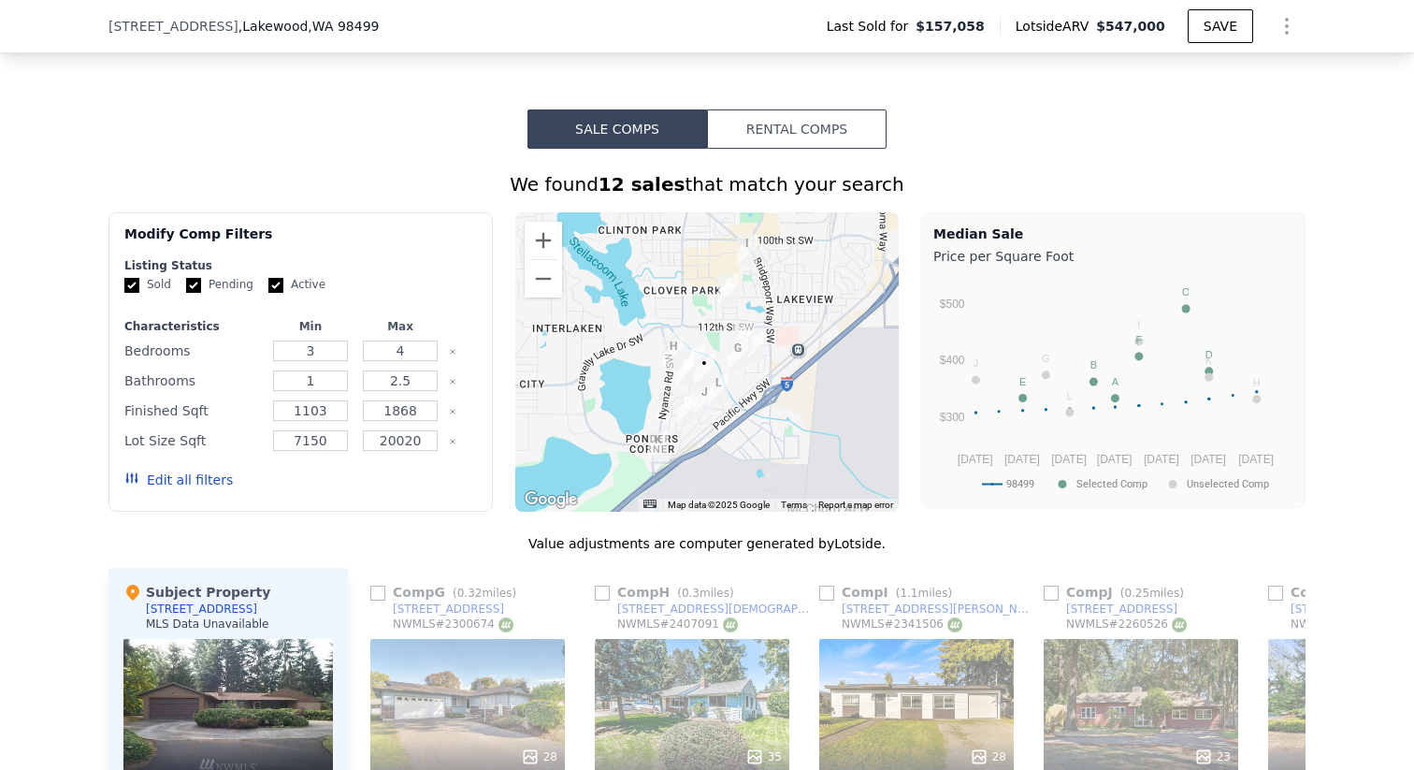
scroll to position [1415, 0]
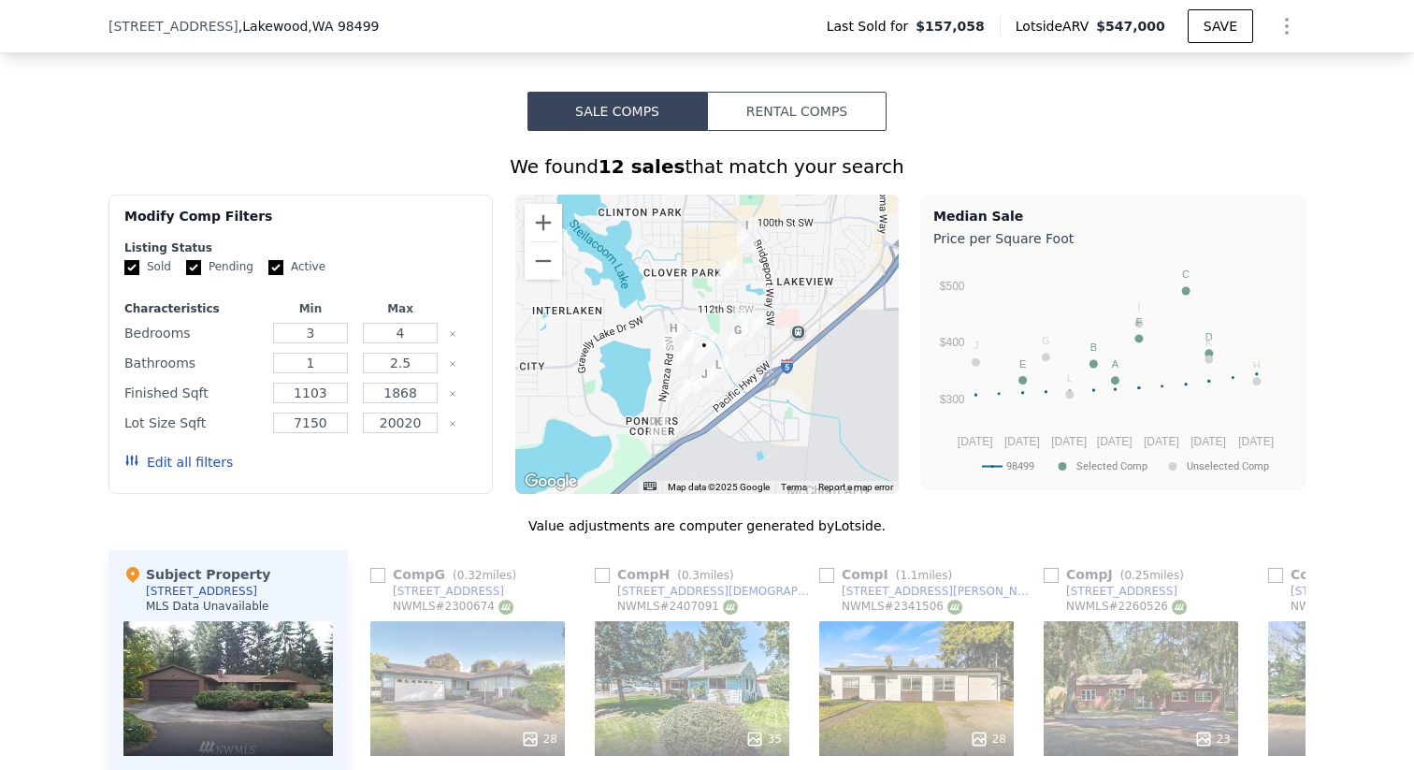
click at [803, 116] on button "Rental Comps" at bounding box center [797, 111] width 180 height 39
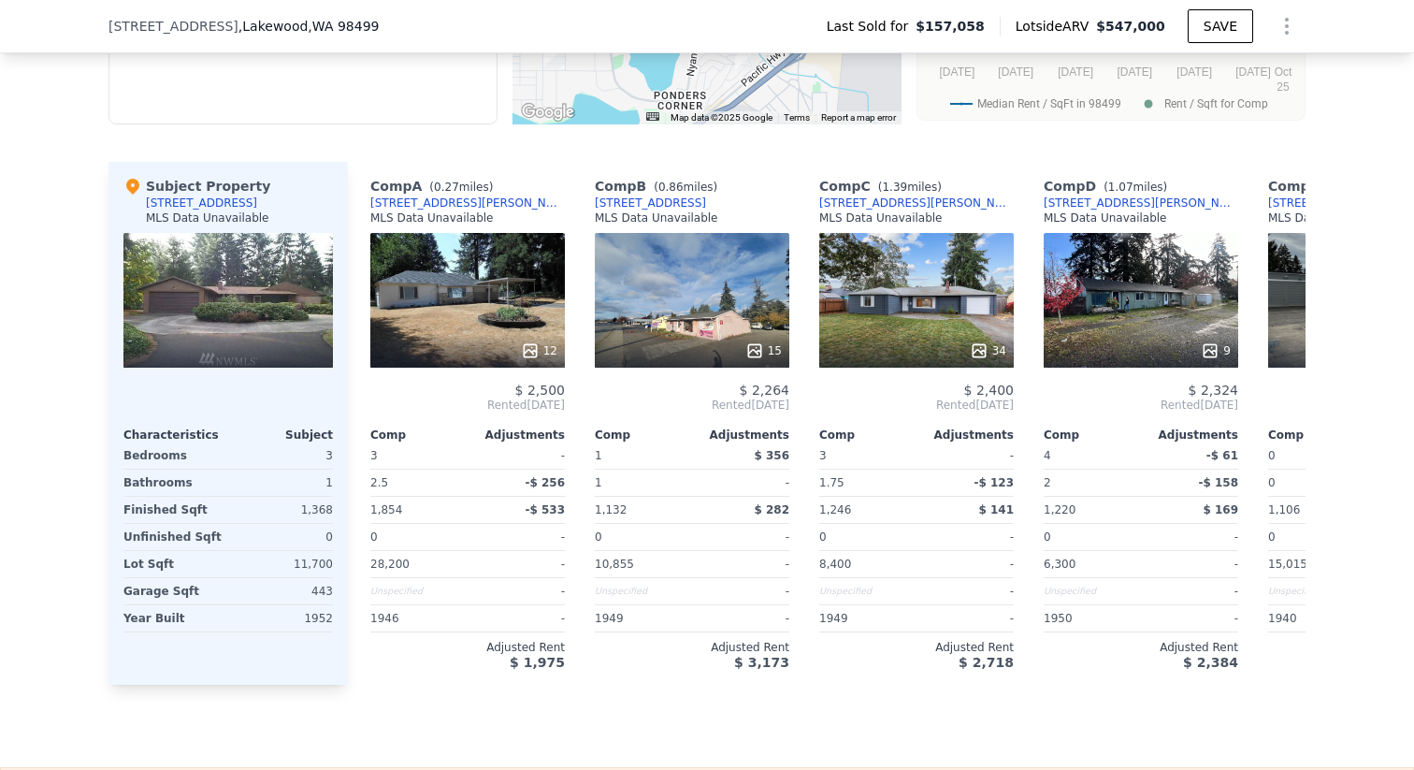
scroll to position [1806, 0]
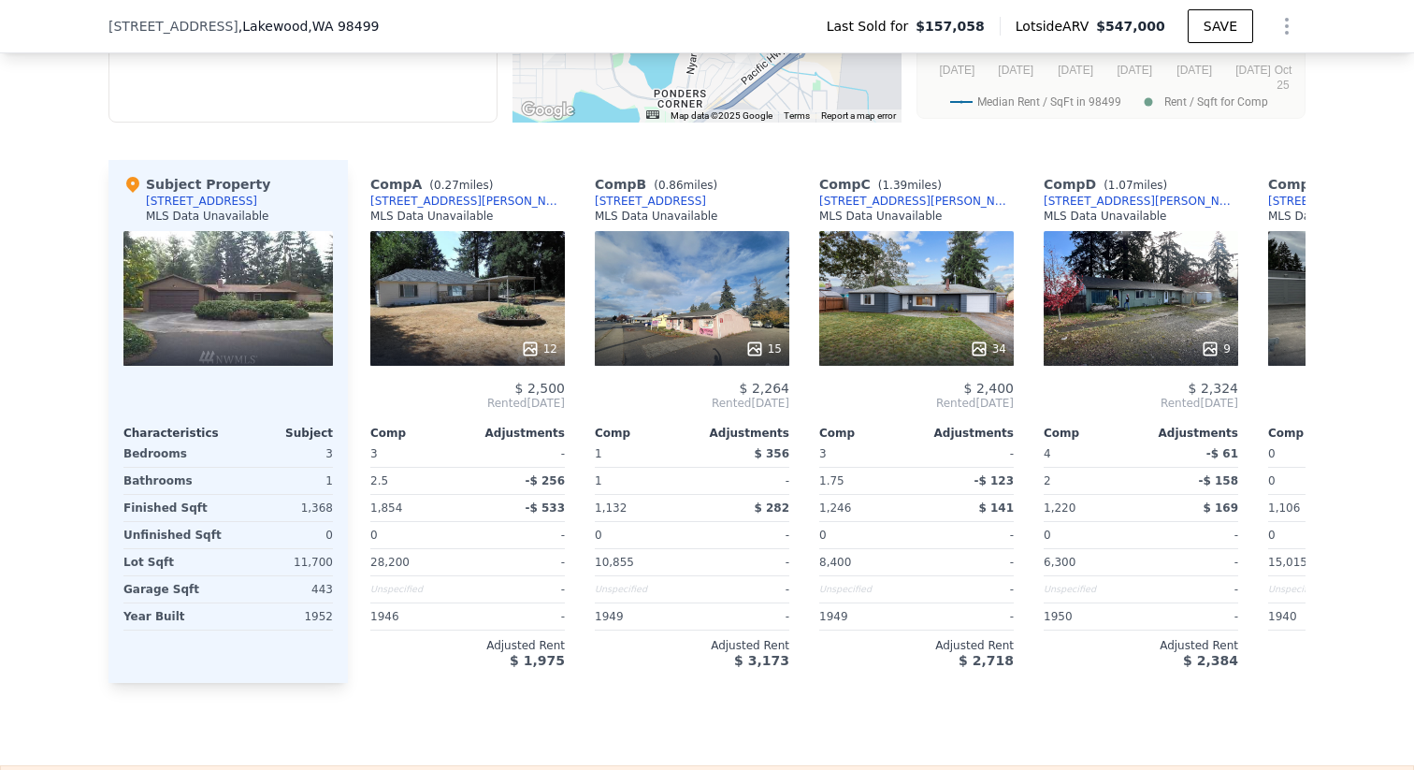
click at [936, 298] on div "34" at bounding box center [916, 298] width 195 height 135
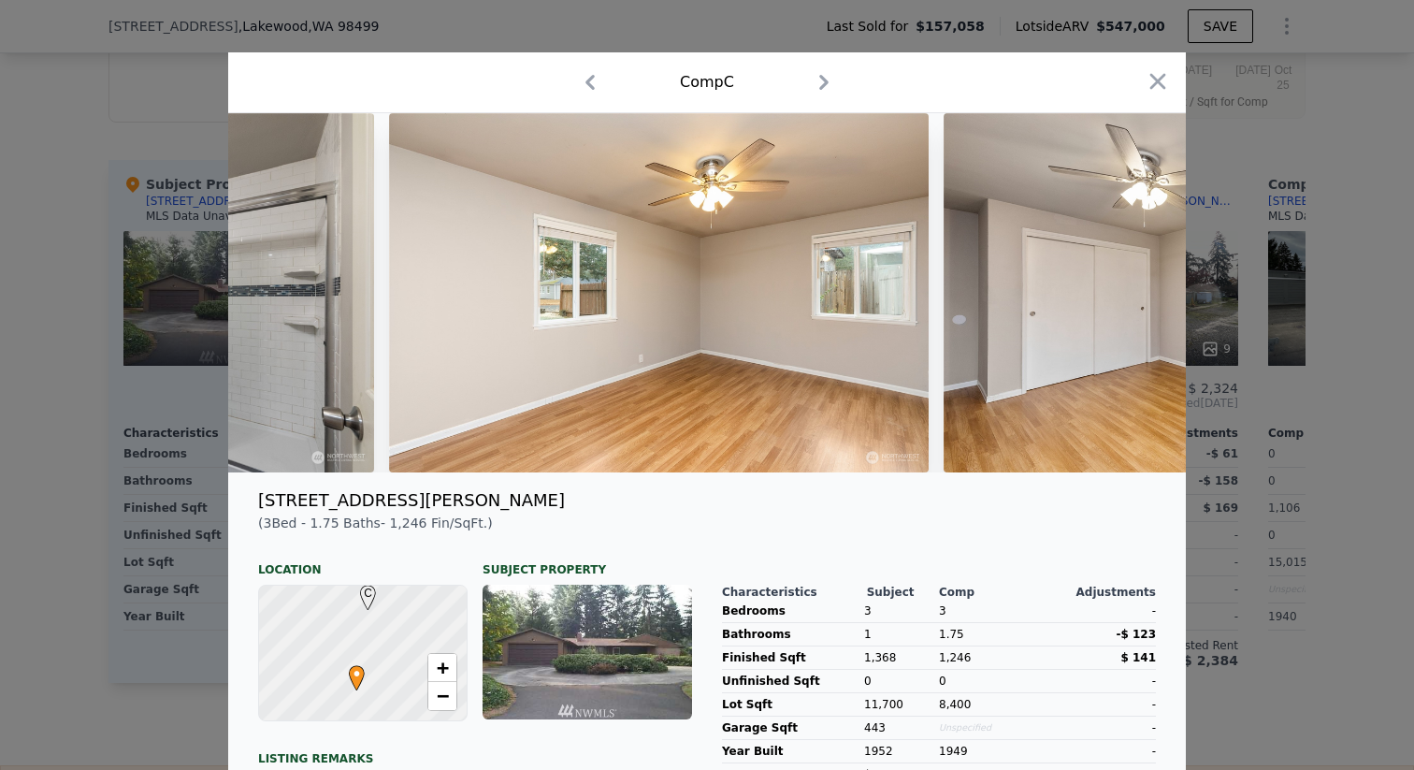
scroll to position [0, 8852]
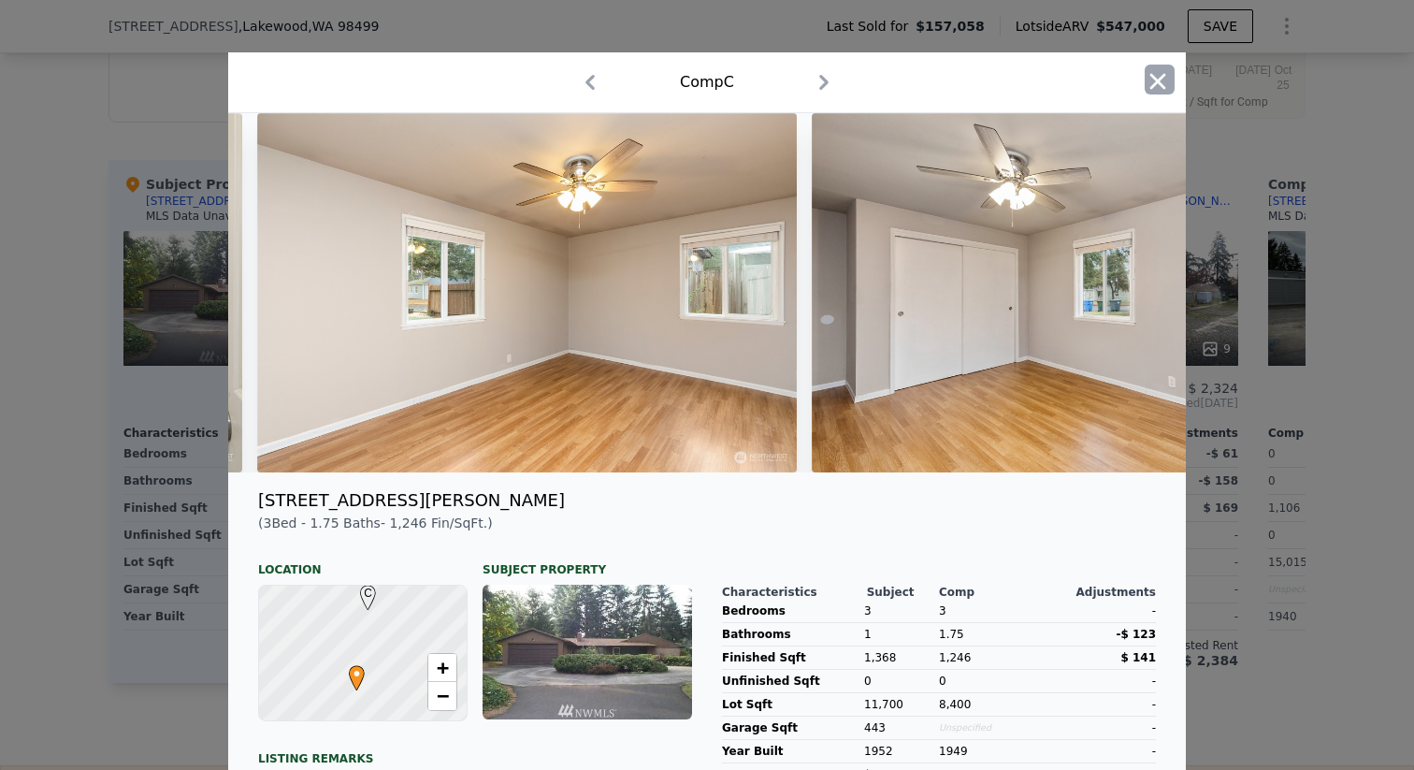
click at [1154, 84] on icon "button" at bounding box center [1159, 81] width 16 height 16
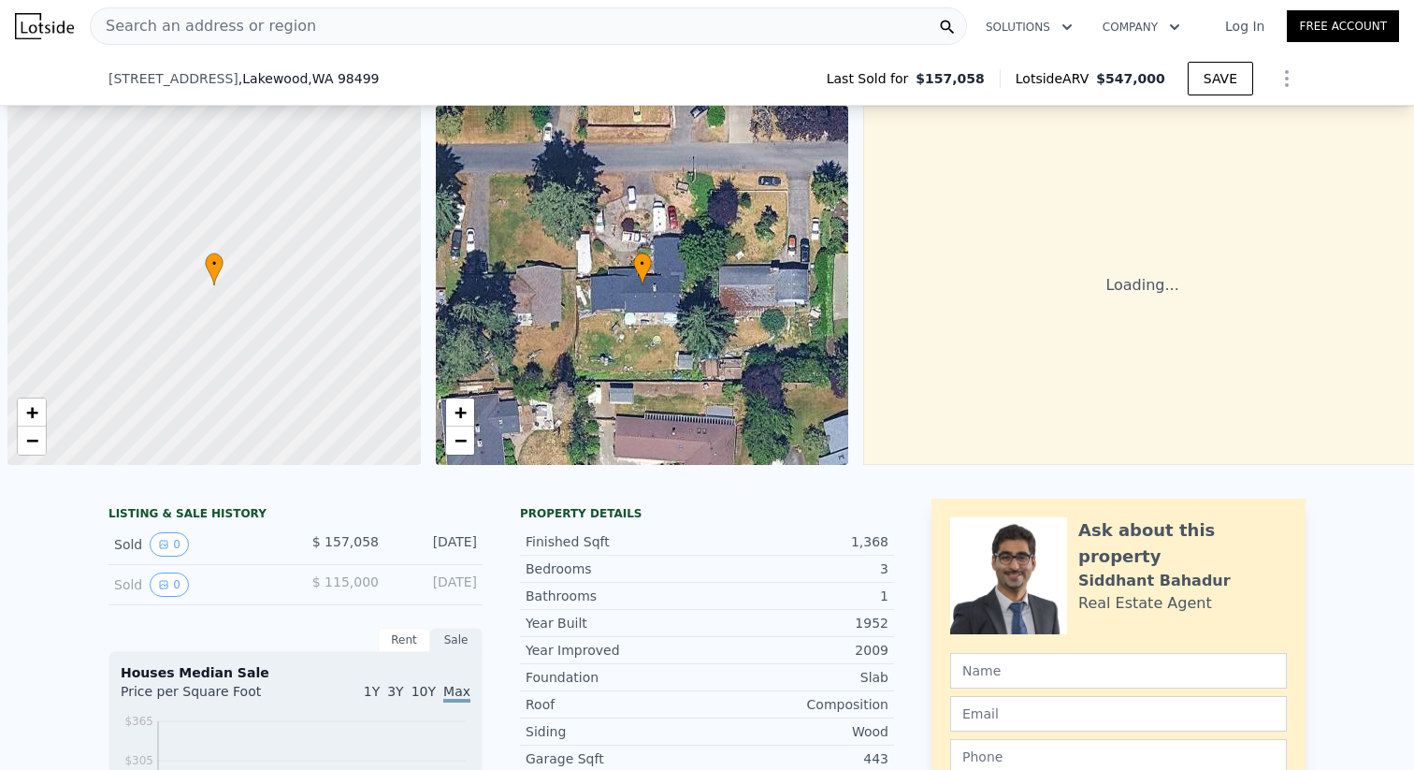
scroll to position [0, 7]
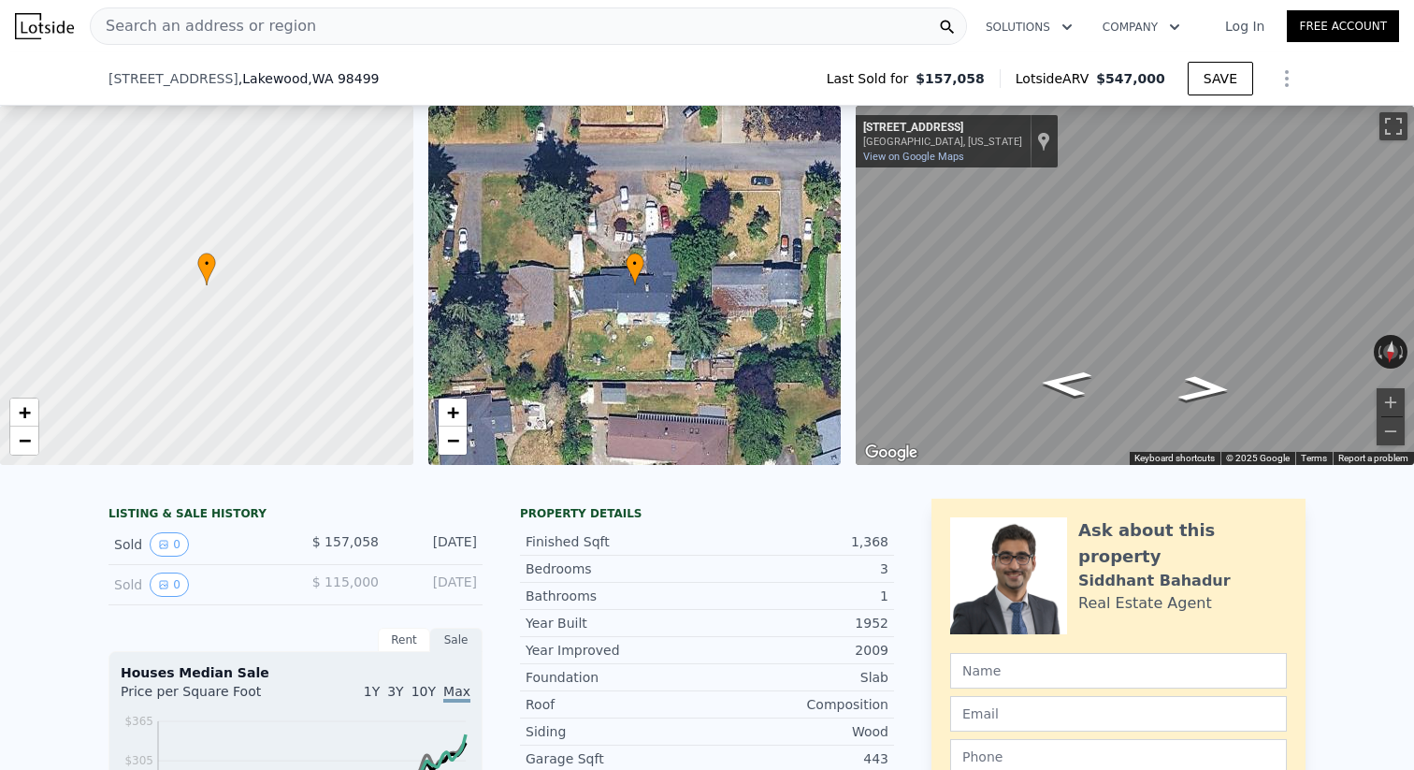
click at [720, 540] on div "1,368" at bounding box center [797, 541] width 181 height 19
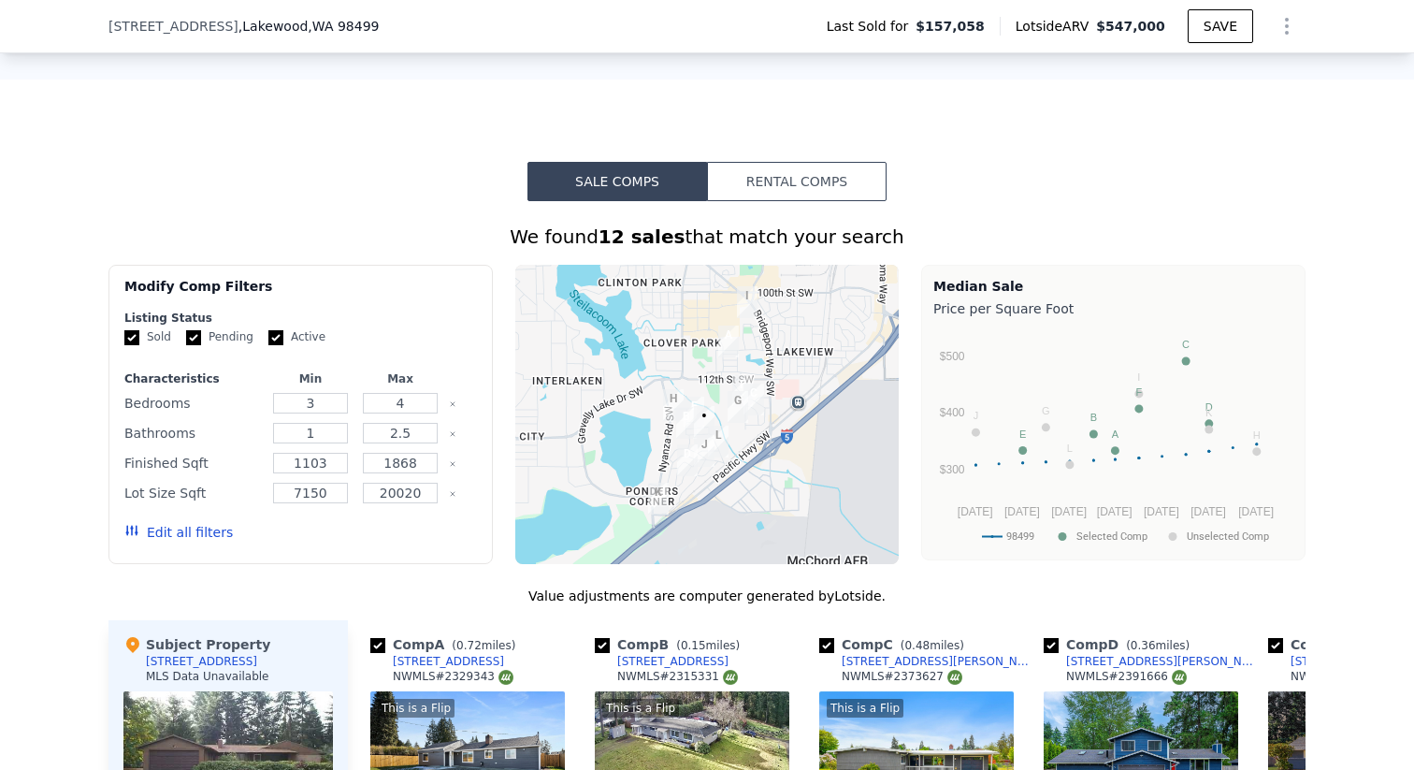
scroll to position [1433, 0]
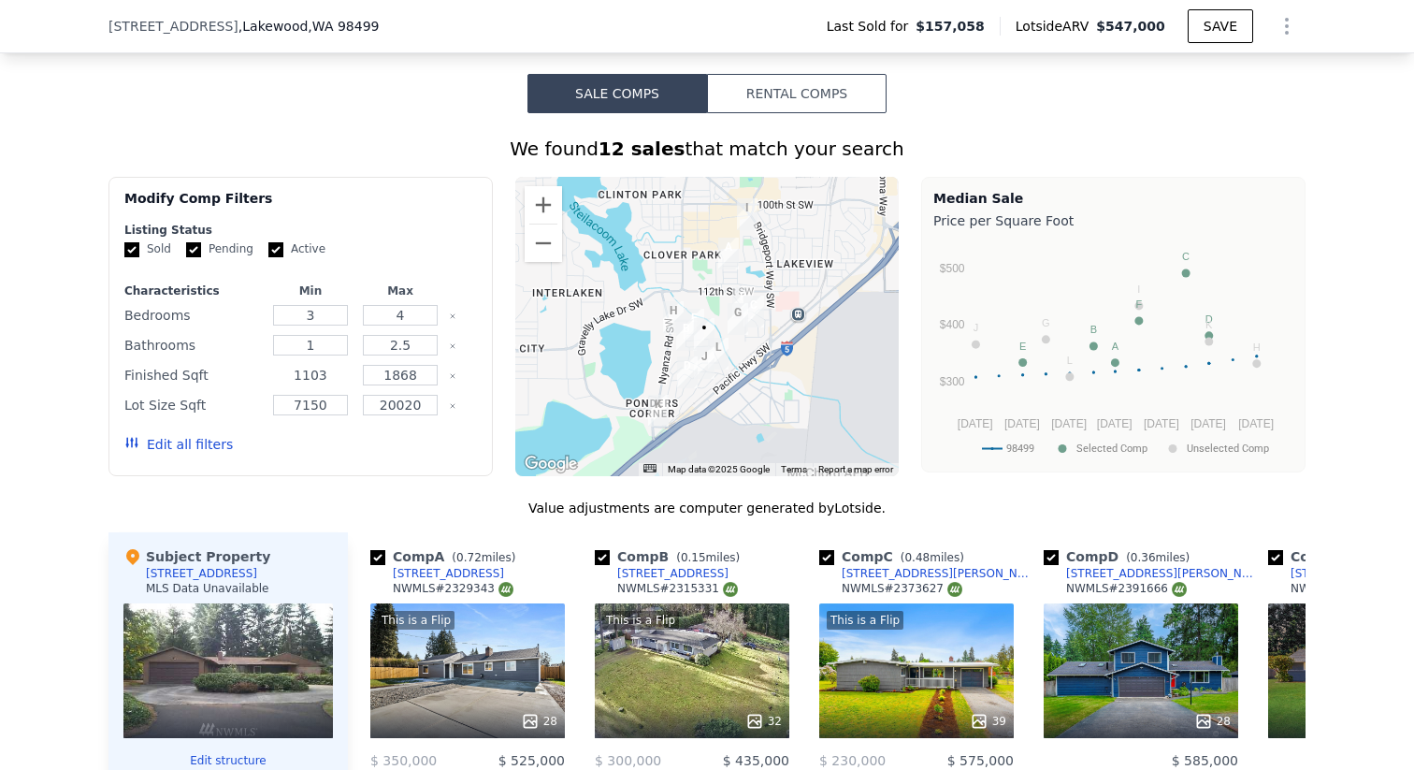
drag, startPoint x: 329, startPoint y: 374, endPoint x: 284, endPoint y: 359, distance: 47.3
click at [284, 359] on div "Characteristics Min Max Bedrooms 3 4 Bathrooms 1 2.5 Finished Sqft 1103 1868 Lo…" at bounding box center [300, 376] width 353 height 187
type input "1700"
click at [413, 374] on input "1868" at bounding box center [400, 375] width 74 height 21
drag, startPoint x: 423, startPoint y: 374, endPoint x: 393, endPoint y: 376, distance: 30.0
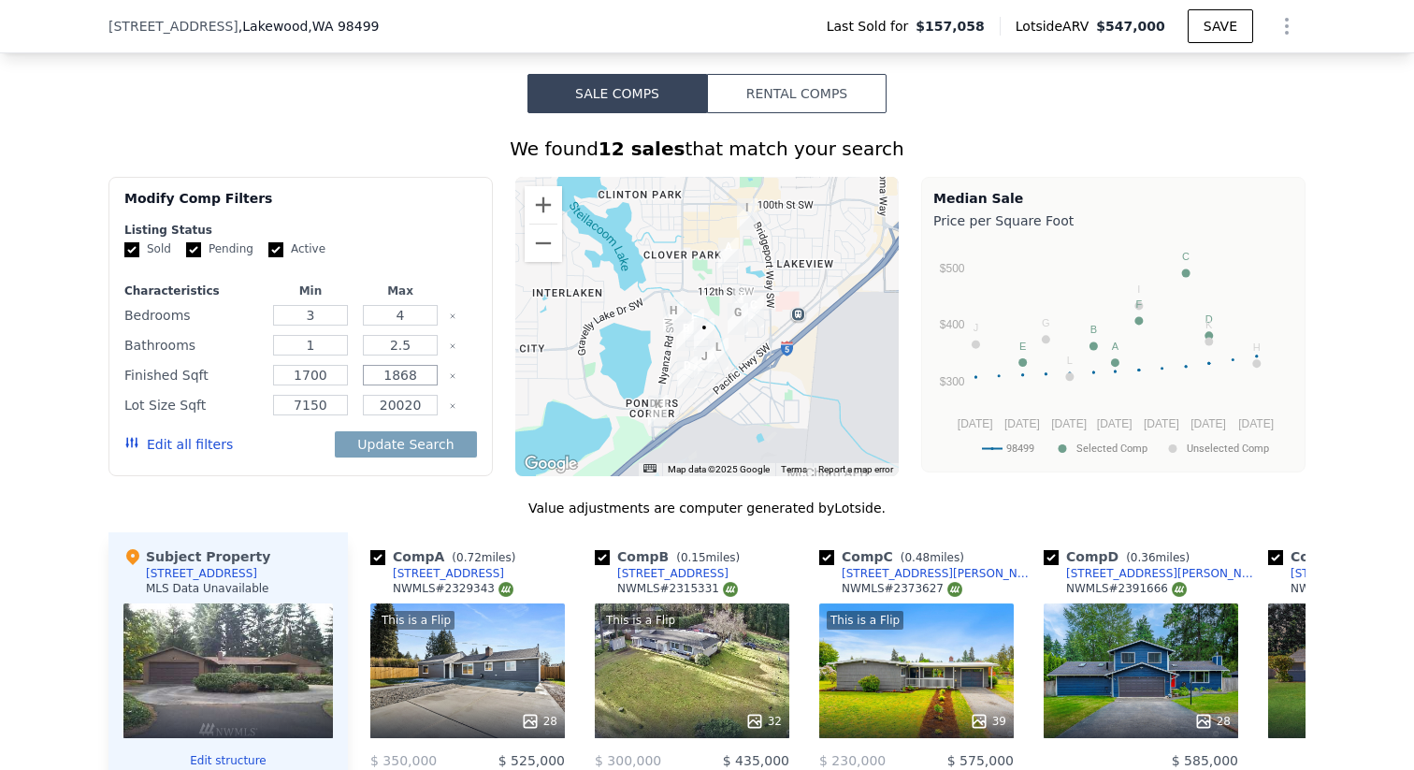
click at [393, 376] on input "1868" at bounding box center [400, 375] width 74 height 21
type input "1"
type input "2000"
click at [330, 348] on input "1" at bounding box center [310, 345] width 74 height 21
type input "2"
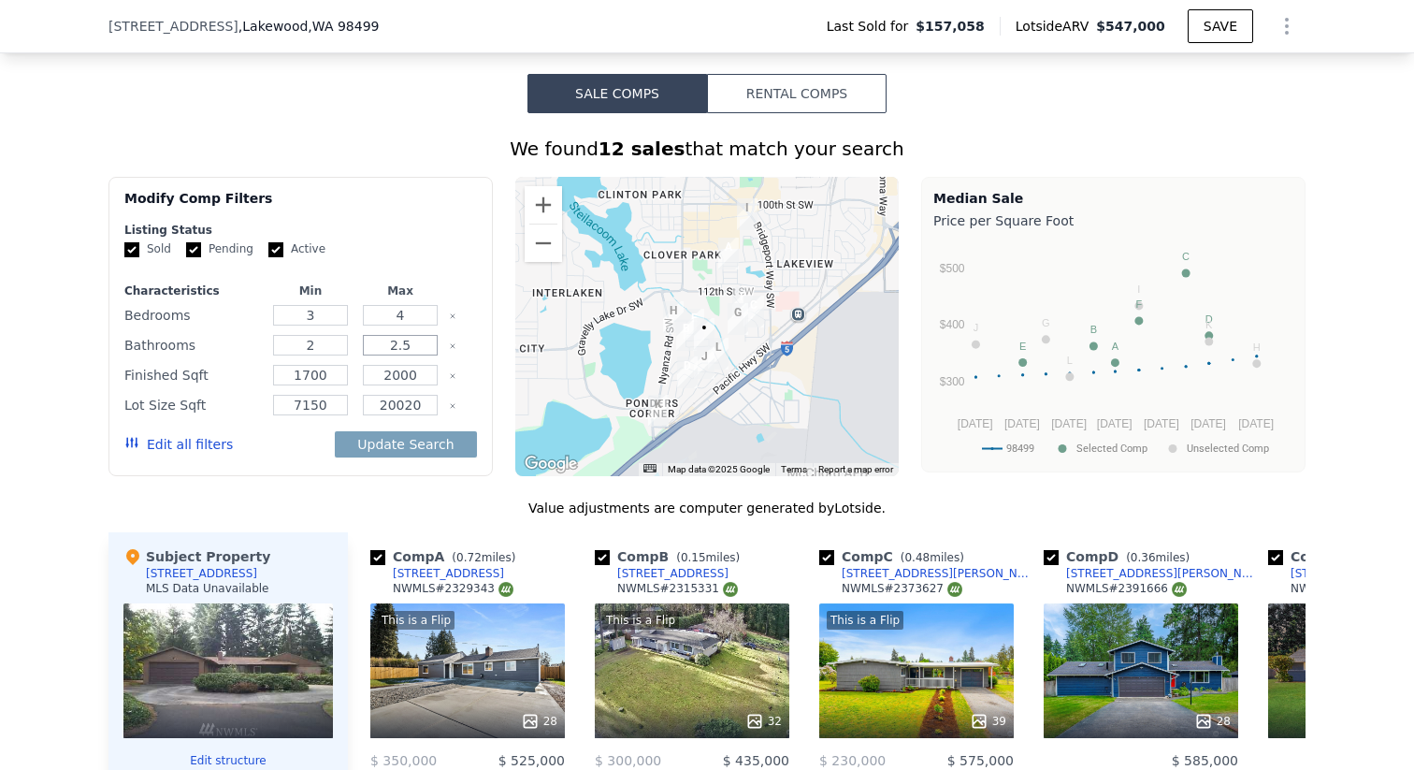
drag, startPoint x: 413, startPoint y: 344, endPoint x: 391, endPoint y: 344, distance: 21.5
click at [391, 344] on input "2.5" at bounding box center [400, 345] width 74 height 21
type input "3"
click at [329, 315] on input "3" at bounding box center [310, 315] width 74 height 21
drag, startPoint x: 329, startPoint y: 315, endPoint x: 304, endPoint y: 314, distance: 25.3
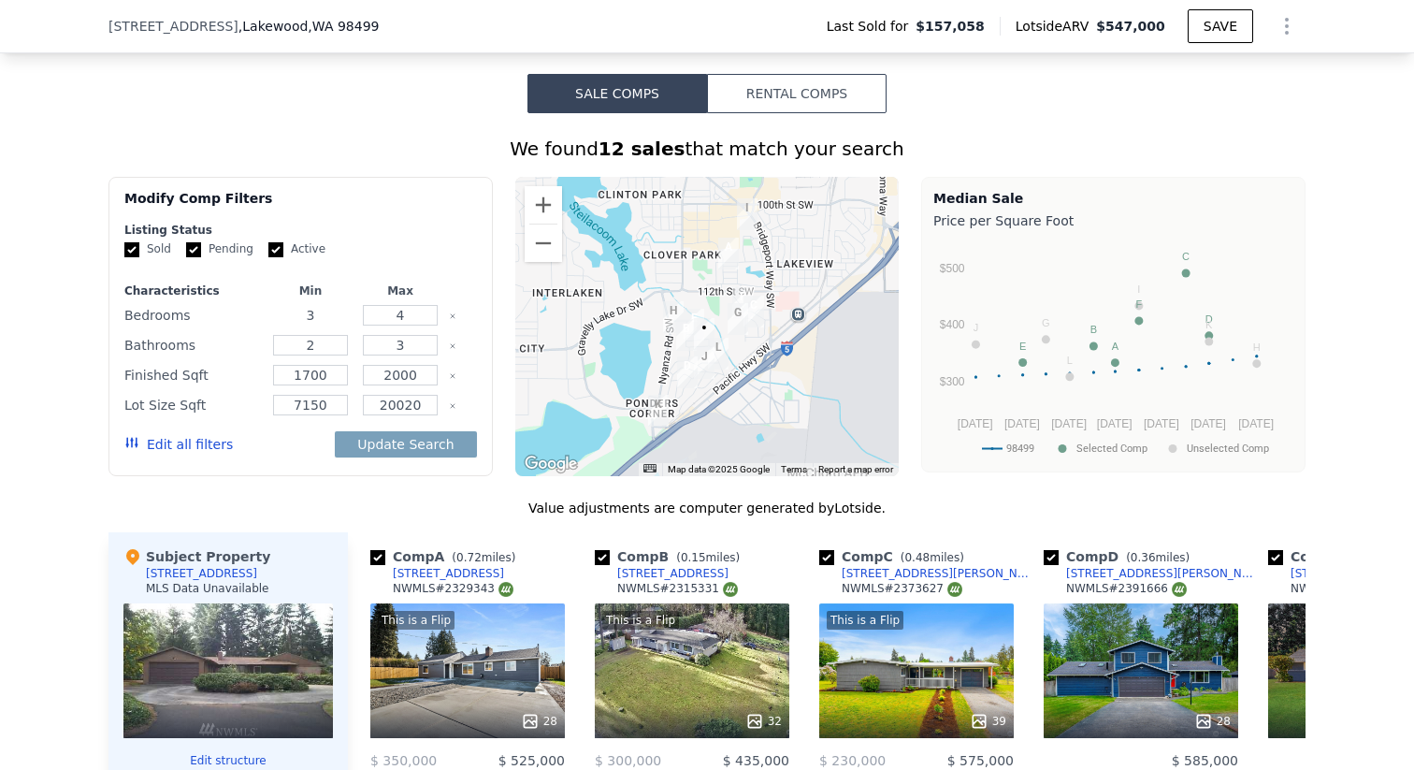
click at [304, 314] on input "3" at bounding box center [310, 315] width 74 height 21
type input "4"
click at [417, 316] on input "4" at bounding box center [400, 315] width 74 height 21
drag, startPoint x: 417, startPoint y: 316, endPoint x: 399, endPoint y: 316, distance: 18.7
click at [399, 316] on input "4" at bounding box center [400, 315] width 74 height 21
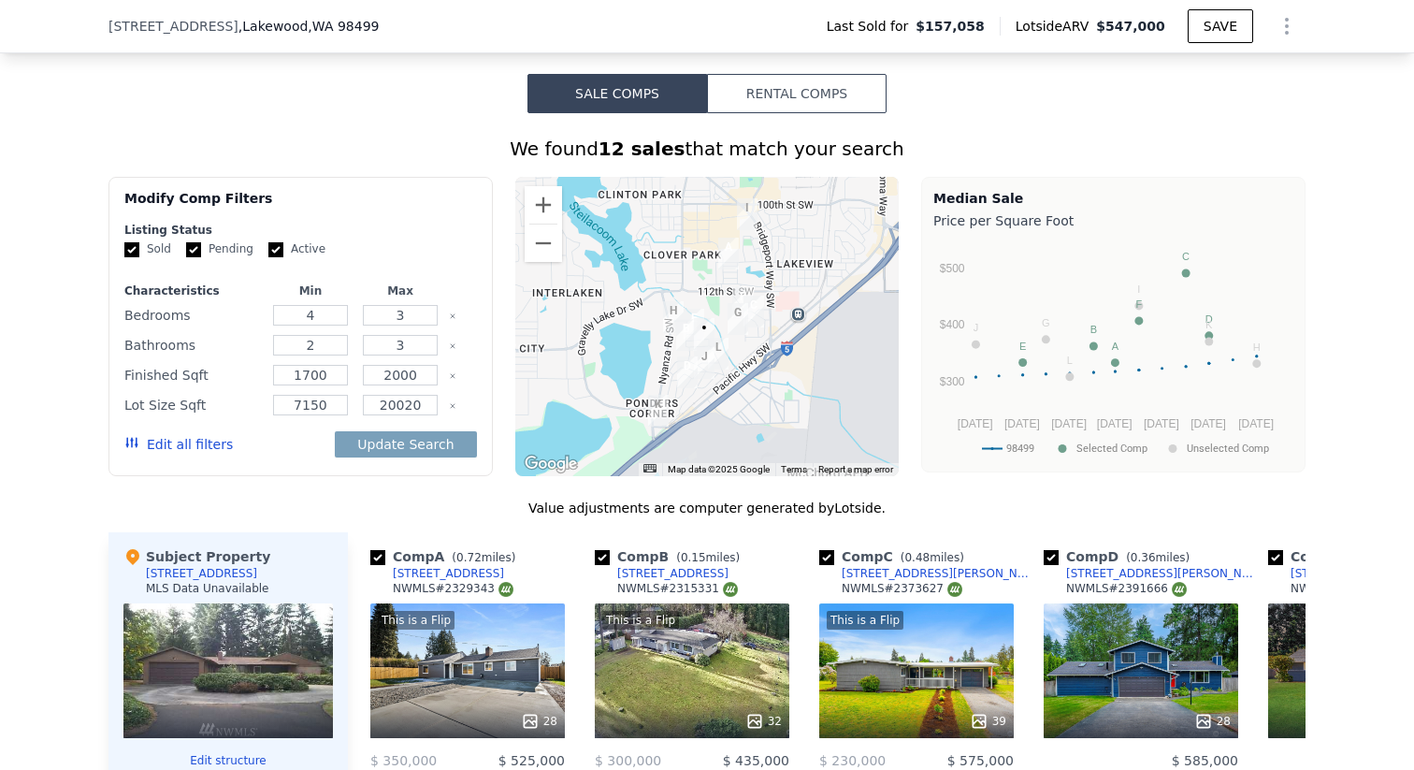
click at [441, 260] on form "Listing Status Sold Pending Active Characteristics Min Max Bedrooms 4 3 Bathroo…" at bounding box center [300, 347] width 353 height 248
drag, startPoint x: 412, startPoint y: 315, endPoint x: 388, endPoint y: 317, distance: 23.5
click at [388, 317] on input "3" at bounding box center [400, 315] width 74 height 21
type input "5"
click at [411, 229] on div "Listing Status" at bounding box center [300, 230] width 353 height 15
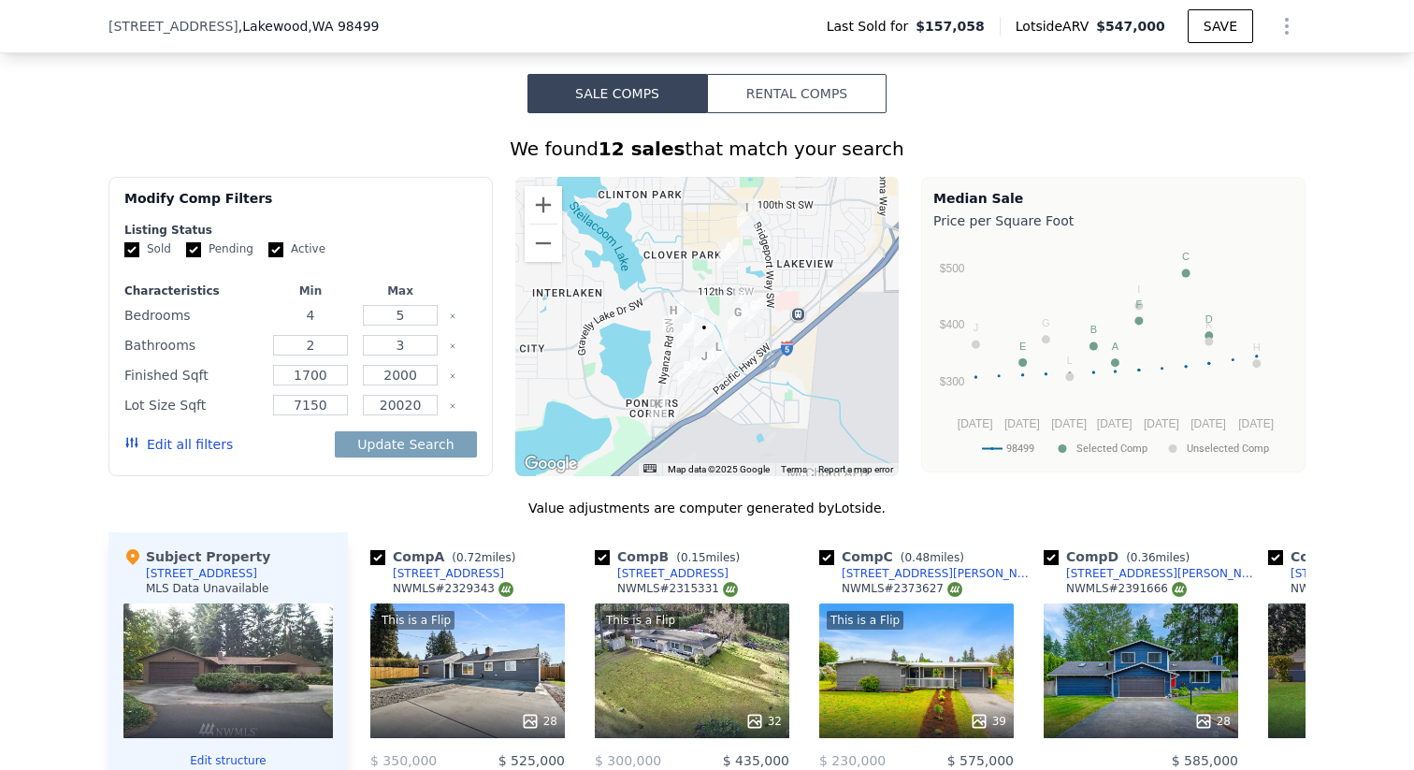
drag, startPoint x: 332, startPoint y: 312, endPoint x: 300, endPoint y: 311, distance: 31.9
click at [300, 311] on input "4" at bounding box center [310, 315] width 74 height 21
type input "3"
click at [395, 219] on div "Modify Comp Filters" at bounding box center [300, 206] width 353 height 34
drag, startPoint x: 186, startPoint y: 443, endPoint x: 396, endPoint y: 445, distance: 209.6
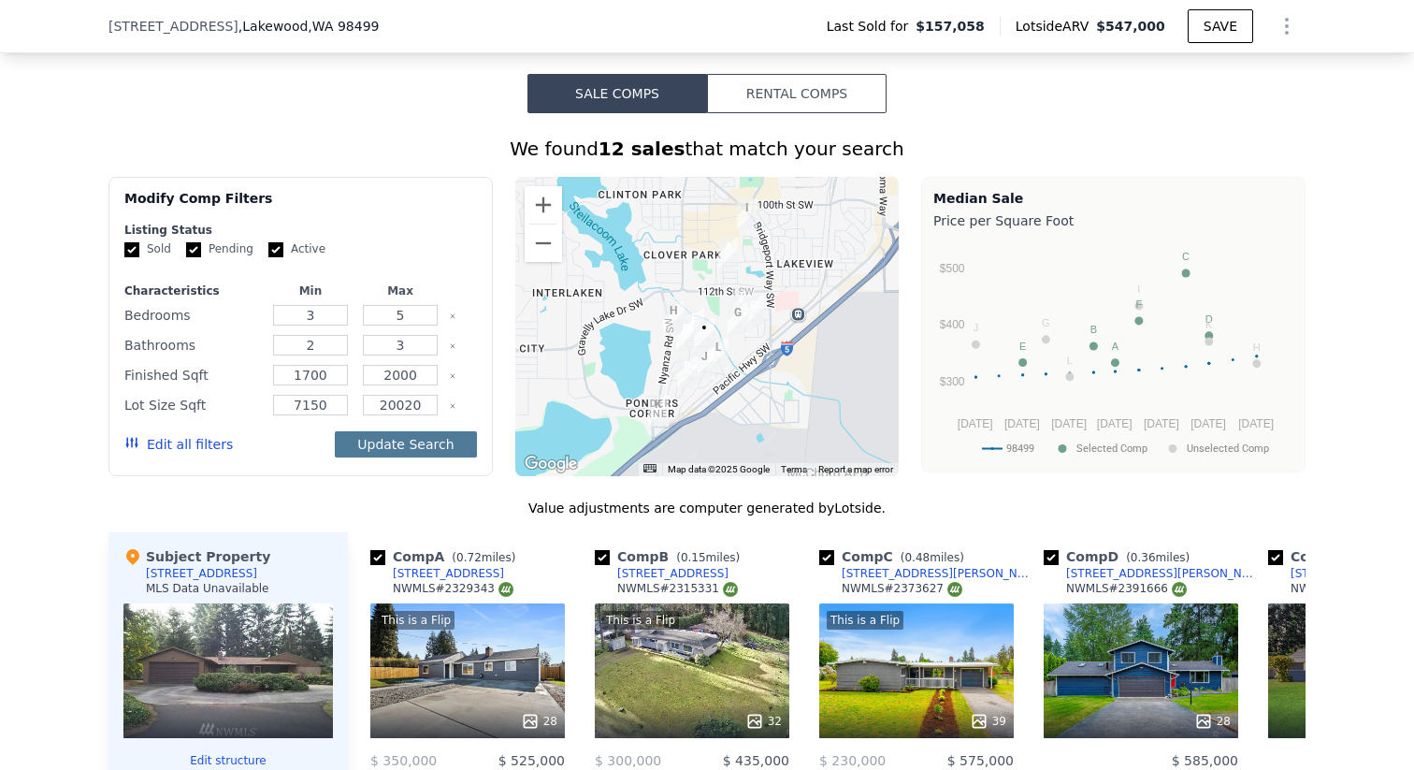
click at [394, 445] on div "Edit all filters Update Search" at bounding box center [300, 444] width 353 height 52
click at [428, 444] on button "Update Search" at bounding box center [405, 444] width 141 height 26
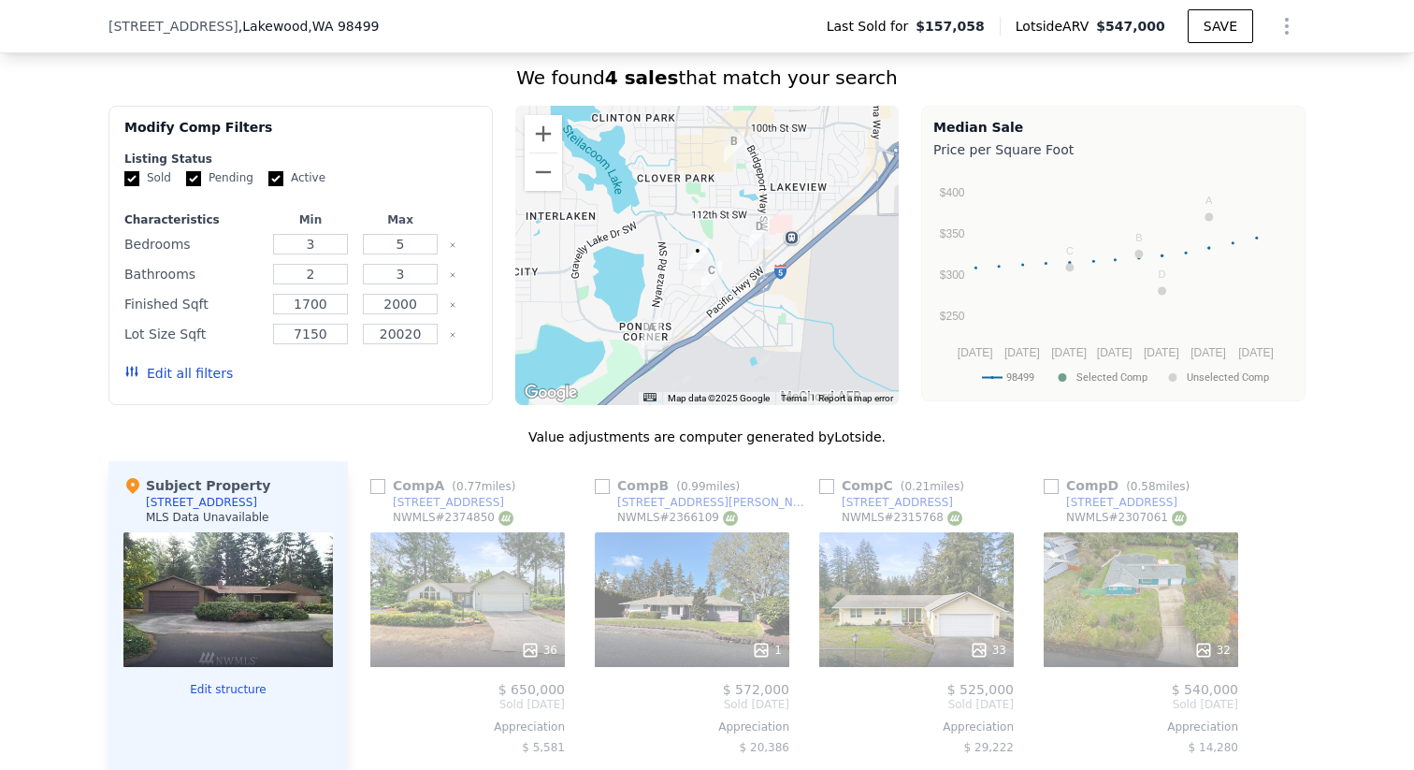
scroll to position [1518, 0]
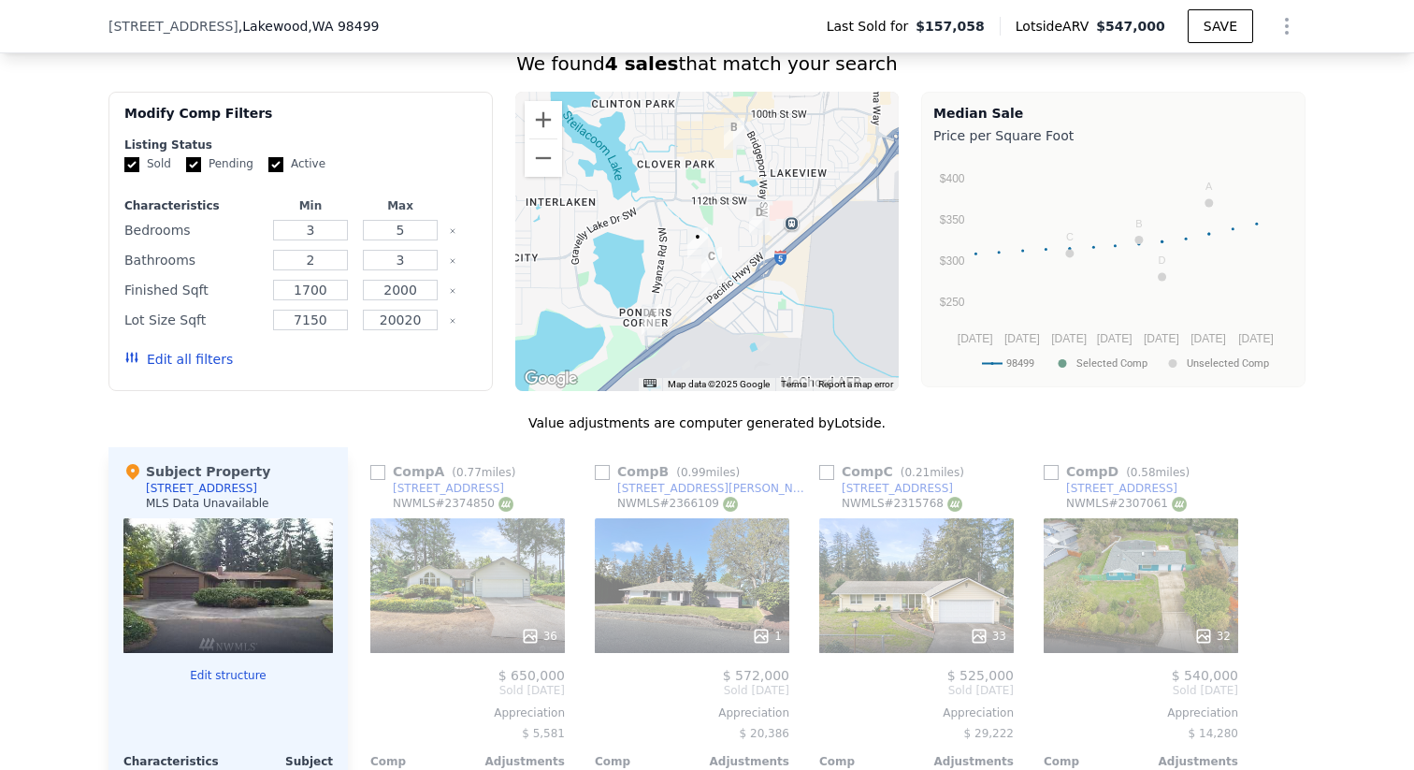
click at [335, 402] on div "We found 4 sales that match your search Filters Map Prices Modify Comp Filters …" at bounding box center [707, 567] width 1197 height 1032
